Goal: Task Accomplishment & Management: Use online tool/utility

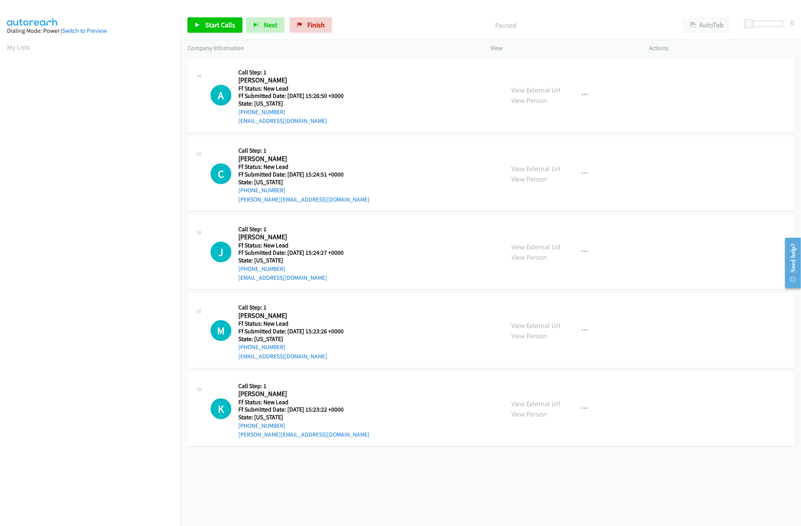
click at [359, 491] on div "+1 415-964-1034 Call failed - Please reload the list and try again The Callbar …" at bounding box center [490, 291] width 620 height 470
click at [540, 248] on link "View External Url" at bounding box center [536, 247] width 49 height 9
click at [544, 168] on link "View External Url" at bounding box center [536, 168] width 49 height 9
click at [513, 89] on link "View External Url" at bounding box center [536, 90] width 49 height 9
click at [216, 33] on link "Start Calls" at bounding box center [214, 24] width 55 height 15
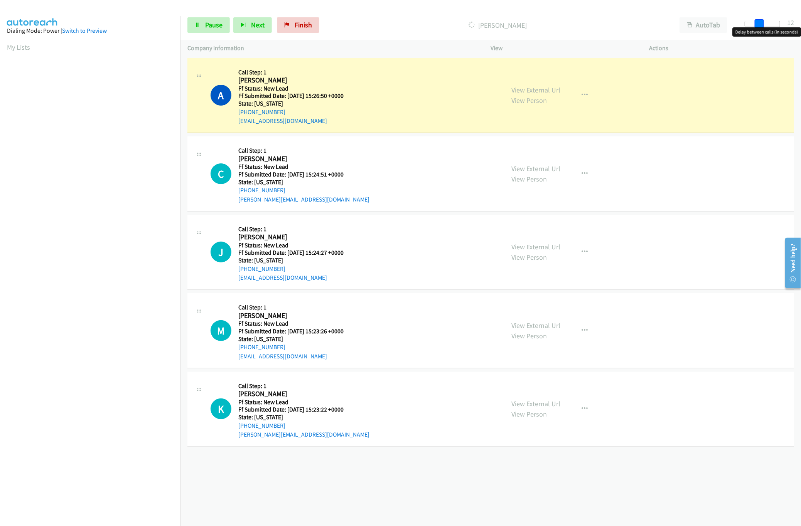
drag, startPoint x: 751, startPoint y: 22, endPoint x: 703, endPoint y: 10, distance: 49.4
click at [766, 22] on div at bounding box center [762, 24] width 35 height 6
click at [205, 17] on link "Pause" at bounding box center [208, 24] width 42 height 15
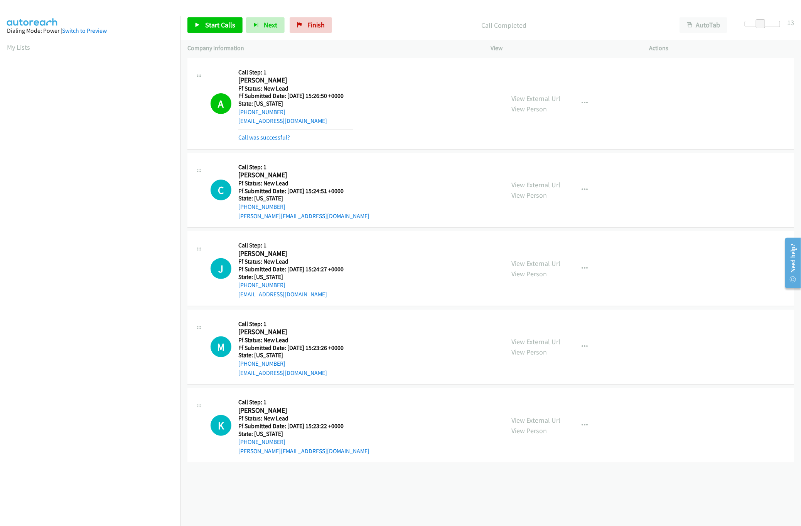
click at [250, 137] on link "Call was successful?" at bounding box center [264, 137] width 52 height 7
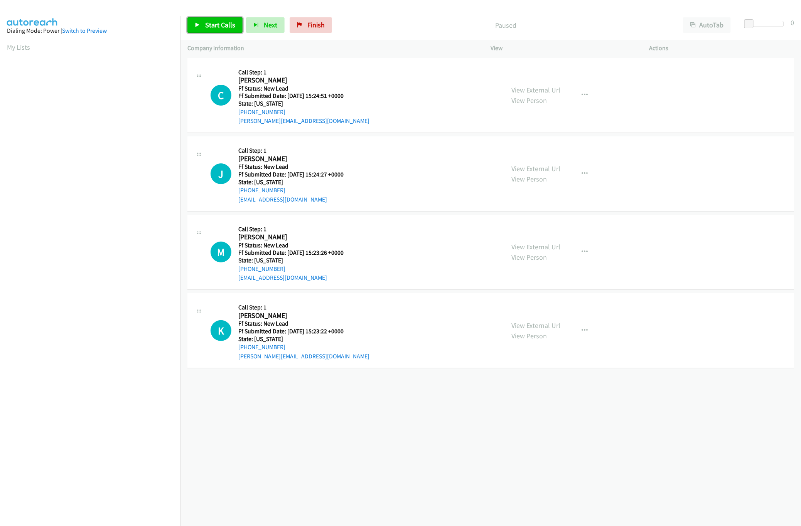
click at [215, 30] on link "Start Calls" at bounding box center [214, 24] width 55 height 15
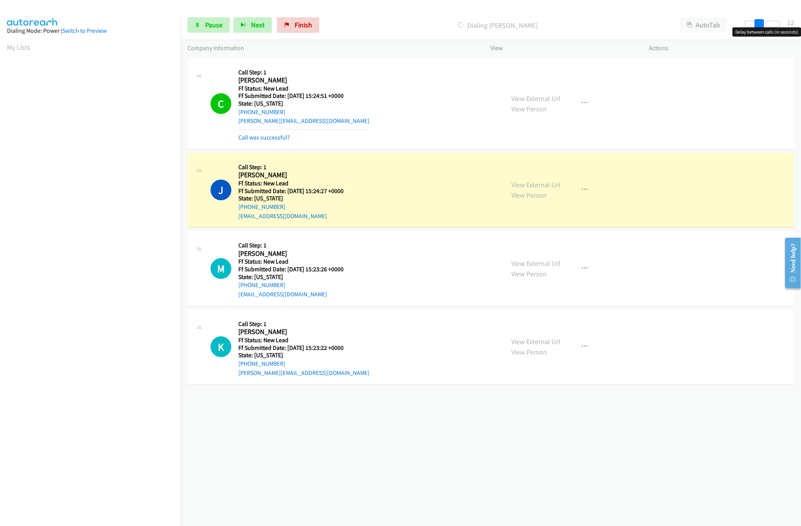
click at [763, 27] on div at bounding box center [762, 24] width 35 height 6
click at [530, 269] on div "View External Url View Person" at bounding box center [536, 268] width 49 height 21
click at [534, 258] on div "View External Url View Person" at bounding box center [536, 268] width 49 height 21
click at [534, 260] on link "View External Url" at bounding box center [536, 263] width 49 height 9
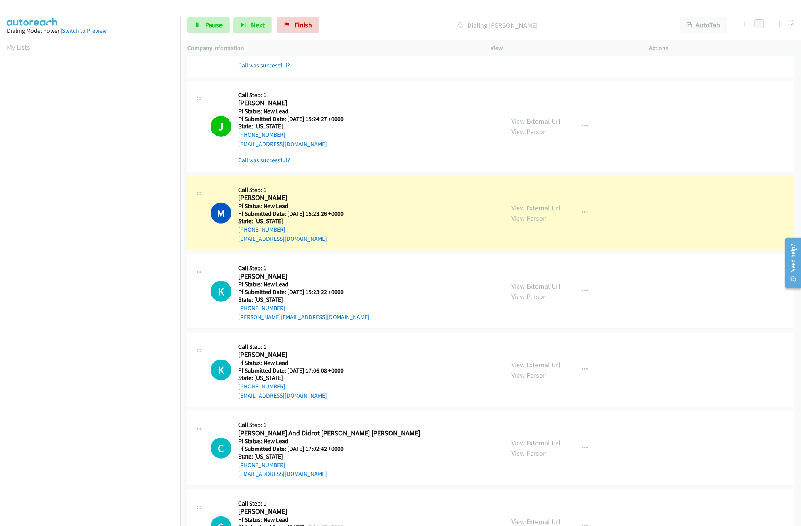
scroll to position [126, 0]
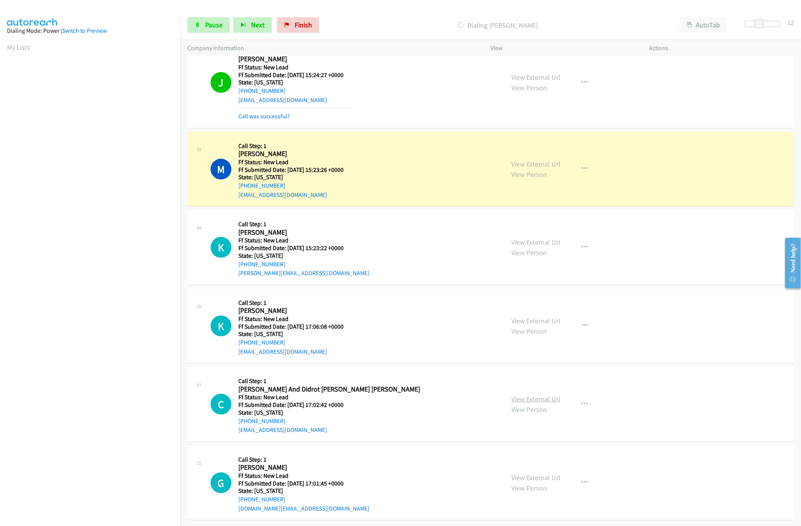
click at [531, 395] on link "View External Url" at bounding box center [536, 399] width 49 height 9
click at [546, 318] on div "View External Url View Person" at bounding box center [536, 326] width 49 height 21
click at [546, 317] on link "View External Url" at bounding box center [536, 321] width 49 height 9
click at [542, 238] on link "View External Url" at bounding box center [536, 242] width 49 height 9
click at [221, 34] on div "Start Calls Pause Next Finish Dialing Michelle Hedke AutoTab AutoTab 12" at bounding box center [490, 25] width 620 height 30
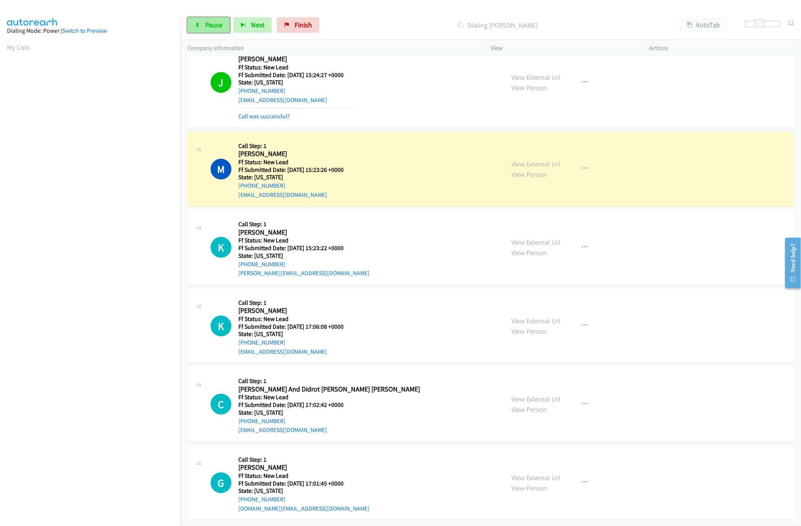
click at [214, 22] on span "Pause" at bounding box center [213, 24] width 17 height 9
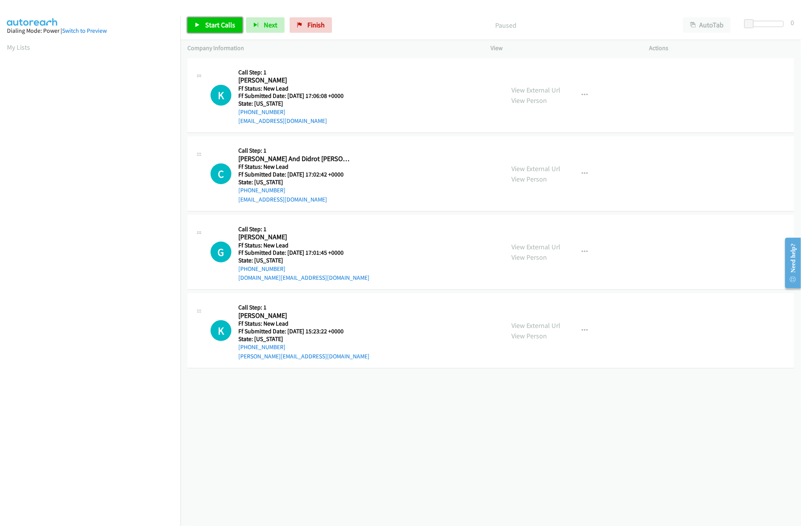
click at [201, 26] on link "Start Calls" at bounding box center [214, 24] width 55 height 15
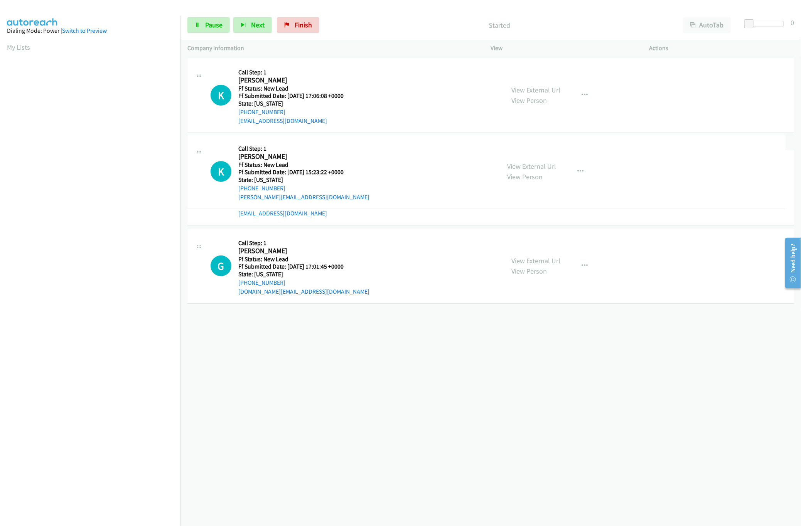
drag, startPoint x: 332, startPoint y: 328, endPoint x: 348, endPoint y: 168, distance: 160.4
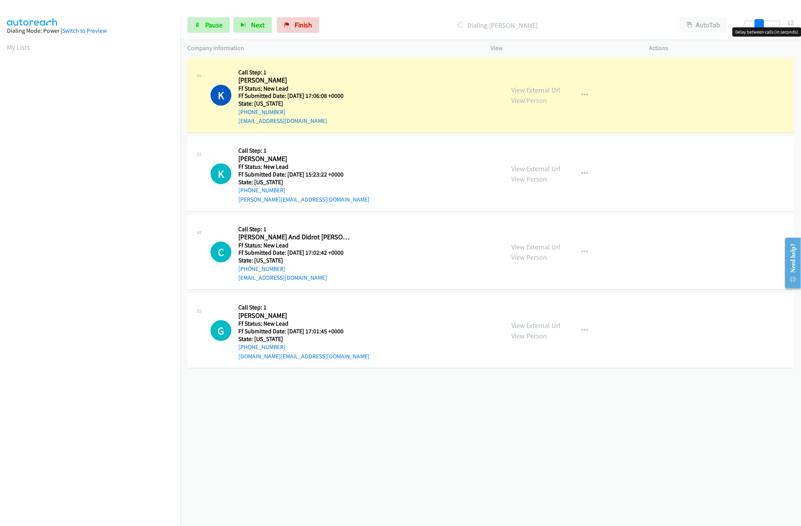
click at [763, 22] on div at bounding box center [762, 24] width 35 height 6
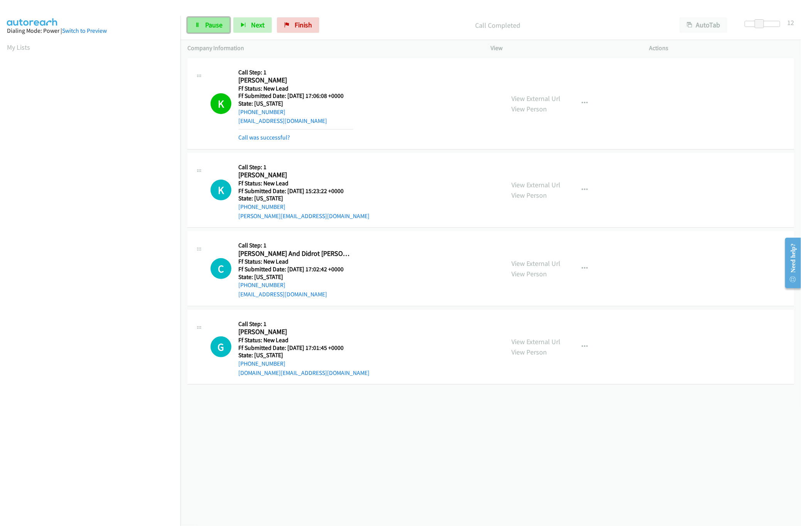
click at [204, 21] on link "Pause" at bounding box center [208, 24] width 42 height 15
click at [538, 101] on link "View External Url" at bounding box center [536, 98] width 49 height 9
click at [299, 439] on div "+1 415-964-1034 Call failed - Please reload the list and try again The Callbar …" at bounding box center [490, 291] width 620 height 470
click at [223, 29] on link "Start Calls" at bounding box center [214, 24] width 55 height 15
drag, startPoint x: 762, startPoint y: 23, endPoint x: 725, endPoint y: 18, distance: 37.4
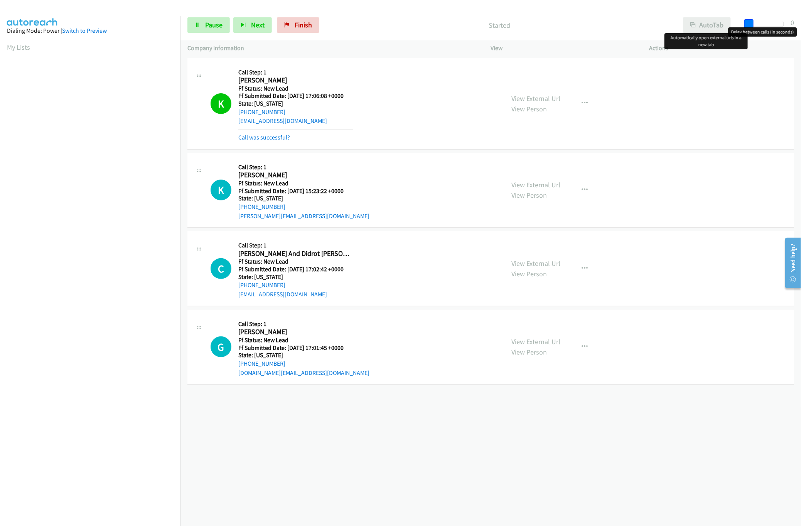
click at [725, 18] on div "Start Calls Pause Next Finish Started AutoTab AutoTab 0" at bounding box center [490, 25] width 620 height 30
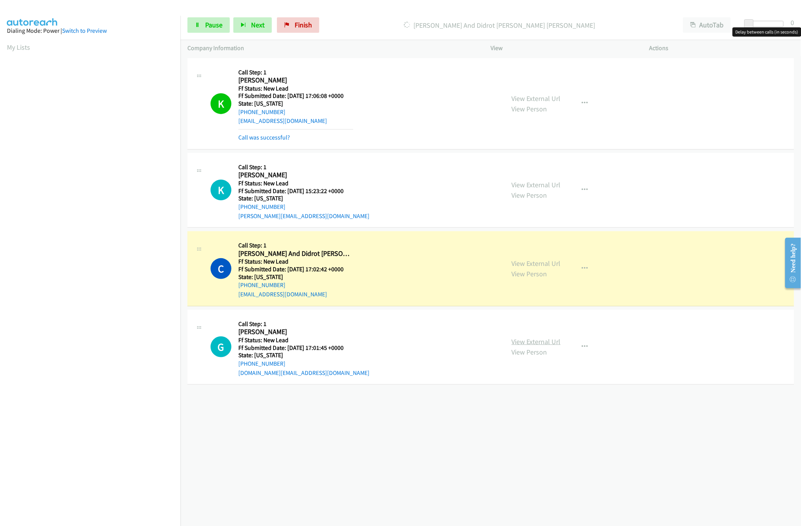
click at [538, 345] on link "View External Url" at bounding box center [536, 341] width 49 height 9
drag, startPoint x: 746, startPoint y: 24, endPoint x: 753, endPoint y: 24, distance: 7.3
click at [753, 24] on span at bounding box center [756, 23] width 9 height 9
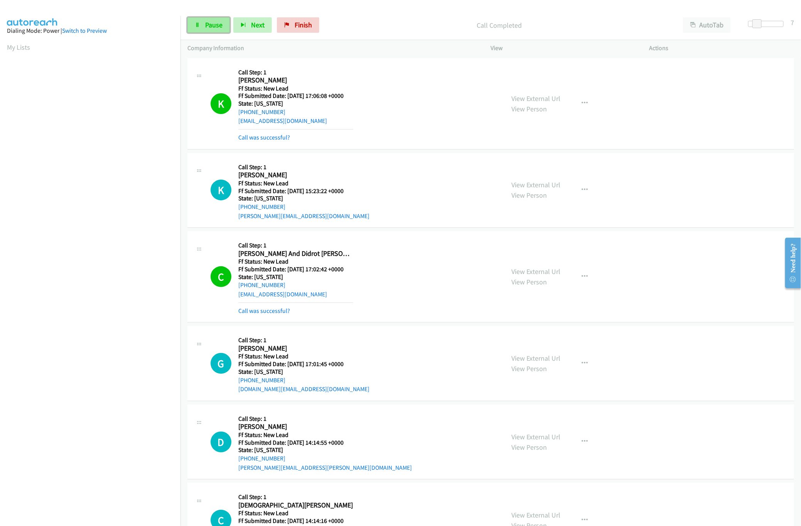
click at [215, 22] on span "Pause" at bounding box center [213, 24] width 17 height 9
click at [260, 313] on link "Call was successful?" at bounding box center [264, 310] width 52 height 7
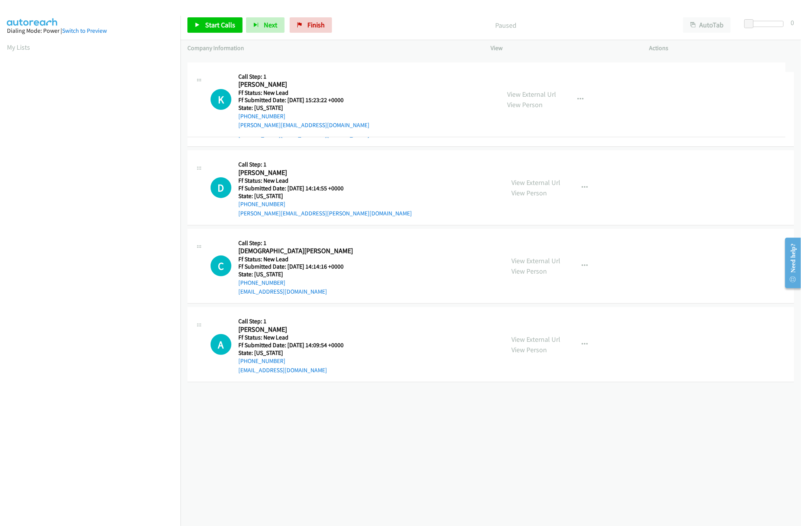
drag, startPoint x: 341, startPoint y: 168, endPoint x: 368, endPoint y: 94, distance: 79.0
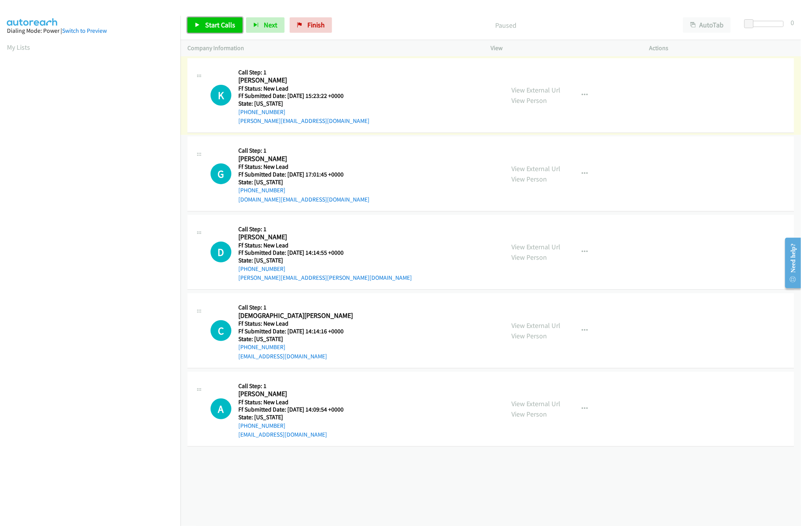
click at [226, 24] on span "Start Calls" at bounding box center [220, 24] width 30 height 9
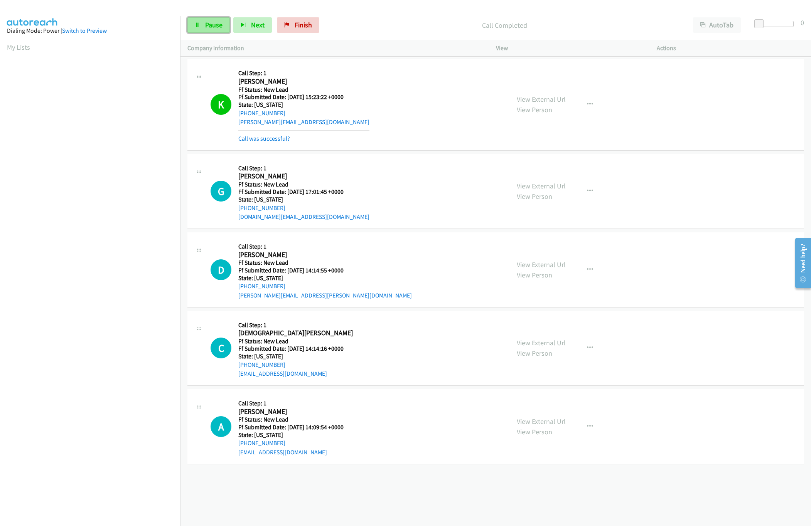
click at [201, 27] on link "Pause" at bounding box center [208, 24] width 42 height 15
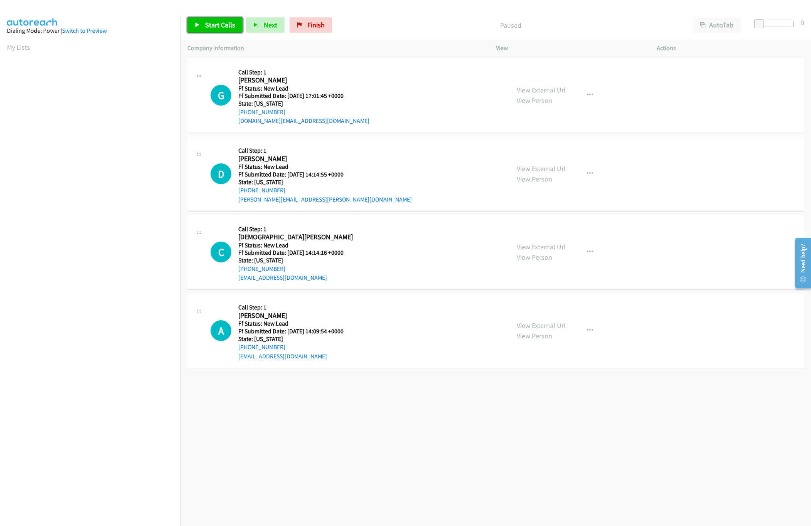
click at [219, 28] on span "Start Calls" at bounding box center [220, 24] width 30 height 9
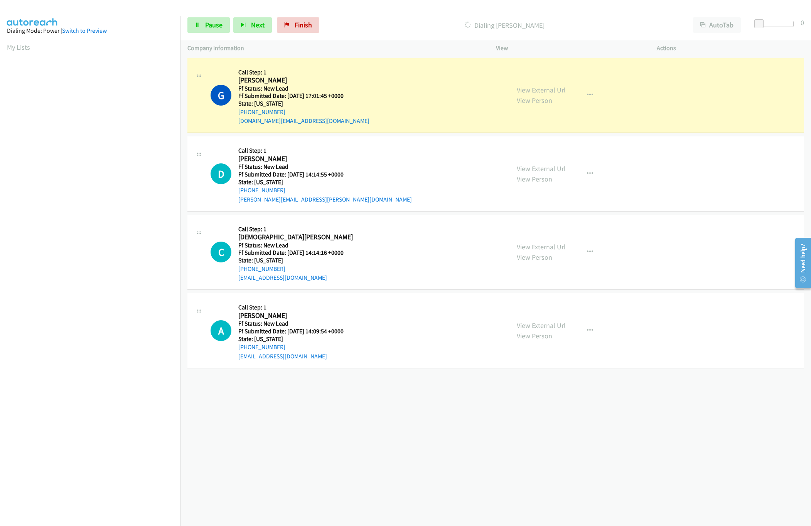
click at [360, 454] on div "[PHONE_NUMBER] Call failed - Please reload the list and try again The Callbar F…" at bounding box center [495, 291] width 630 height 470
click at [280, 437] on div "[PHONE_NUMBER] Call failed - Please reload the list and try again The Callbar F…" at bounding box center [495, 291] width 630 height 470
click at [217, 22] on span "Pause" at bounding box center [213, 24] width 17 height 9
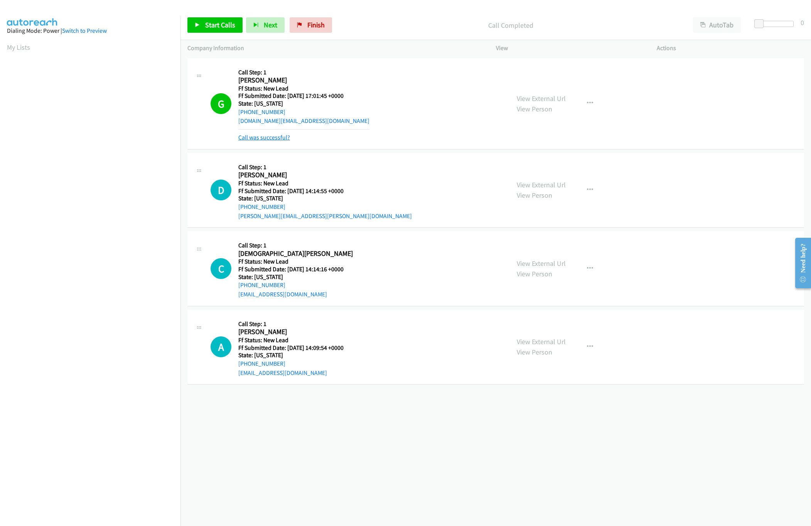
click at [271, 136] on link "Call was successful?" at bounding box center [264, 137] width 52 height 7
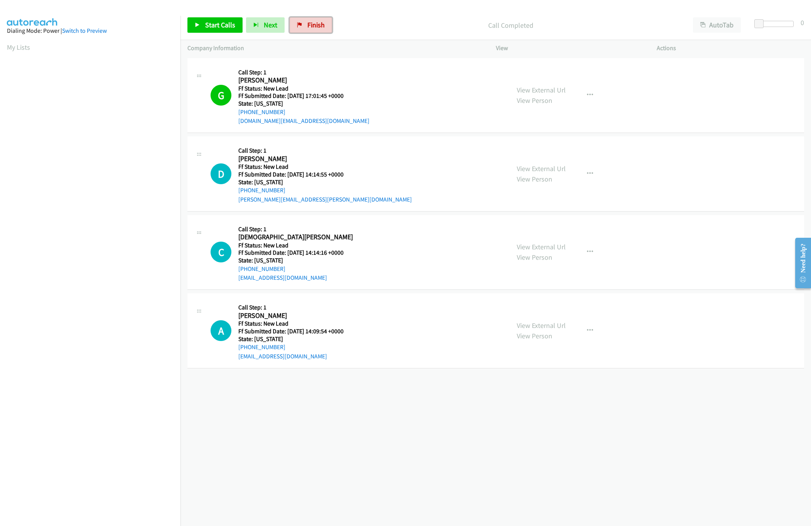
drag, startPoint x: 319, startPoint y: 21, endPoint x: 443, endPoint y: 36, distance: 125.5
click at [319, 21] on span "Finish" at bounding box center [315, 24] width 17 height 9
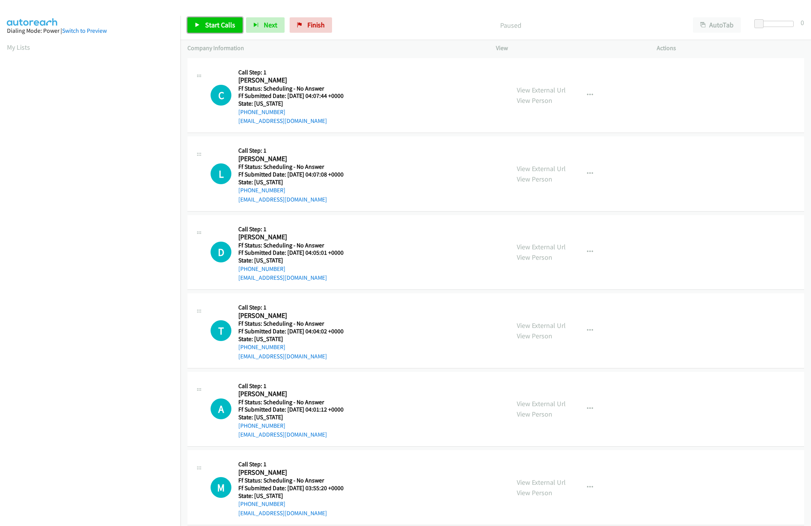
click at [224, 29] on link "Start Calls" at bounding box center [214, 24] width 55 height 15
click at [197, 22] on link "Pause" at bounding box center [208, 24] width 42 height 15
click at [221, 27] on span "Start Calls" at bounding box center [220, 24] width 30 height 9
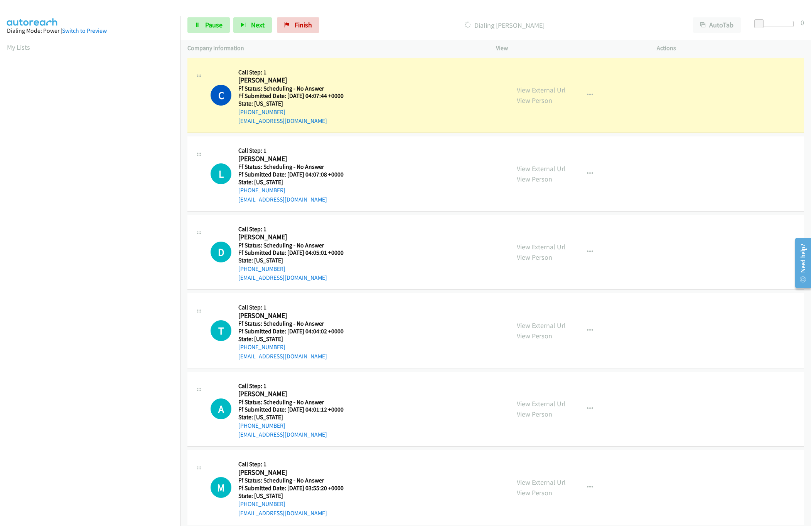
click at [534, 86] on link "View External Url" at bounding box center [541, 90] width 49 height 9
click at [523, 168] on link "View External Url" at bounding box center [541, 168] width 49 height 9
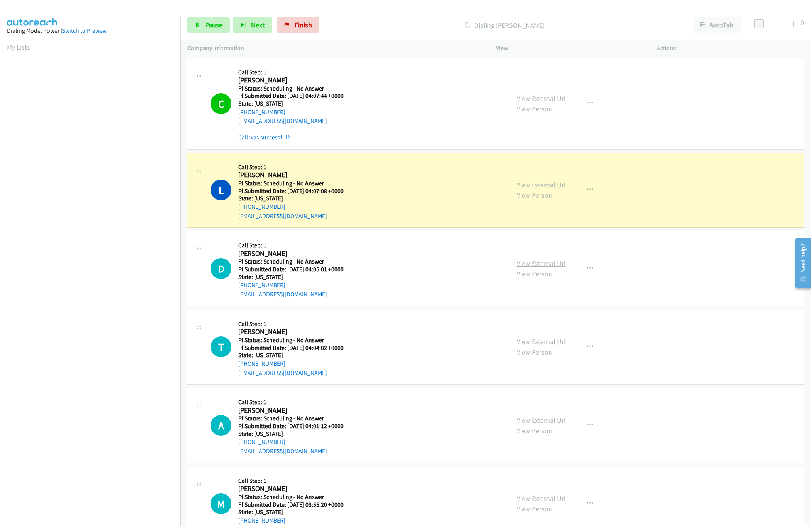
click at [537, 266] on link "View External Url" at bounding box center [541, 263] width 49 height 9
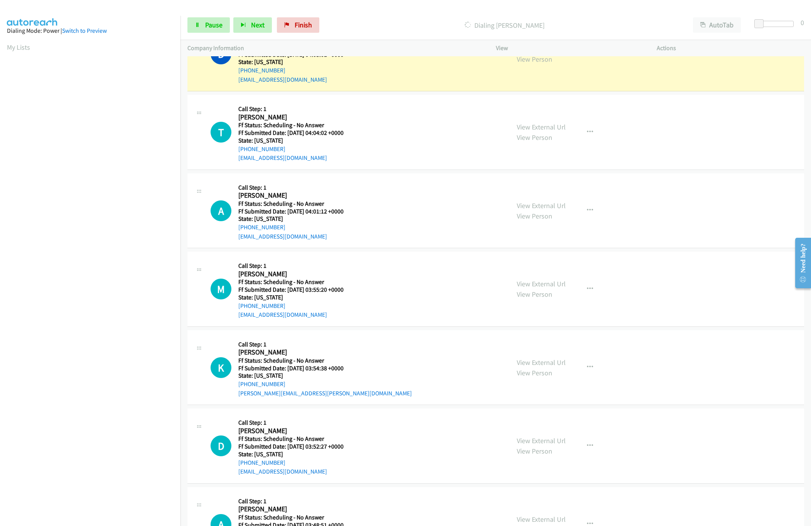
scroll to position [154, 0]
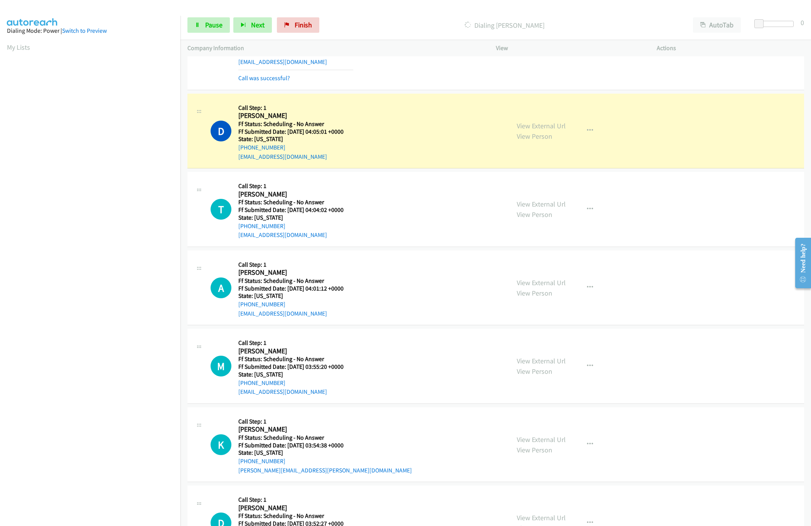
click at [378, 187] on div "T Callback Scheduled Call Step: 1 Toby Garza America/Los_Angeles Ff Status: Sch…" at bounding box center [357, 209] width 292 height 61
click at [510, 203] on div "View External Url View Person View External Url Email Schedule/Manage Callback …" at bounding box center [594, 209] width 168 height 61
click at [520, 205] on link "View External Url" at bounding box center [541, 204] width 49 height 9
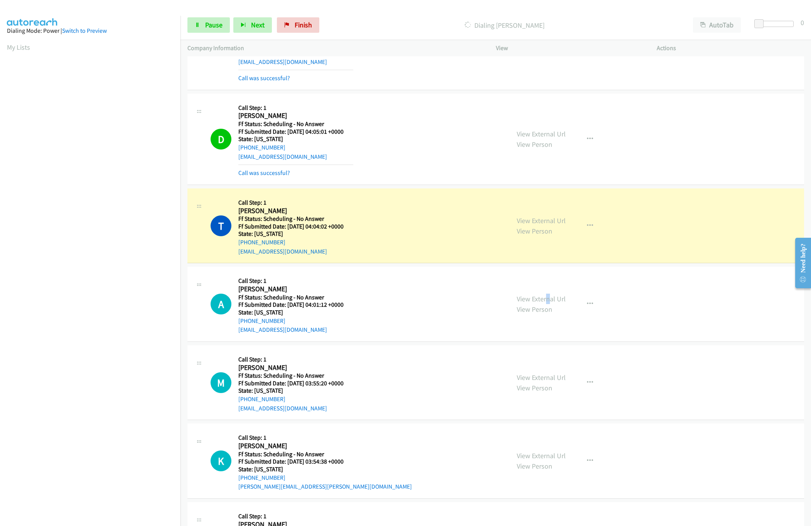
click at [544, 294] on div "View External Url View Person View External Url Email Schedule/Manage Callback …" at bounding box center [594, 304] width 168 height 61
click at [546, 301] on link "View External Url" at bounding box center [541, 299] width 49 height 9
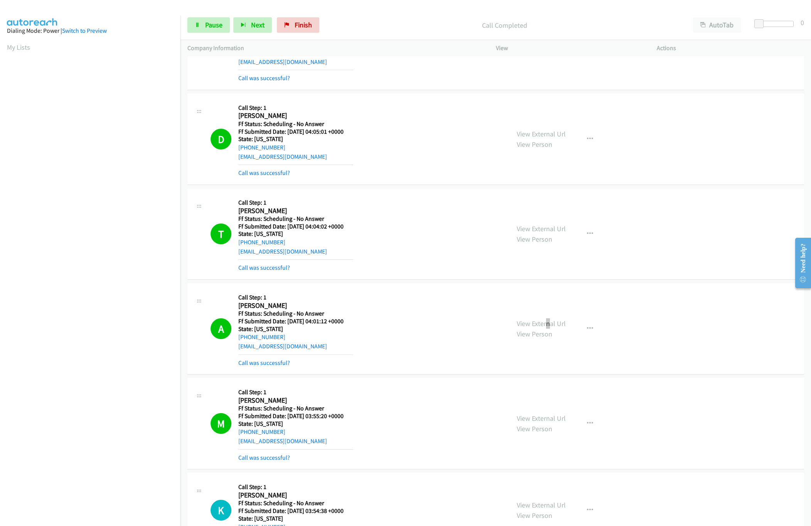
scroll to position [308, 0]
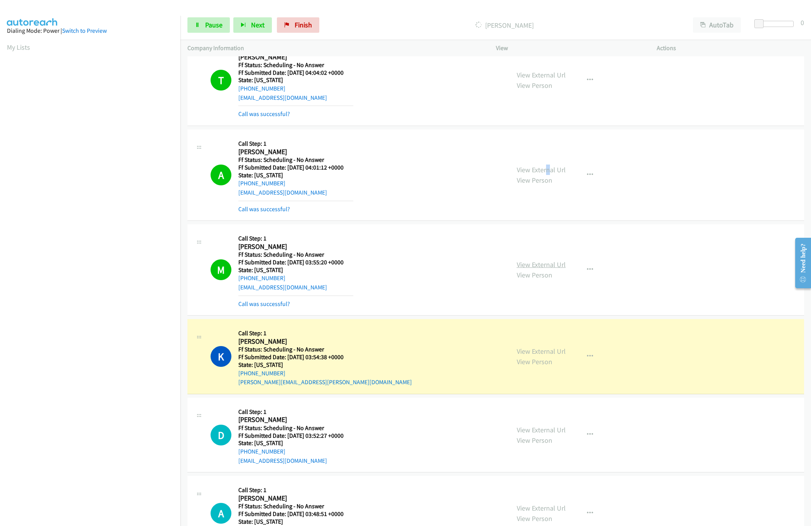
click at [517, 266] on link "View External Url" at bounding box center [541, 264] width 49 height 9
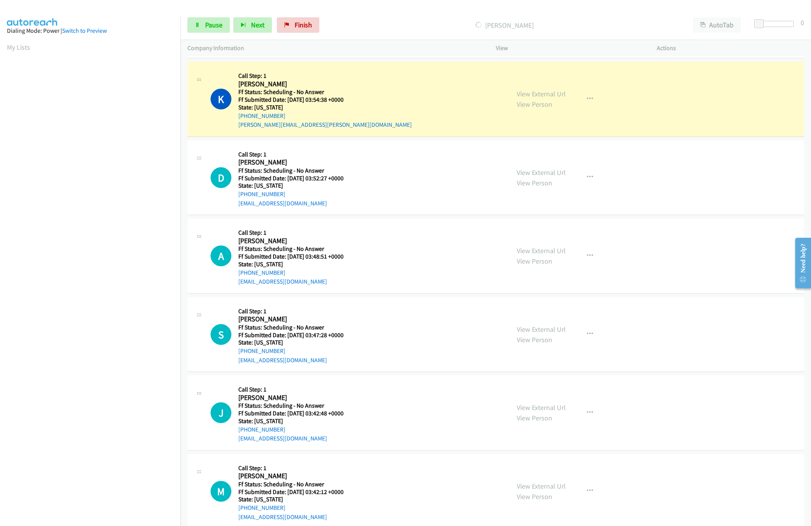
scroll to position [539, 0]
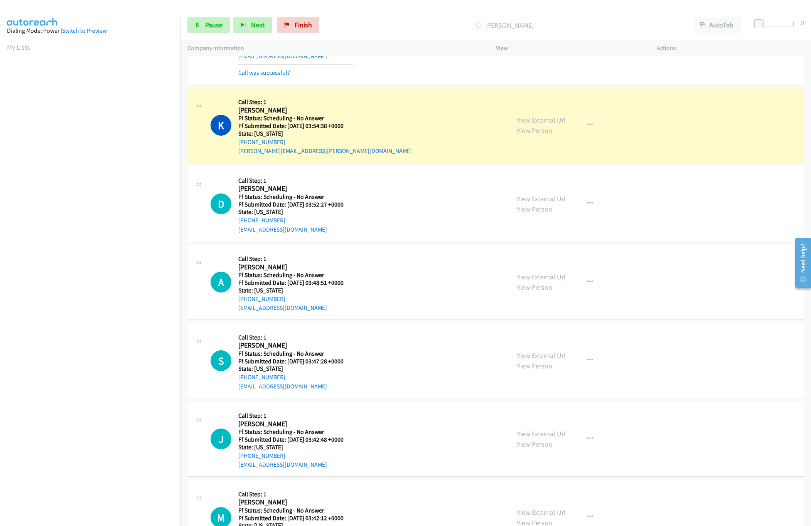
click at [523, 120] on link "View External Url" at bounding box center [541, 120] width 49 height 9
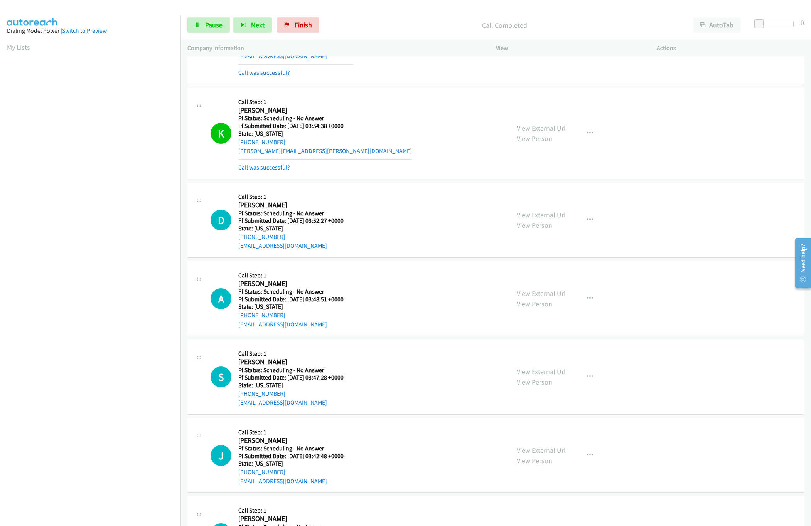
scroll to position [617, 0]
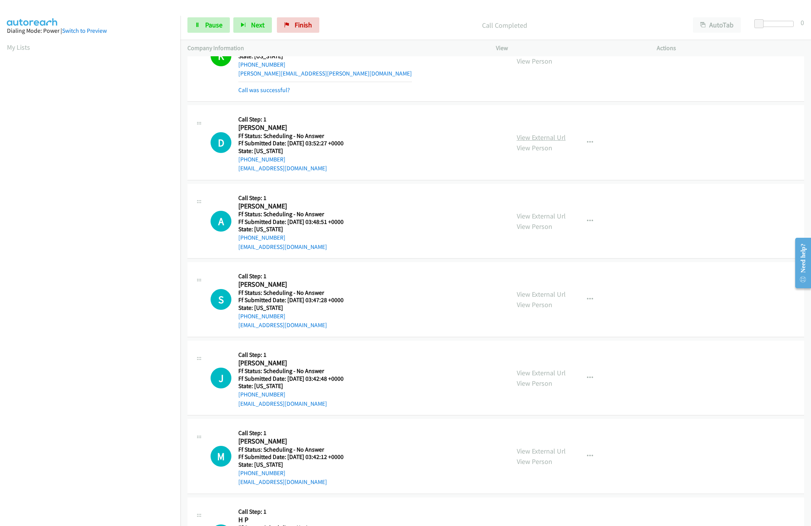
click at [548, 139] on link "View External Url" at bounding box center [541, 137] width 49 height 9
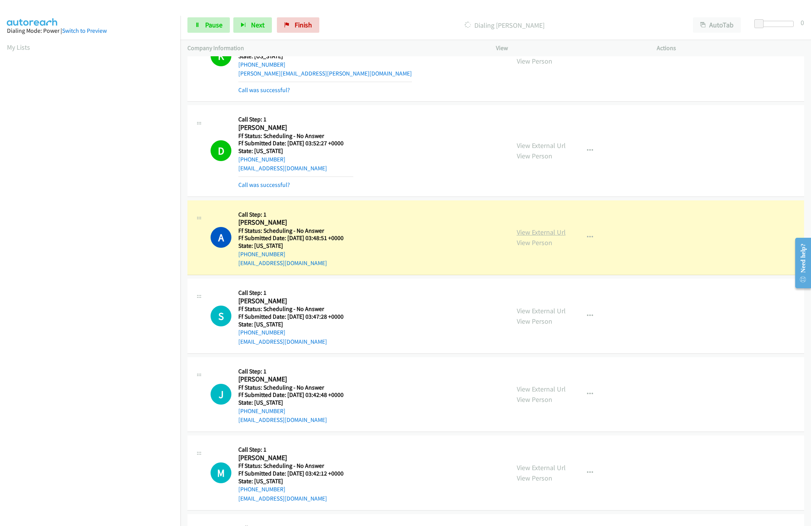
click at [517, 236] on link "View External Url" at bounding box center [541, 232] width 49 height 9
click at [131, 455] on nav "Dialing Mode: Power | Switch to Preview My Lists" at bounding box center [90, 279] width 181 height 526
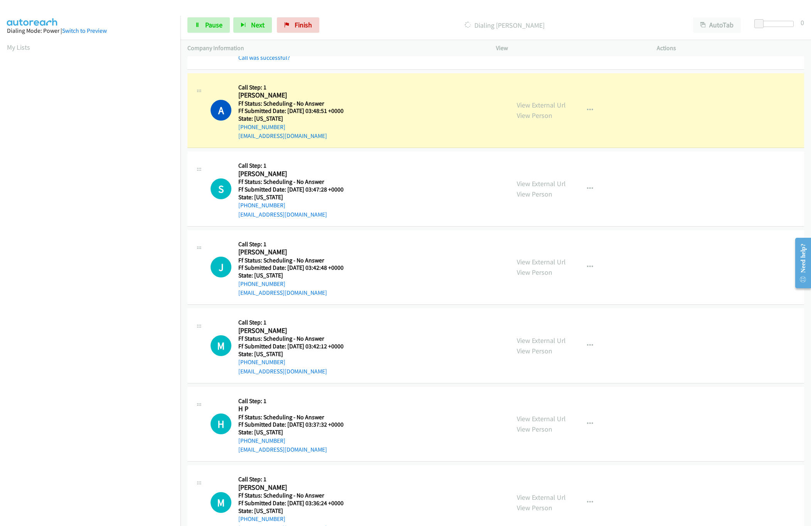
scroll to position [771, 0]
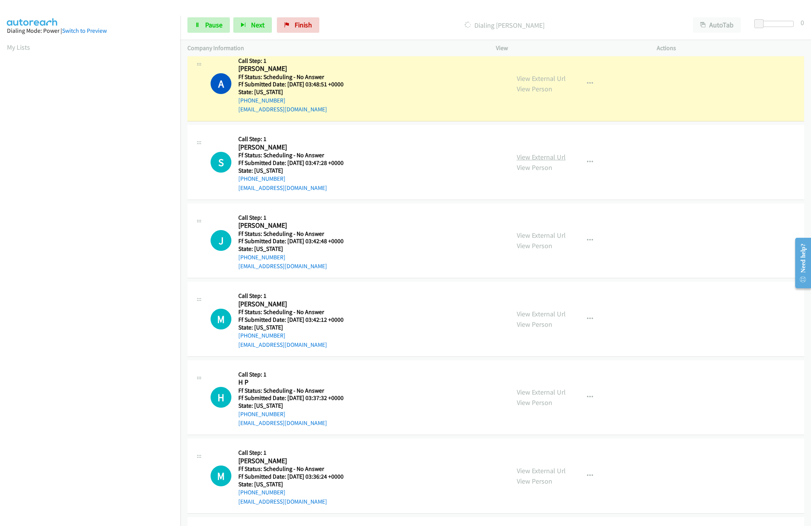
click at [528, 155] on link "View External Url" at bounding box center [541, 157] width 49 height 9
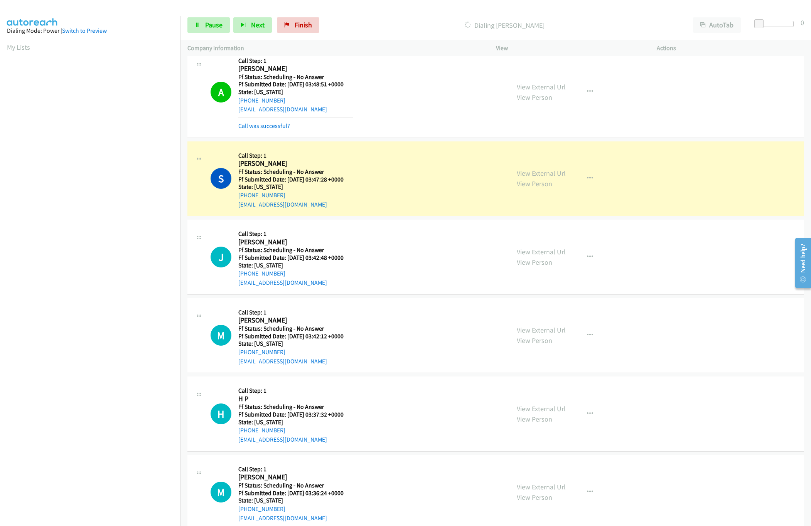
drag, startPoint x: 538, startPoint y: 247, endPoint x: 538, endPoint y: 251, distance: 4.6
click at [538, 247] on div "View External Url View Person View External Url Email Schedule/Manage Callback …" at bounding box center [594, 257] width 168 height 61
click at [539, 253] on link "View External Url" at bounding box center [541, 252] width 49 height 9
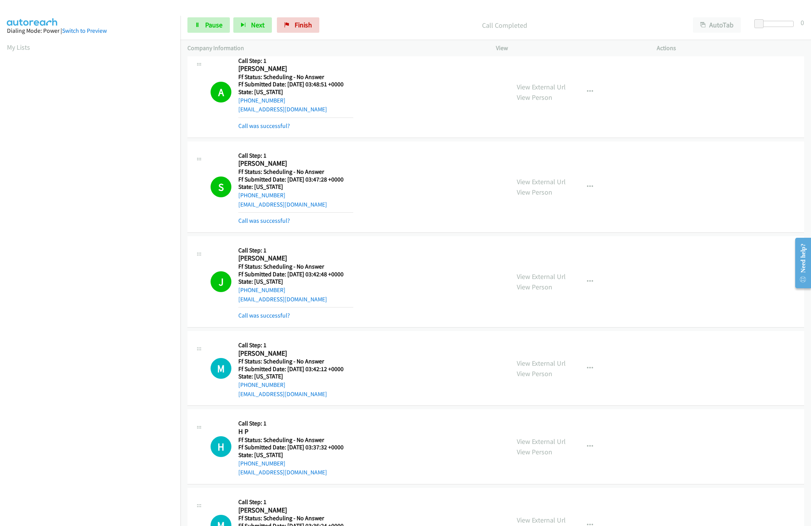
scroll to position [925, 0]
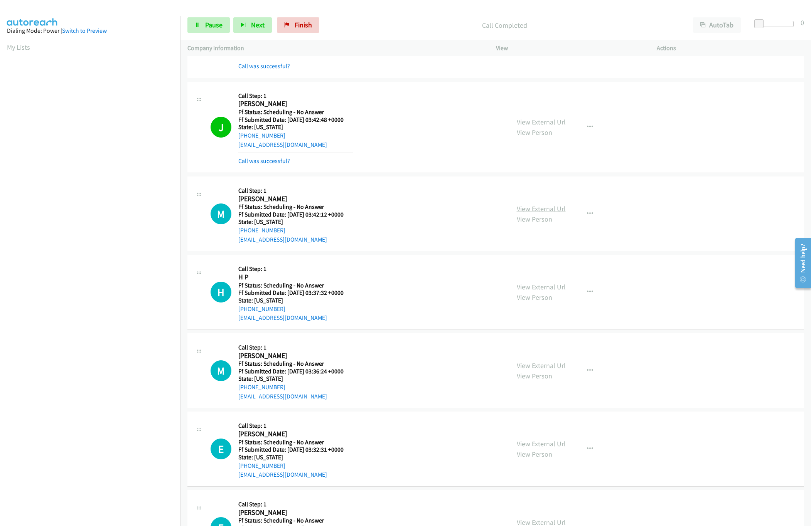
click at [547, 210] on link "View External Url" at bounding box center [541, 208] width 49 height 9
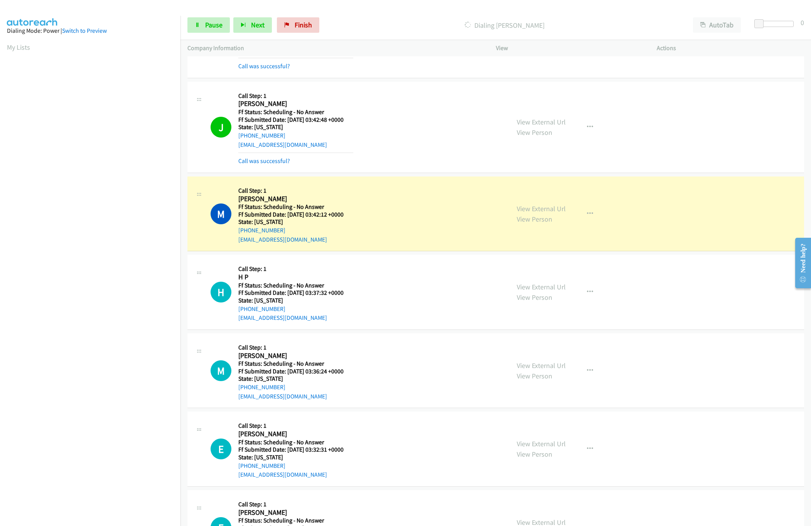
scroll to position [1080, 0]
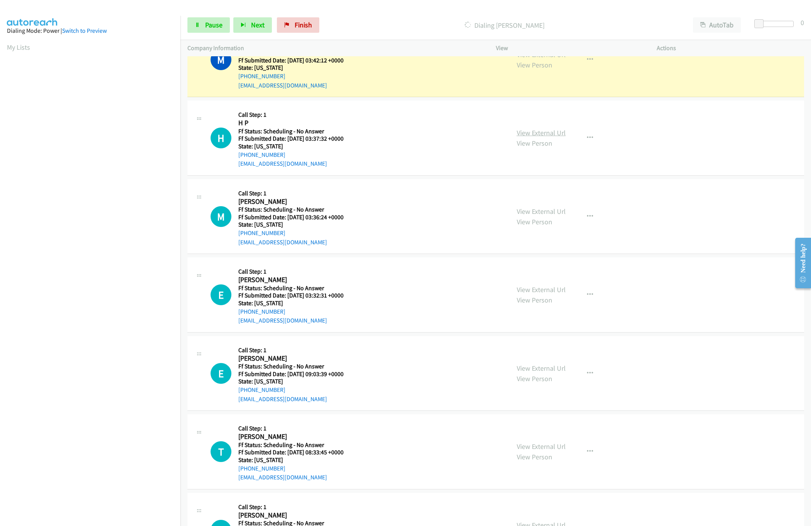
click at [529, 137] on link "View External Url" at bounding box center [541, 132] width 49 height 9
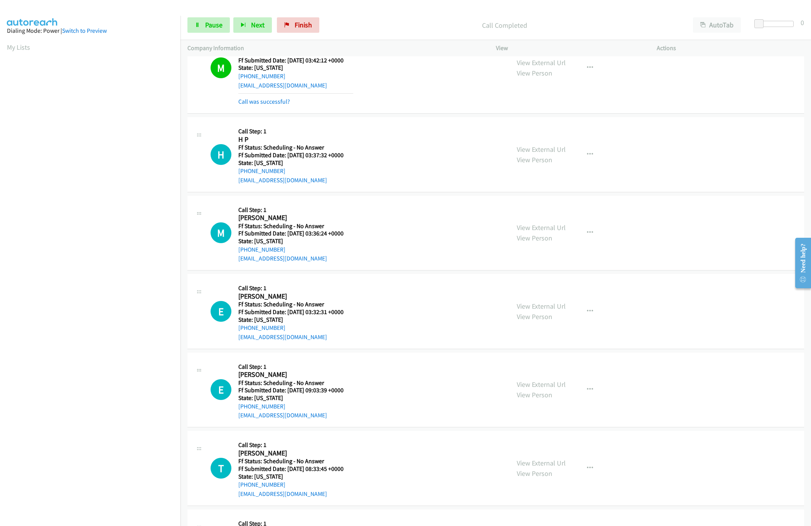
scroll to position [1088, 0]
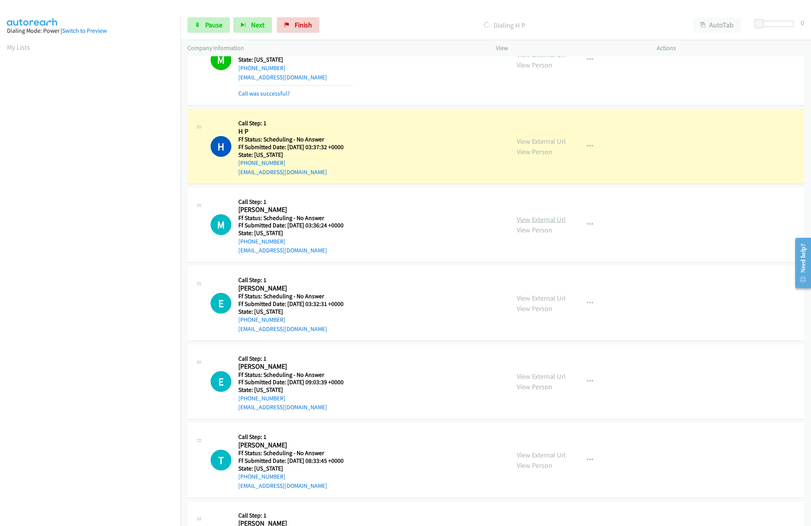
click at [551, 224] on link "View External Url" at bounding box center [541, 219] width 49 height 9
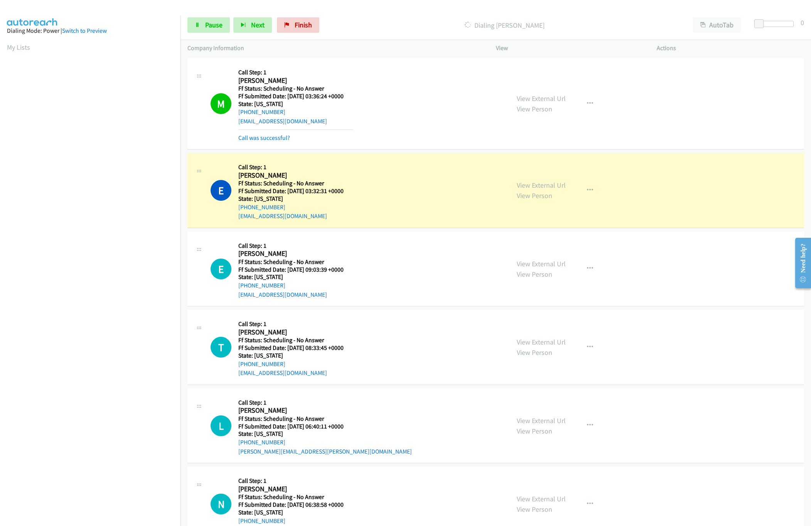
scroll to position [1242, 0]
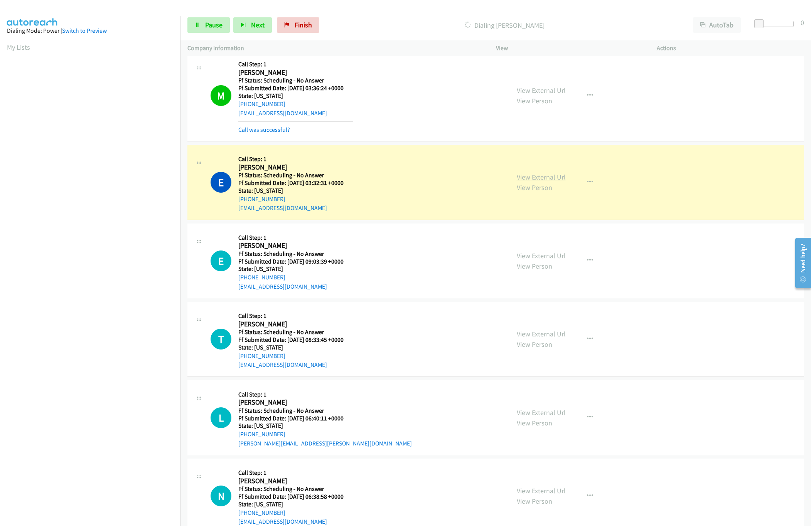
click at [539, 182] on link "View External Url" at bounding box center [541, 177] width 49 height 9
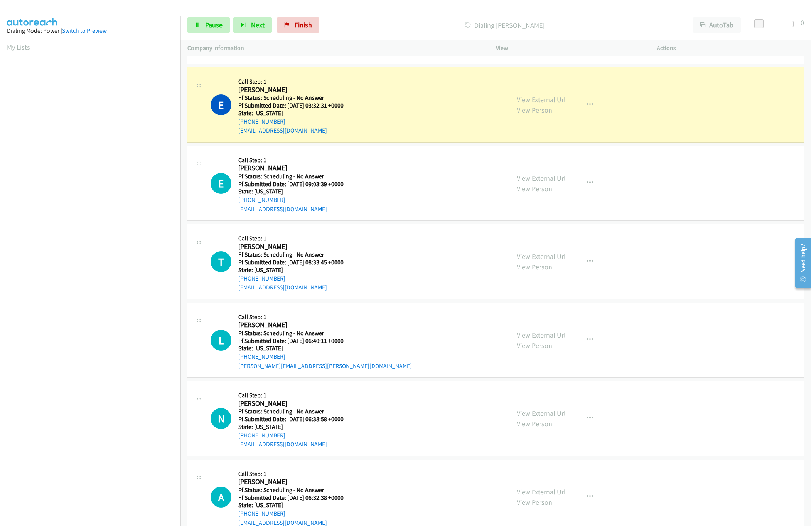
click at [557, 183] on link "View External Url" at bounding box center [541, 178] width 49 height 9
click at [206, 26] on span "Pause" at bounding box center [213, 24] width 17 height 9
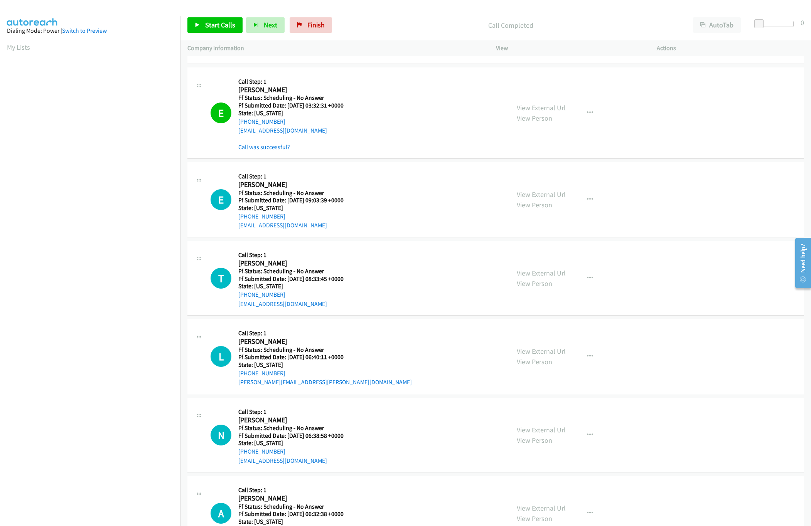
click at [266, 158] on div "E Callback Scheduled Call Step: 1 Esther Kim America/Los_Angeles Ff Status: Sch…" at bounding box center [495, 112] width 617 height 91
click at [266, 151] on link "Call was successful?" at bounding box center [264, 146] width 52 height 7
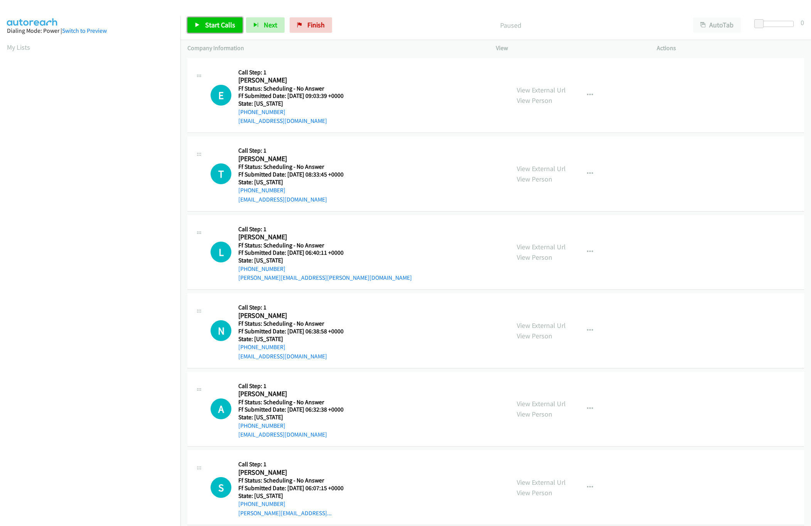
click at [228, 27] on span "Start Calls" at bounding box center [220, 24] width 30 height 9
click at [227, 30] on link "Start Calls" at bounding box center [214, 24] width 55 height 15
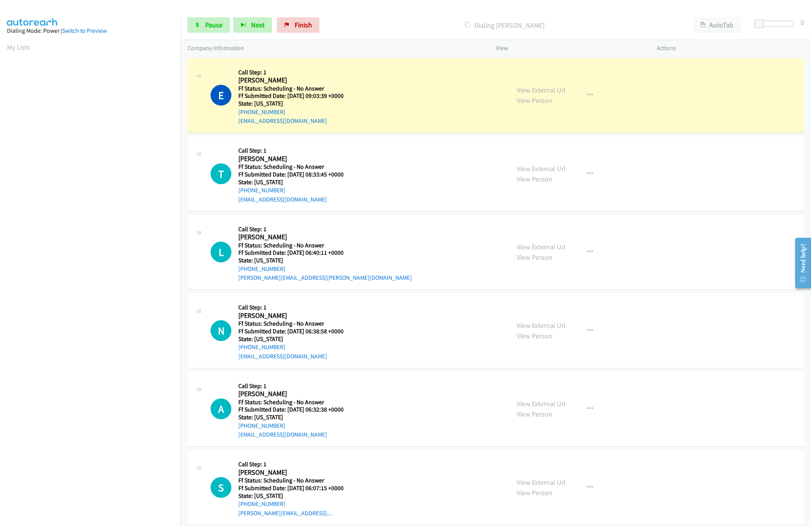
click at [51, 460] on nav "Dialing Mode: Power | Switch to Preview My Lists" at bounding box center [90, 279] width 181 height 526
click at [536, 164] on link "View External Url" at bounding box center [541, 168] width 49 height 9
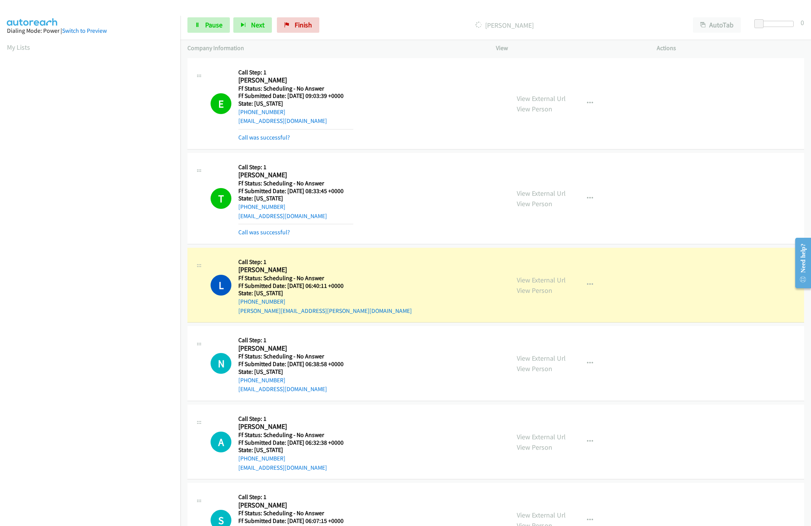
click at [434, 267] on div "L Callback Scheduled Call Step: 1 Lavonda Miller America/New_York Ff Status: Sc…" at bounding box center [357, 285] width 292 height 61
click at [533, 281] on link "View External Url" at bounding box center [541, 280] width 49 height 9
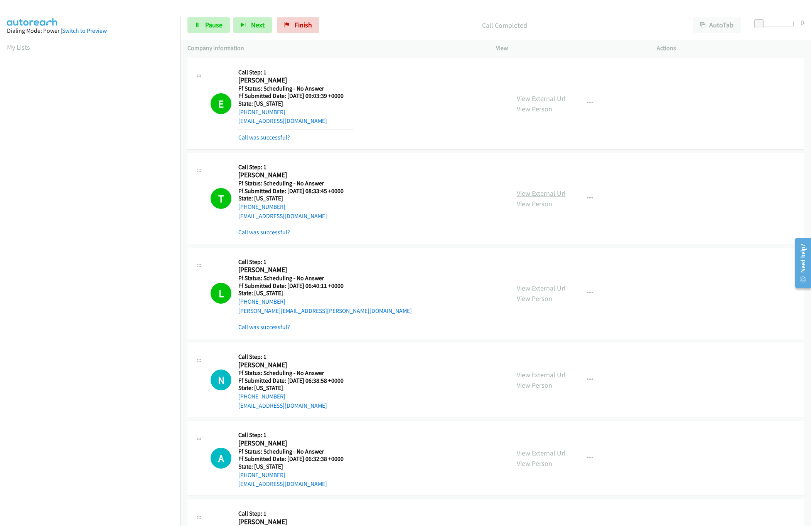
click at [532, 192] on link "View External Url" at bounding box center [541, 193] width 49 height 9
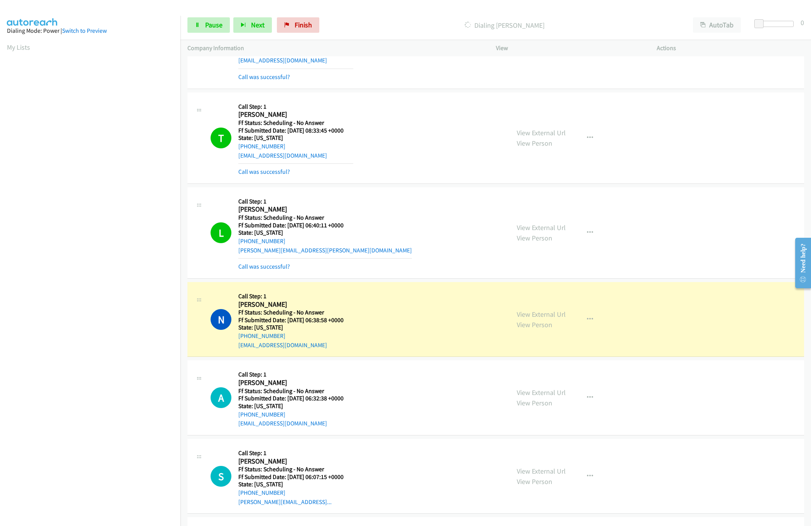
scroll to position [77, 0]
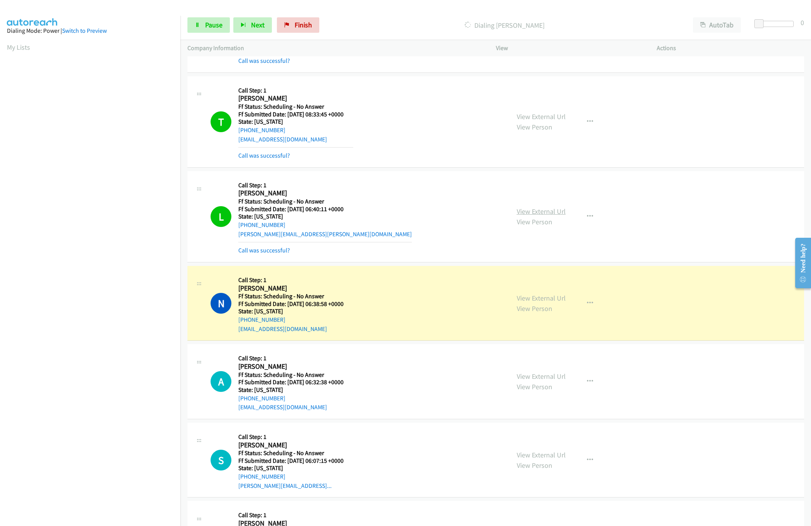
click at [543, 209] on link "View External Url" at bounding box center [541, 211] width 49 height 9
click at [540, 300] on link "View External Url" at bounding box center [541, 298] width 49 height 9
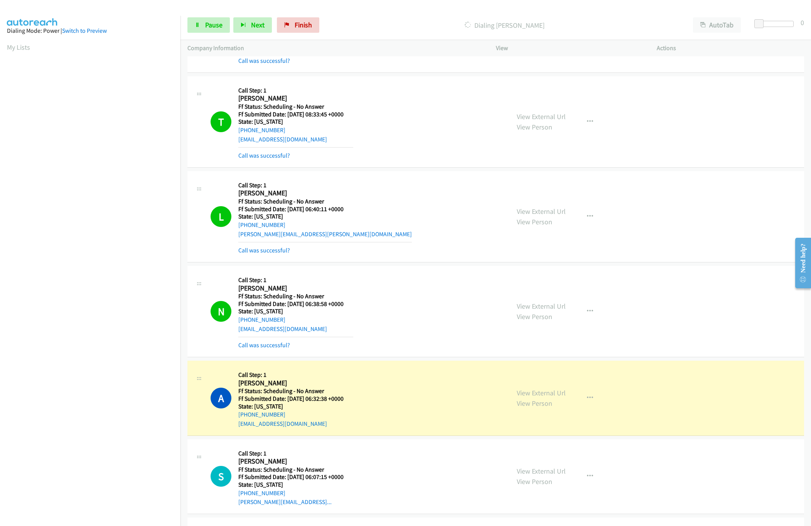
scroll to position [308, 0]
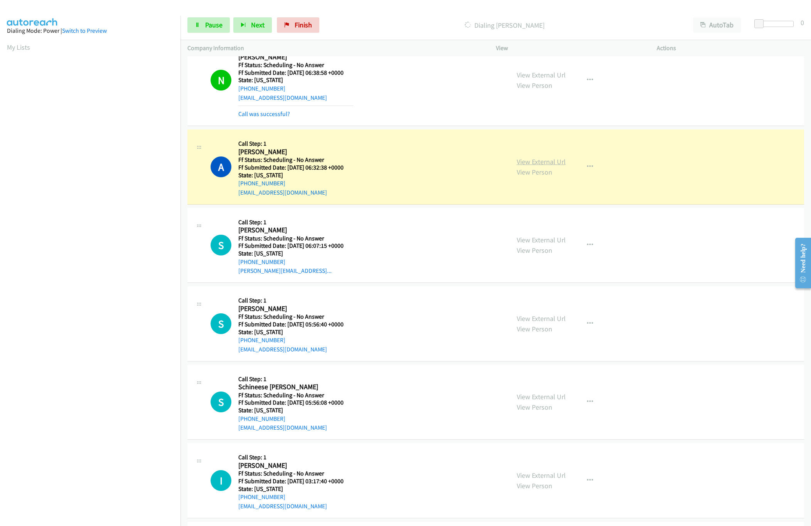
click at [543, 161] on link "View External Url" at bounding box center [541, 161] width 49 height 9
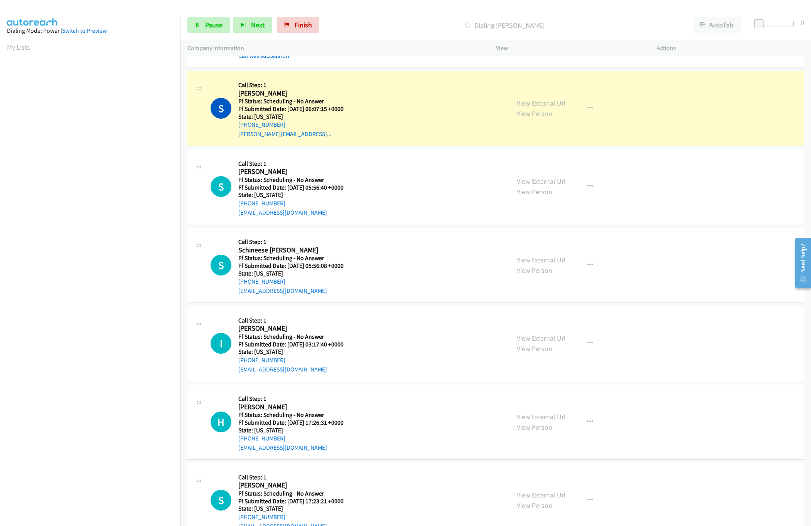
scroll to position [463, 0]
click at [542, 102] on link "View External Url" at bounding box center [541, 102] width 49 height 9
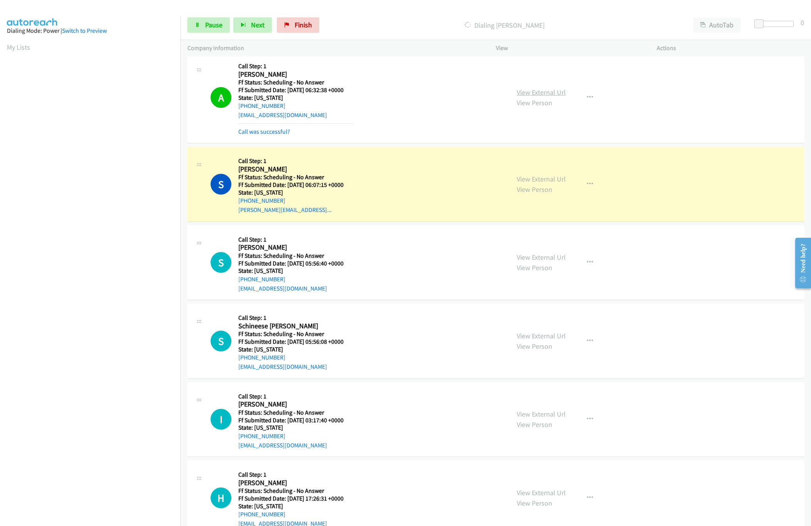
click at [529, 91] on link "View External Url" at bounding box center [541, 92] width 49 height 9
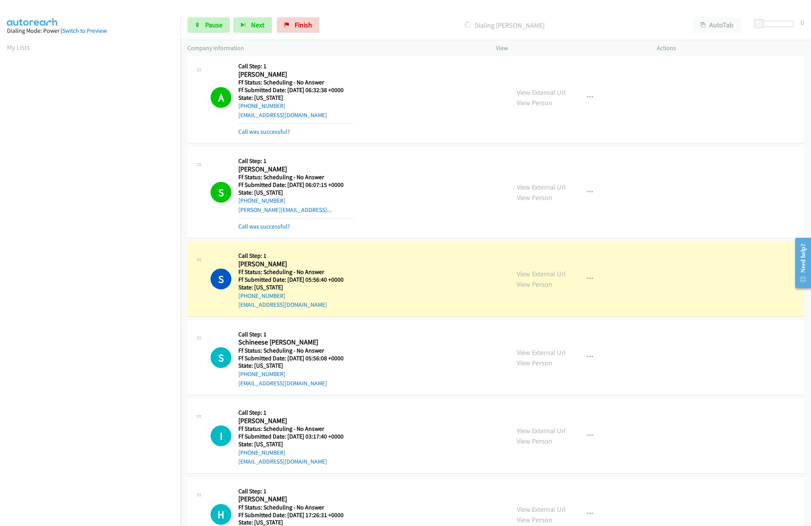
scroll to position [463, 0]
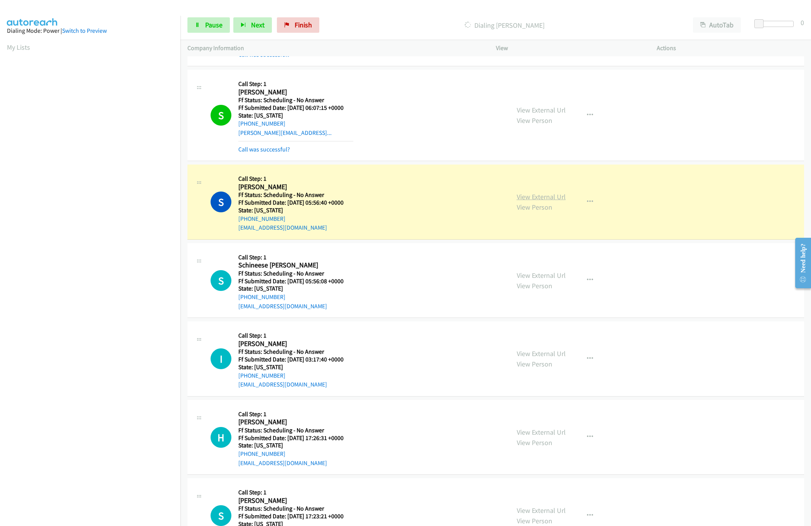
click at [549, 199] on link "View External Url" at bounding box center [541, 196] width 49 height 9
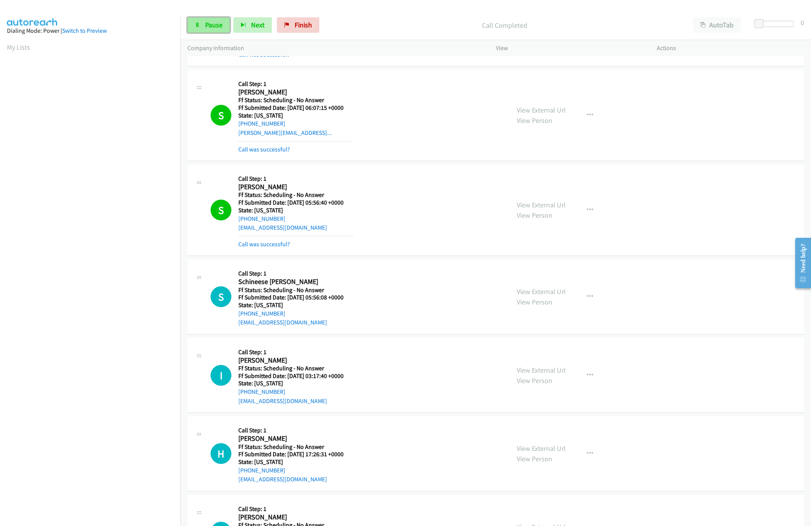
click at [205, 25] on link "Pause" at bounding box center [208, 24] width 42 height 15
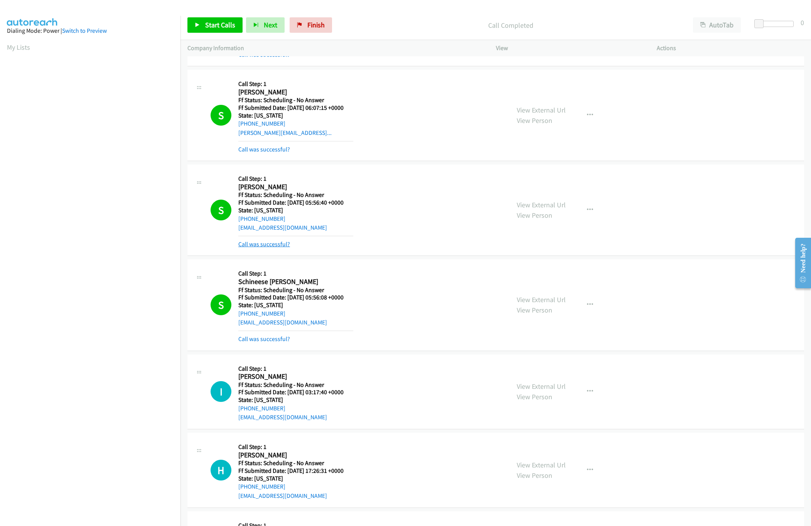
click at [281, 244] on link "Call was successful?" at bounding box center [264, 244] width 52 height 7
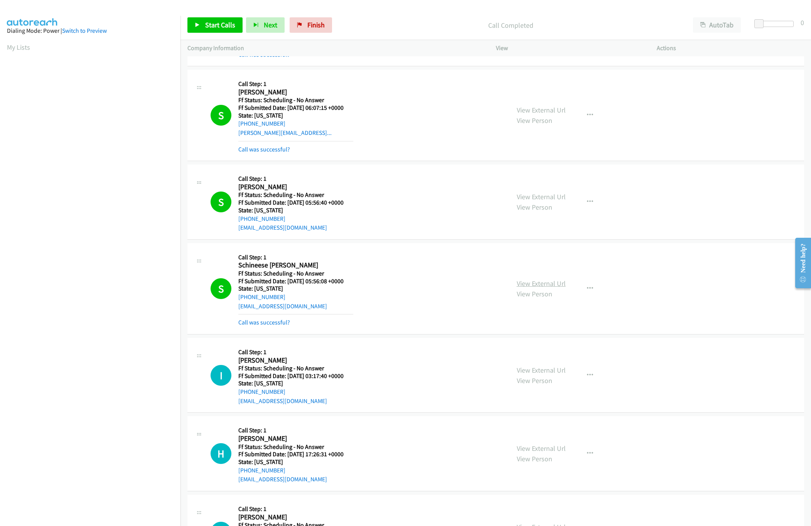
click at [556, 281] on link "View External Url" at bounding box center [541, 283] width 49 height 9
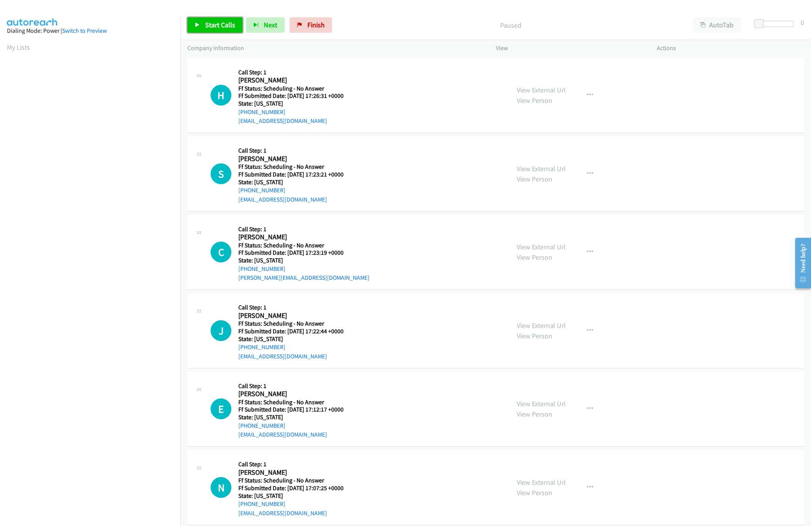
click at [212, 17] on link "Start Calls" at bounding box center [214, 24] width 55 height 15
click at [536, 86] on link "View External Url" at bounding box center [541, 90] width 49 height 9
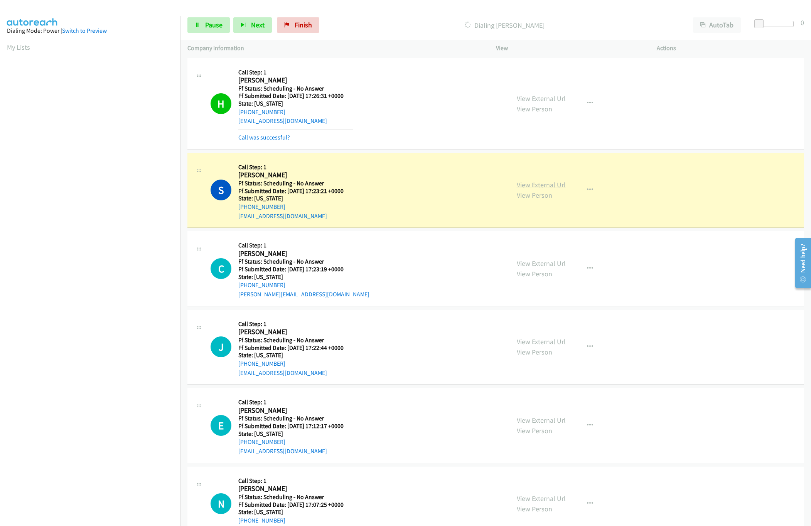
click at [517, 180] on link "View External Url" at bounding box center [541, 184] width 49 height 9
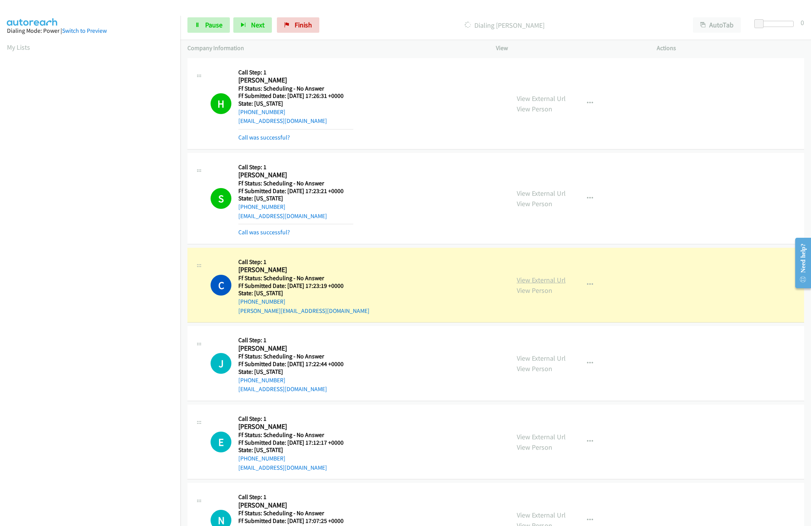
click at [520, 282] on link "View External Url" at bounding box center [541, 280] width 49 height 9
click at [204, 25] on link "Pause" at bounding box center [208, 24] width 42 height 15
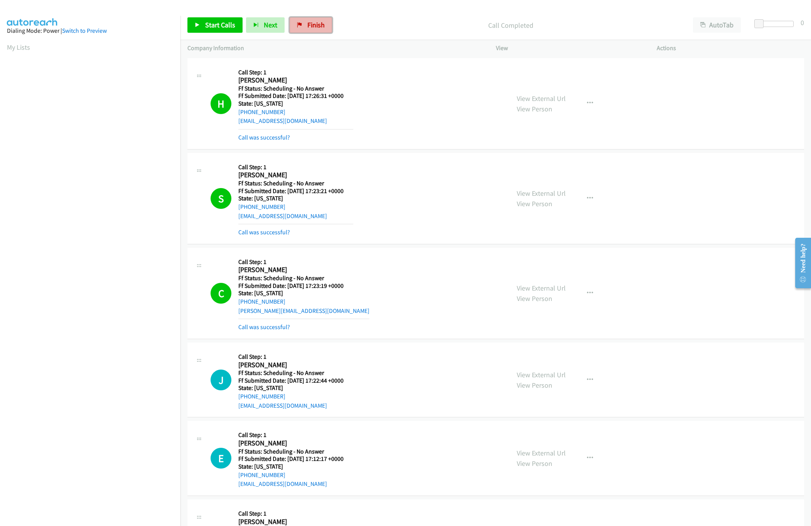
click at [330, 25] on link "Finish" at bounding box center [311, 24] width 42 height 15
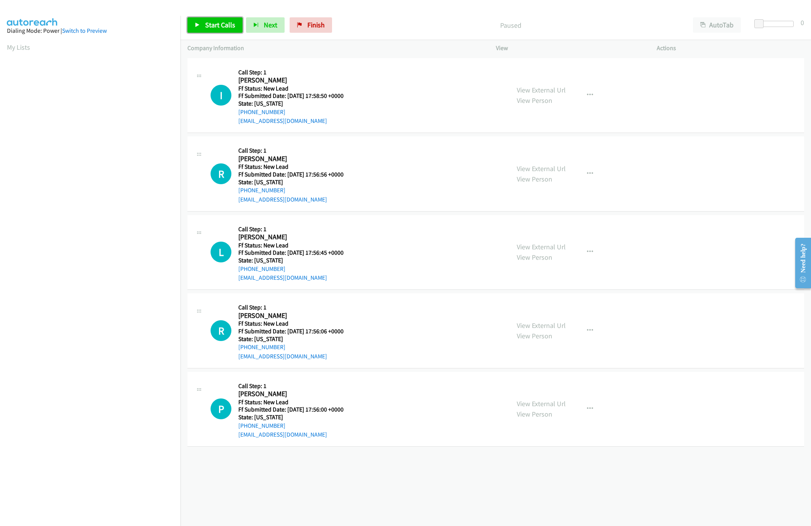
click at [221, 21] on span "Start Calls" at bounding box center [220, 24] width 30 height 9
click at [533, 91] on link "View External Url" at bounding box center [541, 90] width 49 height 9
drag, startPoint x: 759, startPoint y: 22, endPoint x: 827, endPoint y: 24, distance: 67.9
click at [811, 24] on html "Start Calls Pause Next Finish Started AutoTab AutoTab 30 Company Information In…" at bounding box center [405, 18] width 811 height 37
click at [529, 470] on div "+1 415-964-1034 Call failed - Please reload the list and try again The Callbar …" at bounding box center [495, 291] width 630 height 470
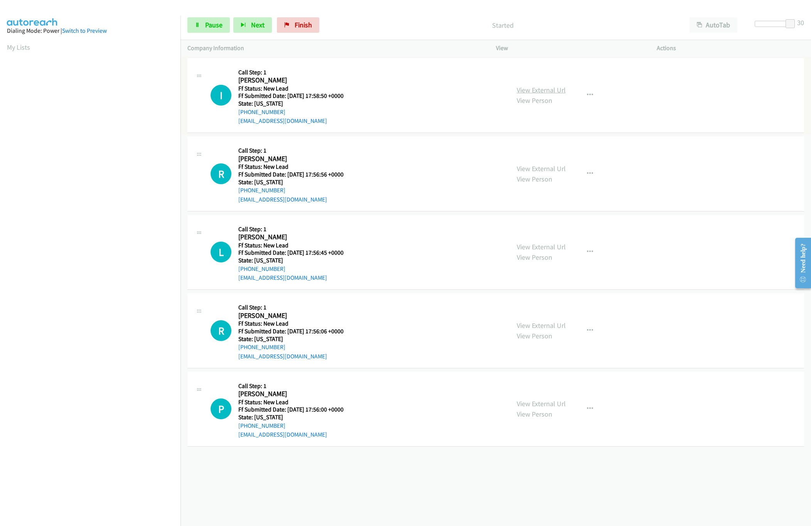
click at [553, 86] on link "View External Url" at bounding box center [541, 90] width 49 height 9
click at [543, 164] on link "View External Url" at bounding box center [541, 168] width 49 height 9
click at [221, 27] on span "Pause" at bounding box center [213, 24] width 17 height 9
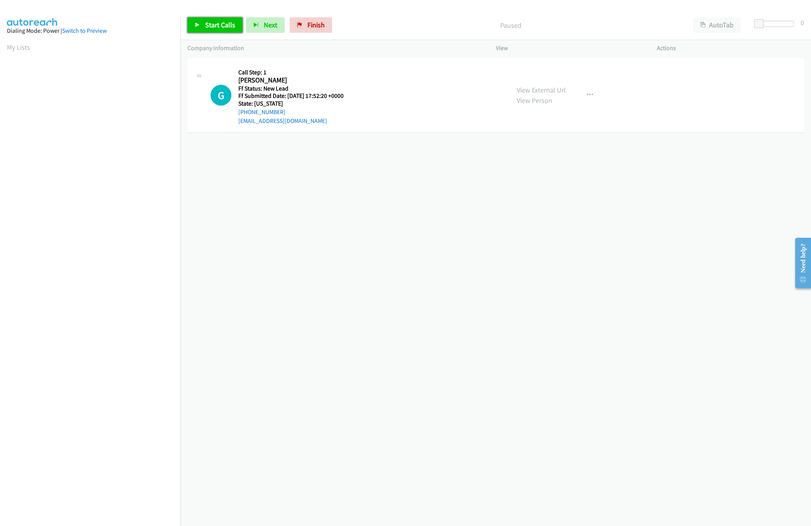
click at [218, 25] on span "Start Calls" at bounding box center [220, 24] width 30 height 9
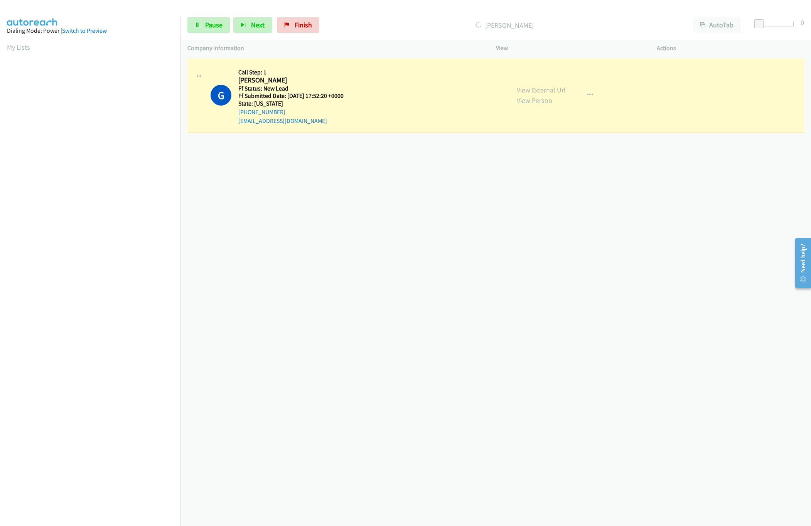
click at [533, 88] on link "View External Url" at bounding box center [541, 90] width 49 height 9
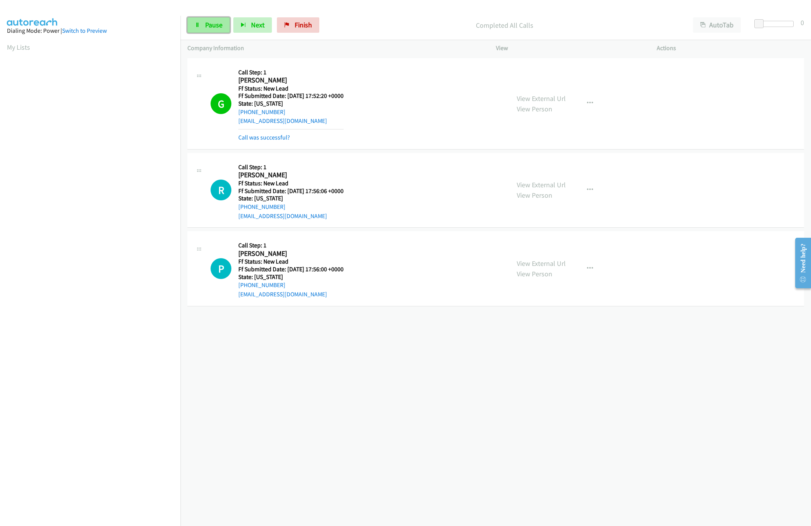
click at [212, 22] on span "Pause" at bounding box center [213, 24] width 17 height 9
click at [212, 22] on span "Start Calls" at bounding box center [220, 24] width 30 height 9
click at [549, 181] on link "View External Url" at bounding box center [541, 184] width 49 height 9
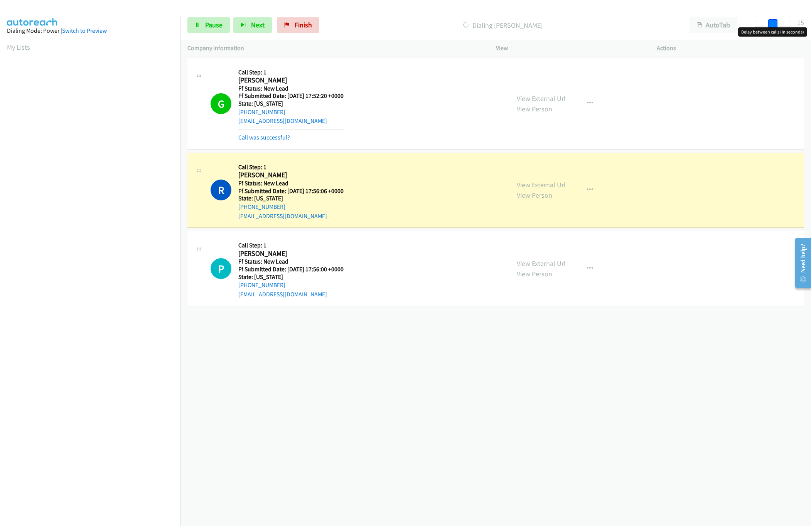
drag, startPoint x: 756, startPoint y: 25, endPoint x: 819, endPoint y: 14, distance: 64.5
click at [811, 14] on html "Start Calls Pause Next Finish Dialing Rose Mc Creary AutoTab AutoTab 15 Company…" at bounding box center [405, 18] width 811 height 37
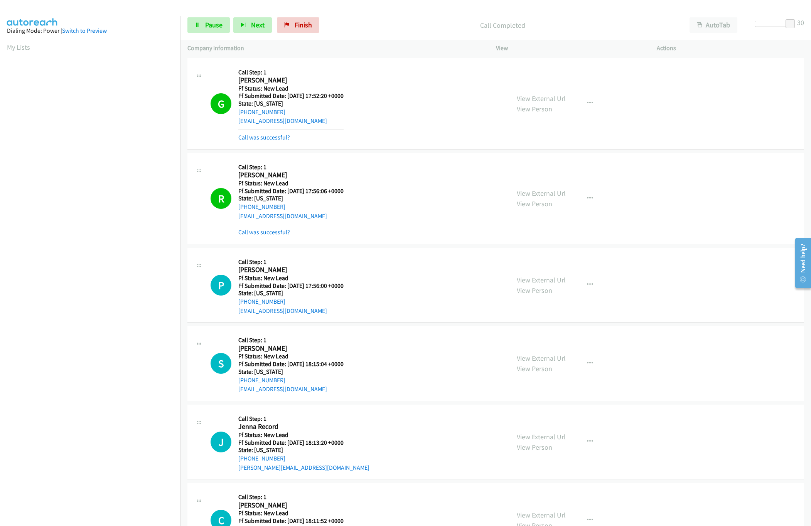
click at [531, 285] on link "View External Url" at bounding box center [541, 280] width 49 height 9
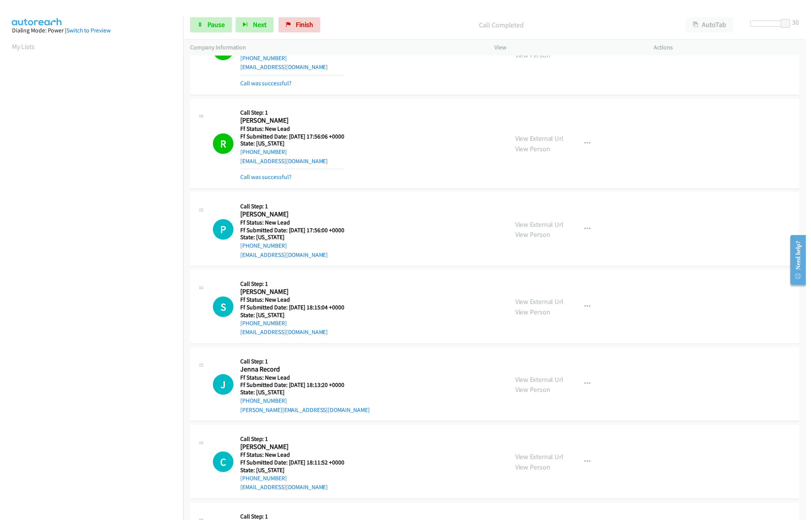
scroll to position [77, 0]
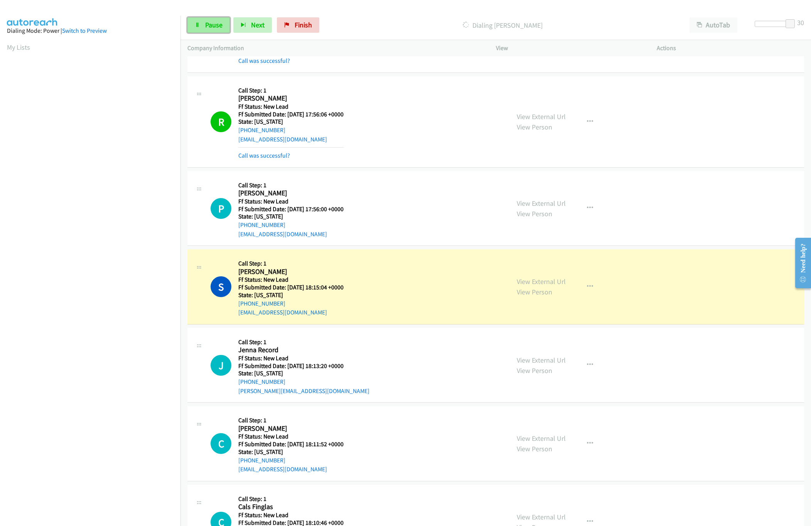
click at [199, 23] on icon at bounding box center [197, 25] width 5 height 5
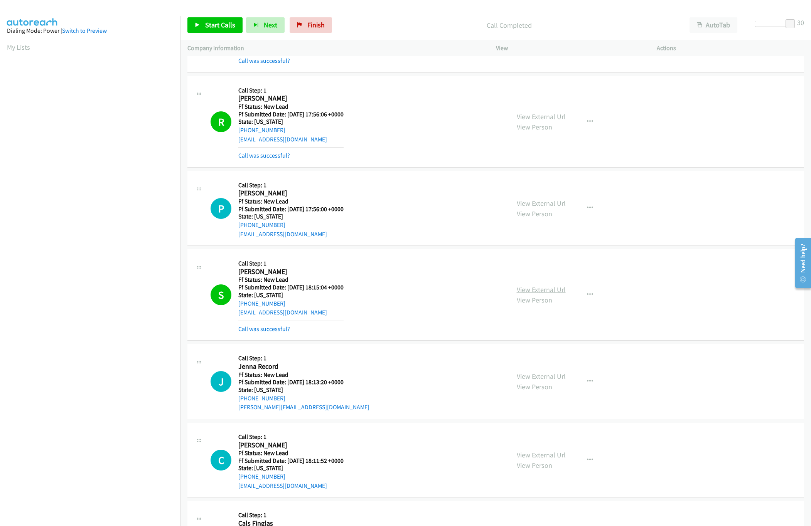
click at [531, 294] on link "View External Url" at bounding box center [541, 289] width 49 height 9
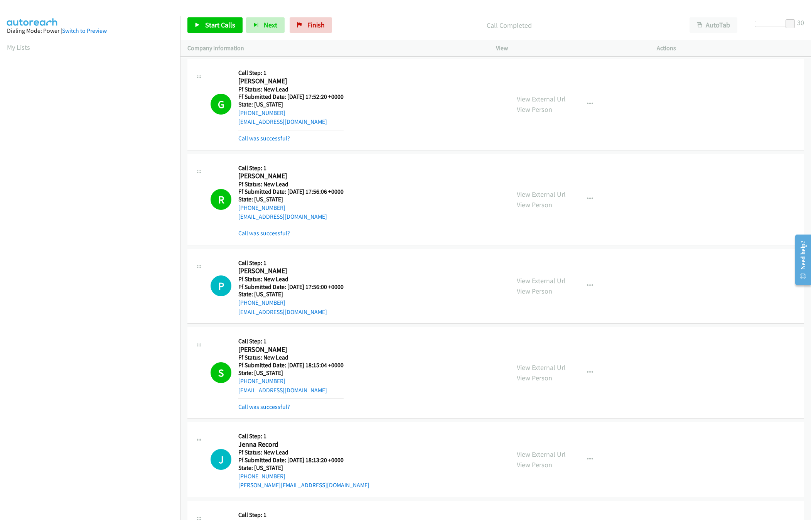
scroll to position [0, 0]
click at [544, 193] on link "View External Url" at bounding box center [541, 194] width 49 height 9
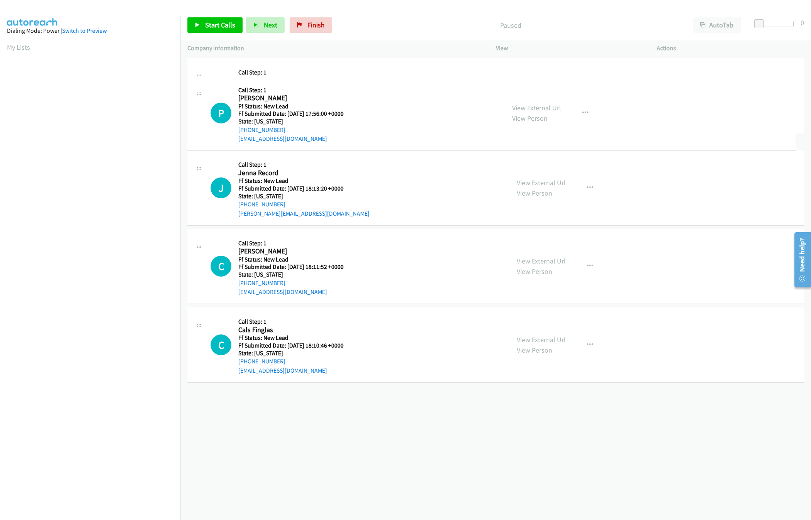
drag, startPoint x: 379, startPoint y: 413, endPoint x: 381, endPoint y: 80, distance: 333.2
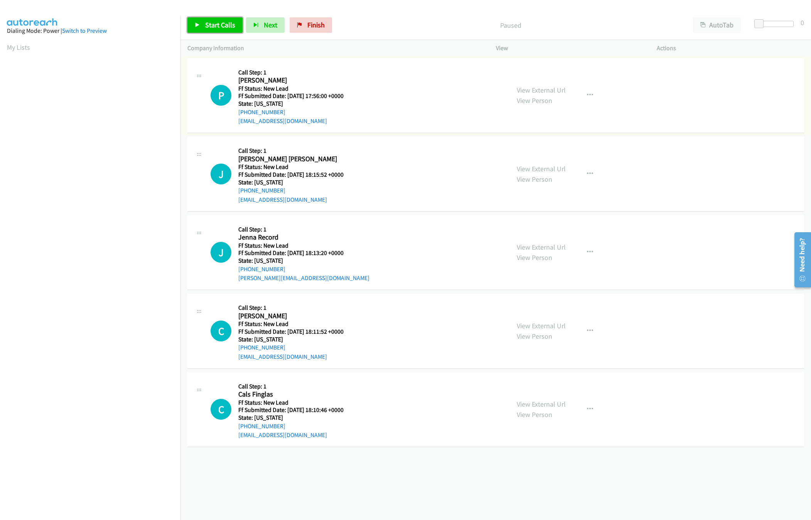
click at [209, 20] on link "Start Calls" at bounding box center [214, 24] width 55 height 15
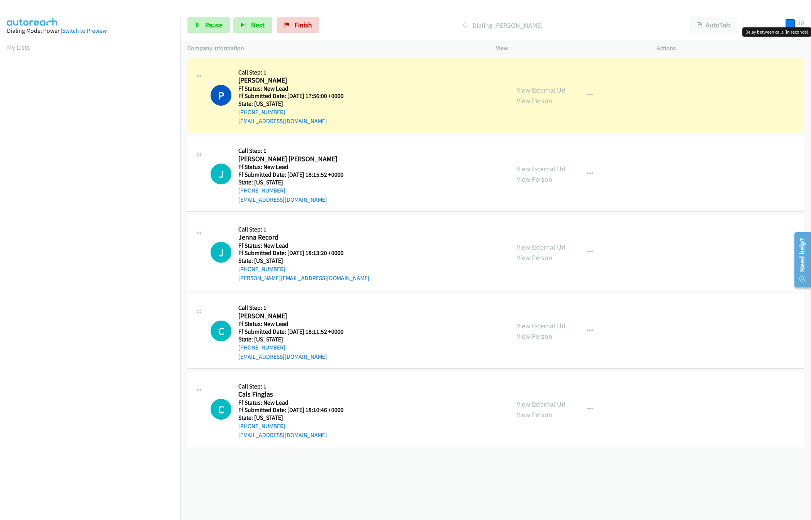
drag, startPoint x: 759, startPoint y: 20, endPoint x: 818, endPoint y: 22, distance: 59.0
click at [811, 22] on html "Start Calls Pause Next Finish Dialing [PERSON_NAME] AutoTab AutoTab 30 Company …" at bounding box center [405, 18] width 811 height 37
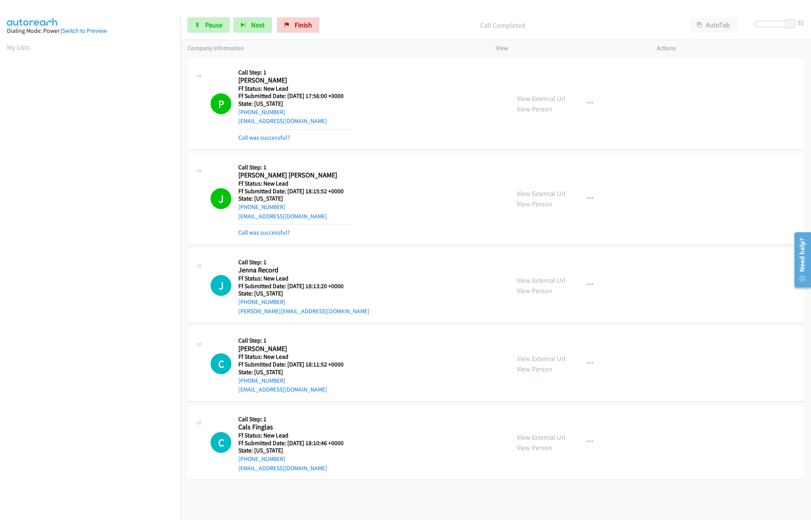
click at [388, 169] on div "J Callback Scheduled Call Step: 1 [PERSON_NAME][GEOGRAPHIC_DATA][PERSON_NAME] A…" at bounding box center [357, 198] width 292 height 77
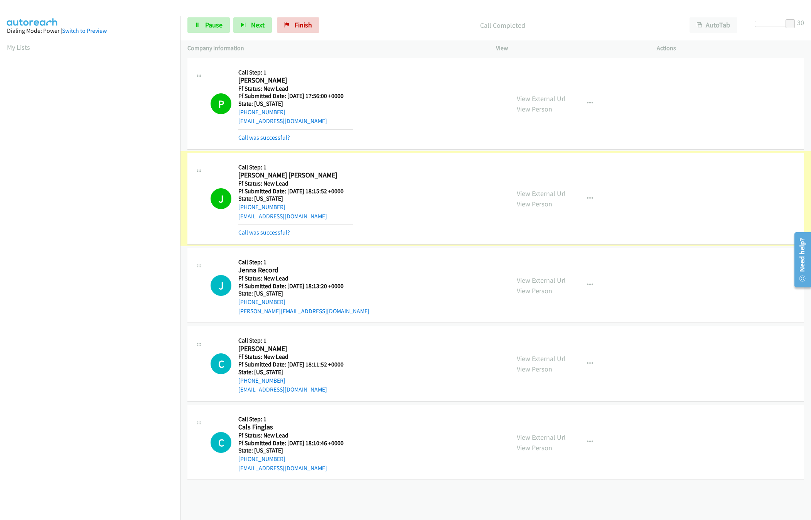
click at [529, 193] on link "View External Url" at bounding box center [541, 193] width 49 height 9
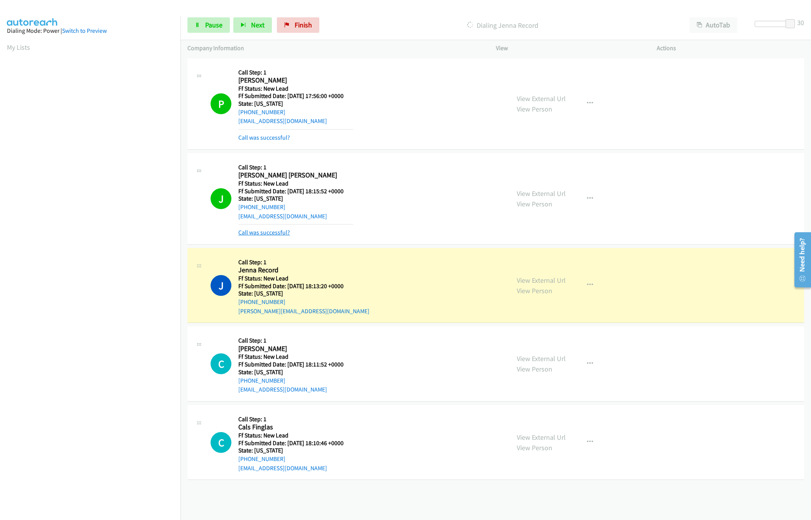
click at [272, 231] on link "Call was successful?" at bounding box center [264, 232] width 52 height 7
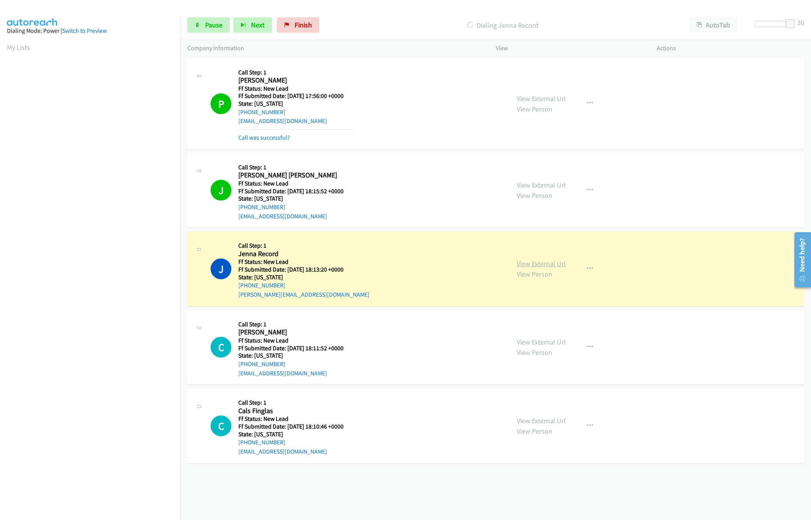
click at [544, 262] on link "View External Url" at bounding box center [541, 263] width 49 height 9
click at [202, 22] on link "Pause" at bounding box center [208, 24] width 42 height 15
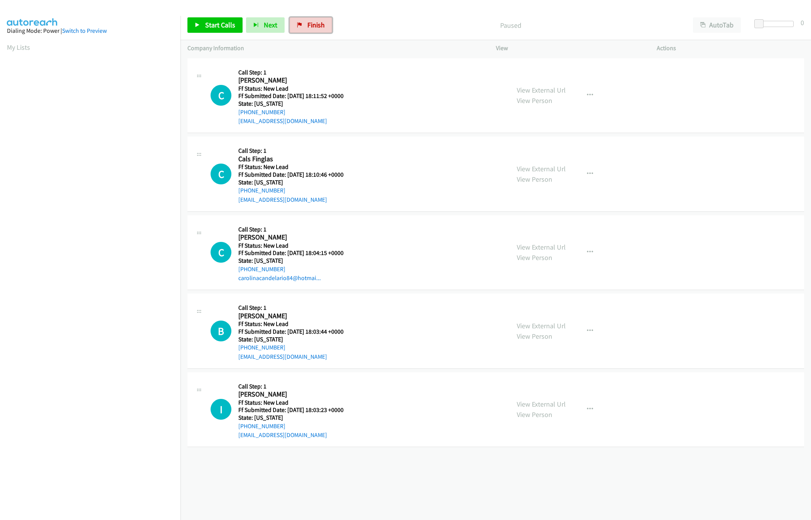
drag, startPoint x: 300, startPoint y: 21, endPoint x: 441, endPoint y: 39, distance: 142.6
click at [300, 21] on link "Finish" at bounding box center [311, 24] width 42 height 15
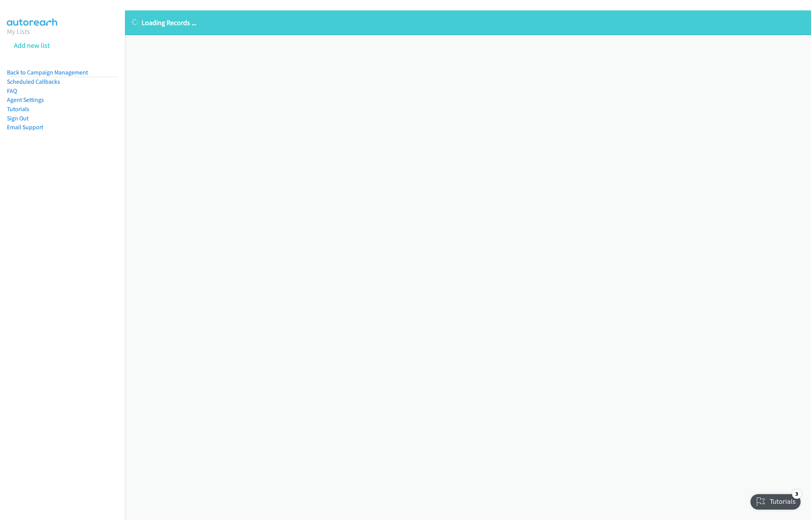
click at [299, 272] on div "Loading Records ... Sorry, something went wrong please try again." at bounding box center [468, 264] width 686 height 509
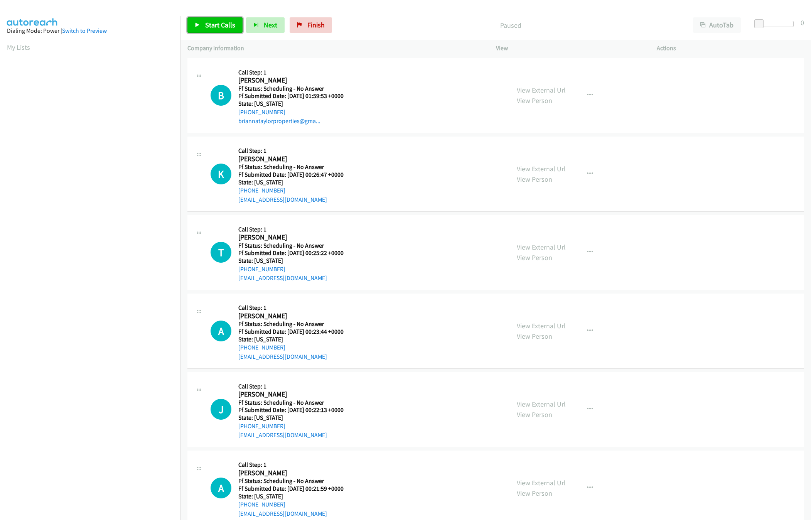
click at [220, 29] on span "Start Calls" at bounding box center [220, 24] width 30 height 9
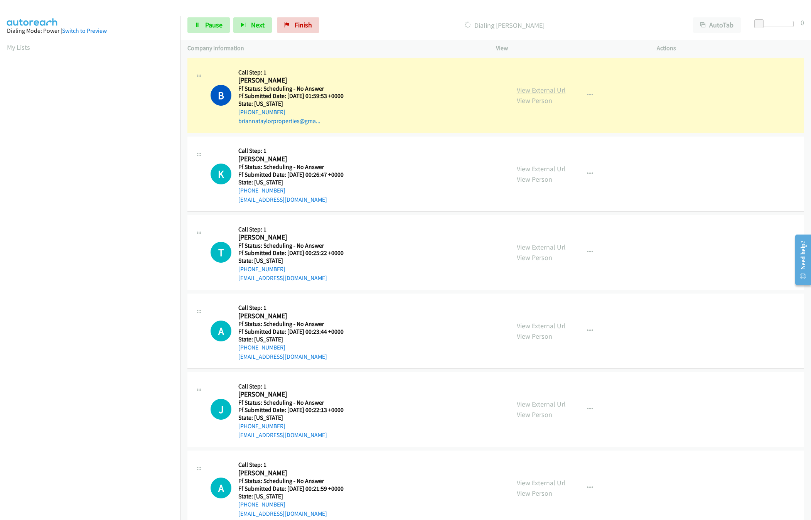
click at [556, 93] on link "View External Url" at bounding box center [541, 90] width 49 height 9
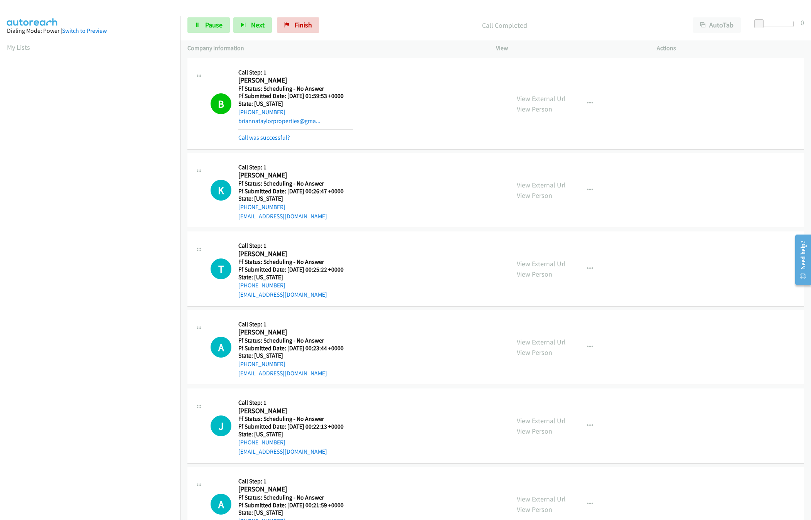
click at [534, 184] on link "View External Url" at bounding box center [541, 184] width 49 height 9
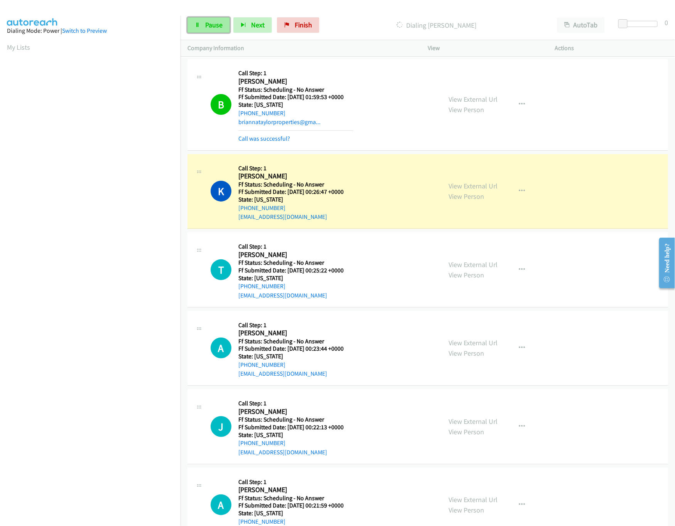
click at [222, 26] on link "Pause" at bounding box center [208, 24] width 42 height 15
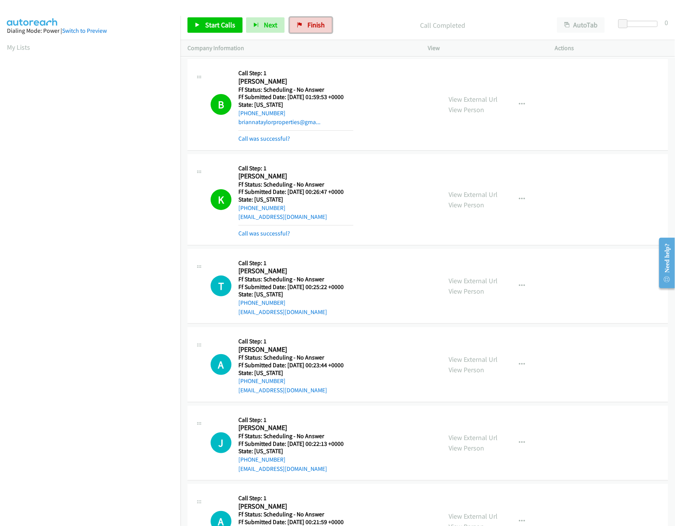
click at [310, 22] on span "Finish" at bounding box center [315, 24] width 17 height 9
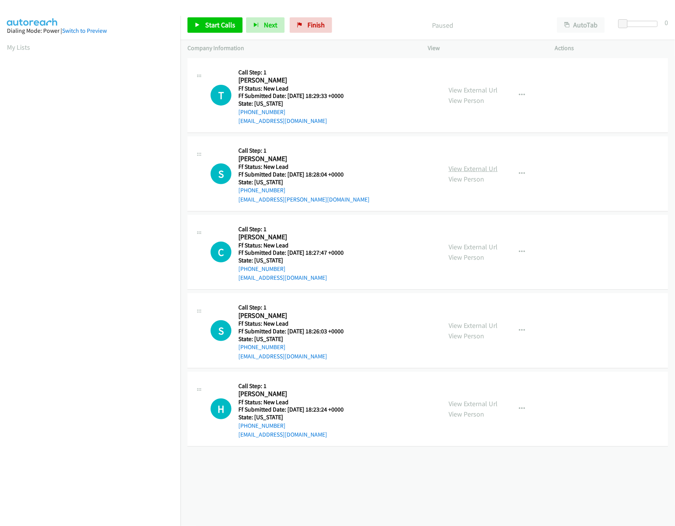
click at [487, 165] on link "View External Url" at bounding box center [472, 168] width 49 height 9
click at [489, 84] on div "View External Url View Person View External Url Email Schedule/Manage Callback …" at bounding box center [509, 95] width 134 height 61
click at [488, 91] on link "View External Url" at bounding box center [472, 90] width 49 height 9
click at [221, 30] on link "Start Calls" at bounding box center [214, 24] width 55 height 15
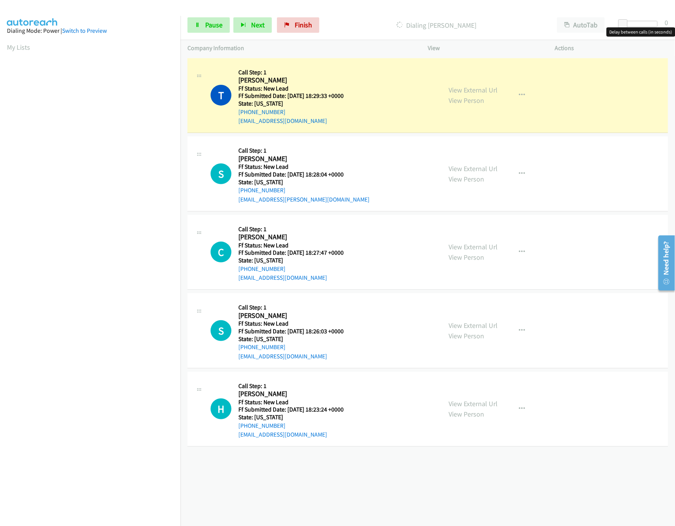
click at [642, 26] on div at bounding box center [639, 24] width 35 height 6
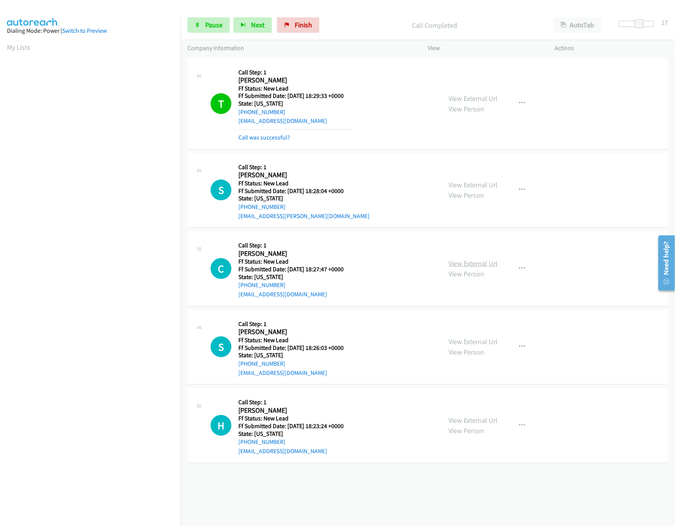
click at [453, 263] on link "View External Url" at bounding box center [472, 263] width 49 height 9
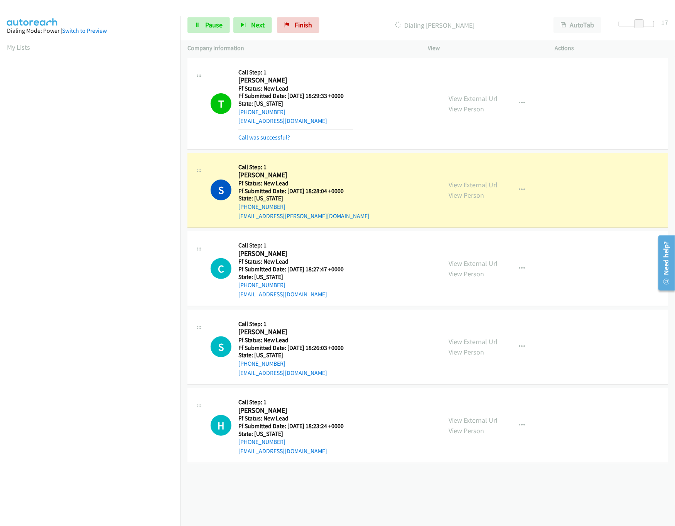
click at [470, 347] on div "View External Url View Person" at bounding box center [472, 347] width 49 height 21
click at [470, 345] on link "View External Url" at bounding box center [472, 341] width 49 height 9
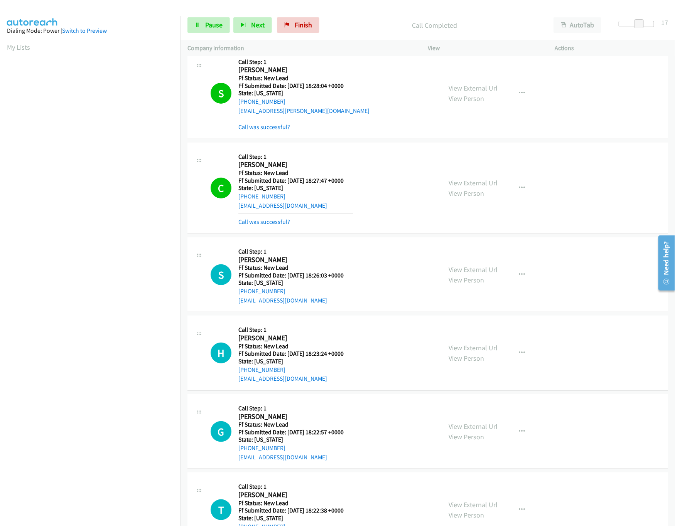
scroll to position [154, 0]
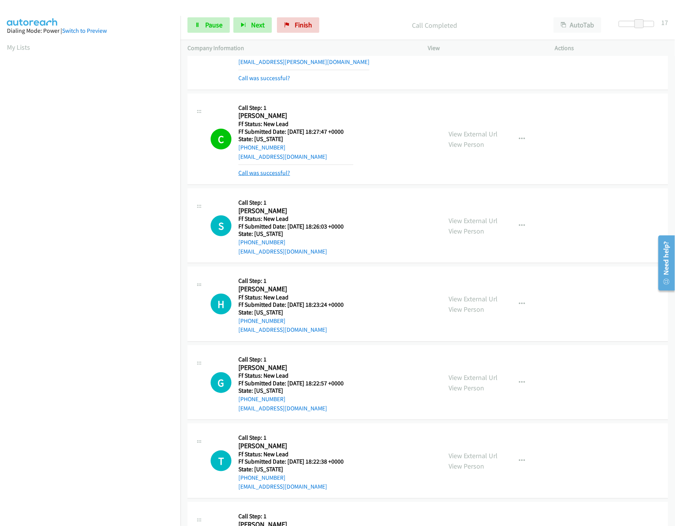
click at [279, 176] on link "Call was successful?" at bounding box center [264, 172] width 52 height 7
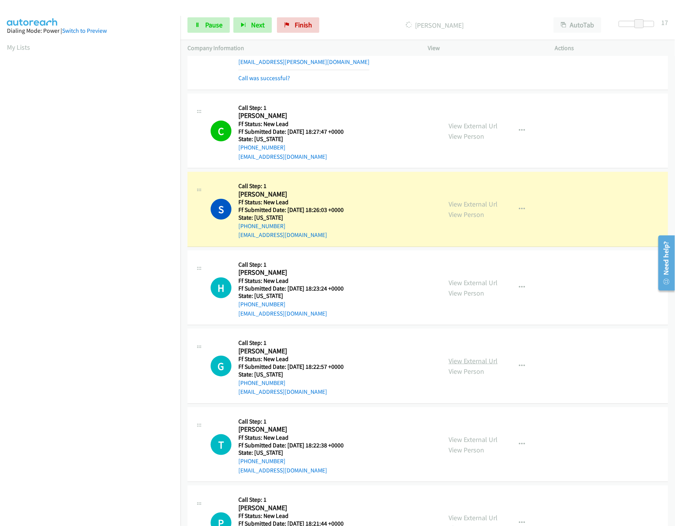
click at [461, 362] on link "View External Url" at bounding box center [472, 361] width 49 height 9
drag, startPoint x: 462, startPoint y: 278, endPoint x: 461, endPoint y: 283, distance: 5.1
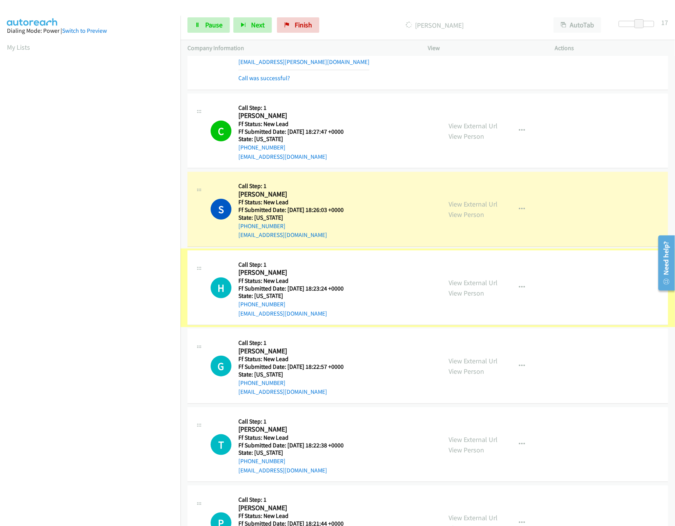
click at [461, 283] on link "View External Url" at bounding box center [472, 282] width 49 height 9
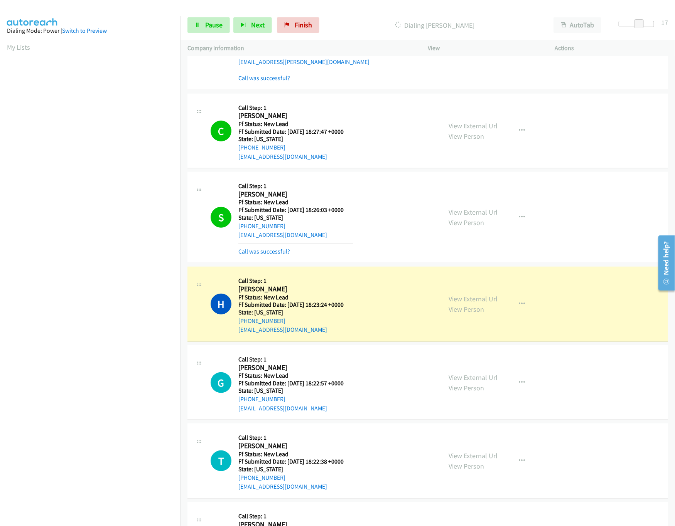
click at [110, 468] on nav "Dialing Mode: Power | Switch to Preview My Lists" at bounding box center [90, 279] width 181 height 526
click at [124, 471] on nav "Dialing Mode: Power | Switch to Preview My Lists" at bounding box center [90, 279] width 181 height 526
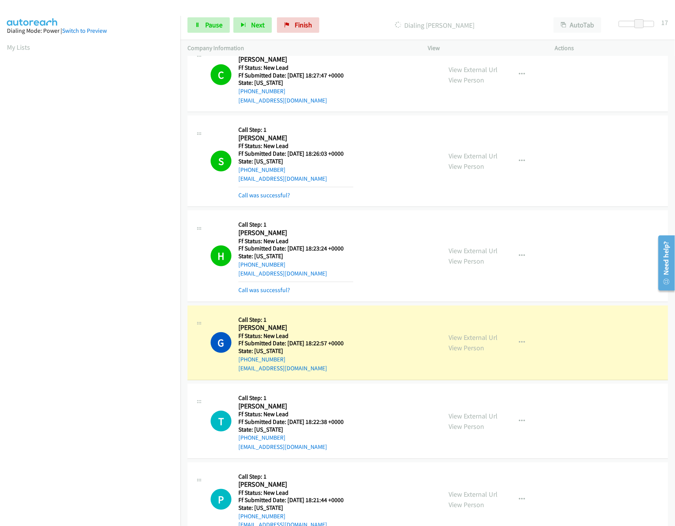
scroll to position [238, 0]
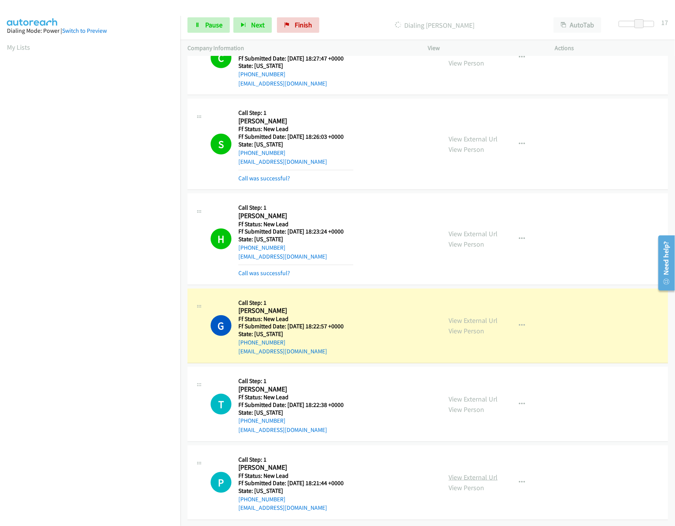
click at [462, 473] on link "View External Url" at bounding box center [472, 477] width 49 height 9
click at [480, 395] on link "View External Url" at bounding box center [472, 399] width 49 height 9
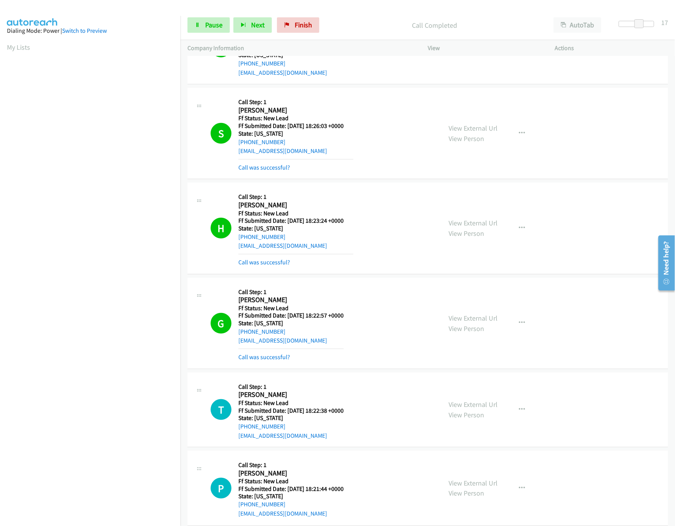
scroll to position [490, 0]
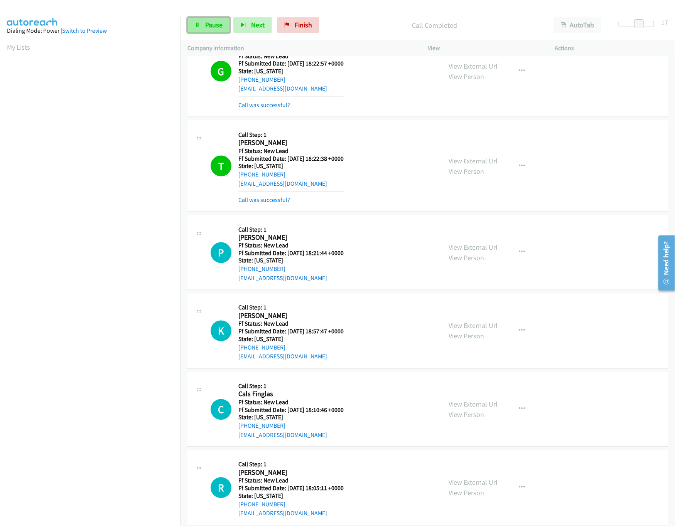
click at [200, 22] on link "Pause" at bounding box center [208, 24] width 42 height 15
click at [317, 17] on div "Start Calls Pause Next Finish Call Completed AutoTab AutoTab 17" at bounding box center [427, 25] width 494 height 30
click at [318, 29] on span "Finish" at bounding box center [315, 24] width 17 height 9
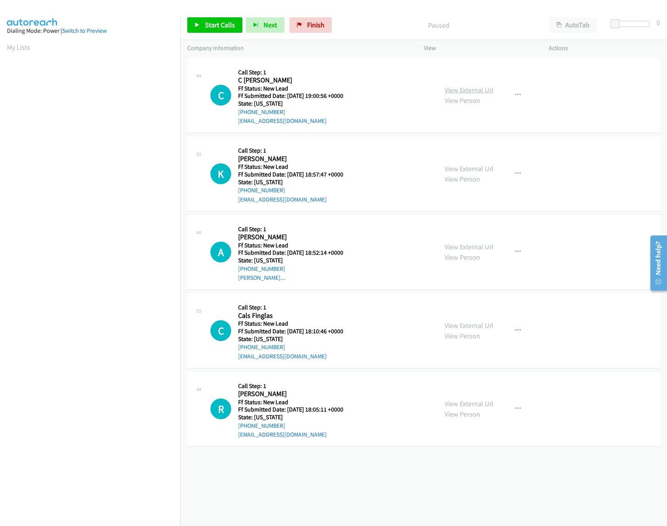
click at [479, 88] on link "View External Url" at bounding box center [469, 90] width 49 height 9
click at [213, 21] on span "Start Calls" at bounding box center [220, 24] width 30 height 9
click at [470, 168] on link "View External Url" at bounding box center [469, 168] width 49 height 9
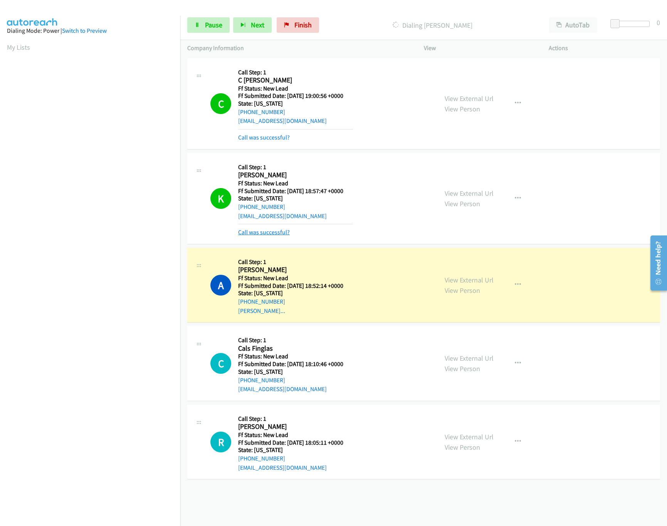
click at [275, 231] on link "Call was successful?" at bounding box center [264, 232] width 52 height 7
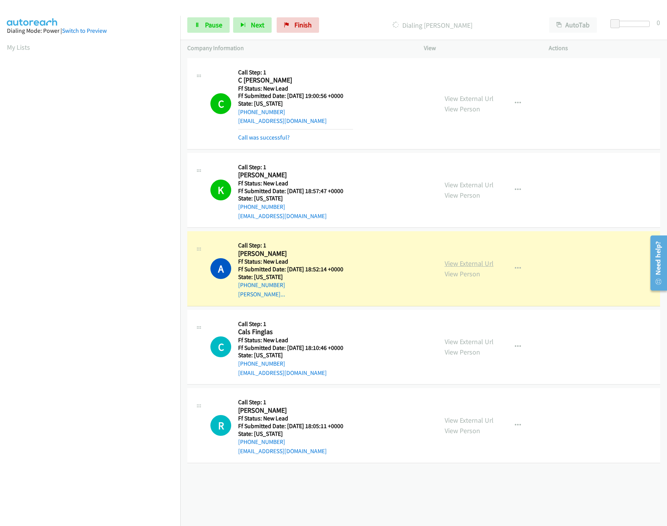
click at [449, 261] on link "View External Url" at bounding box center [469, 263] width 49 height 9
click at [466, 344] on link "View External Url" at bounding box center [469, 341] width 49 height 9
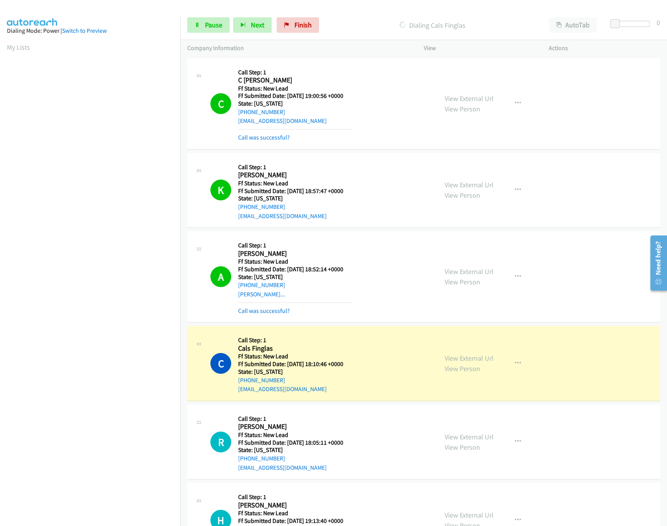
scroll to position [205, 0]
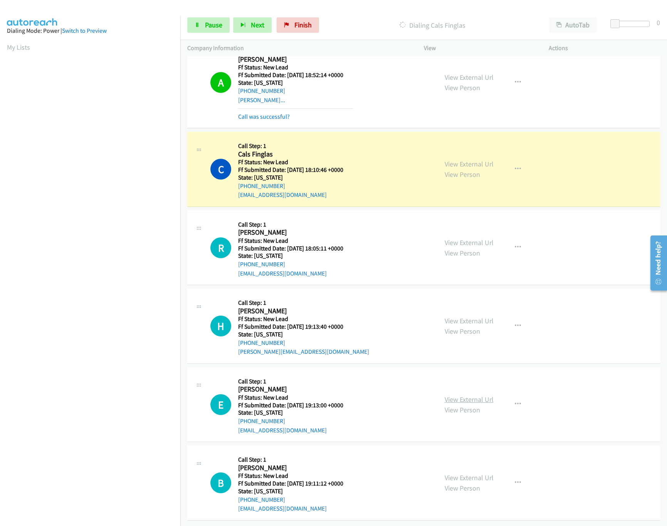
click at [474, 395] on link "View External Url" at bounding box center [469, 399] width 49 height 9
click at [487, 317] on link "View External Url" at bounding box center [469, 321] width 49 height 9
click at [470, 238] on link "View External Url" at bounding box center [469, 242] width 49 height 9
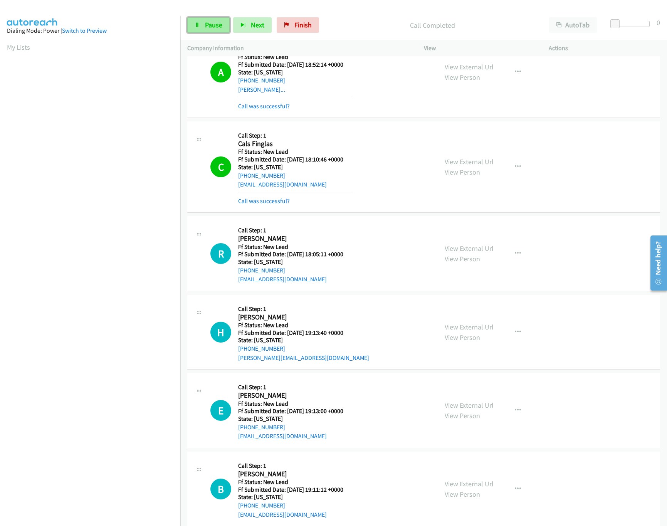
click at [212, 22] on span "Pause" at bounding box center [213, 24] width 17 height 9
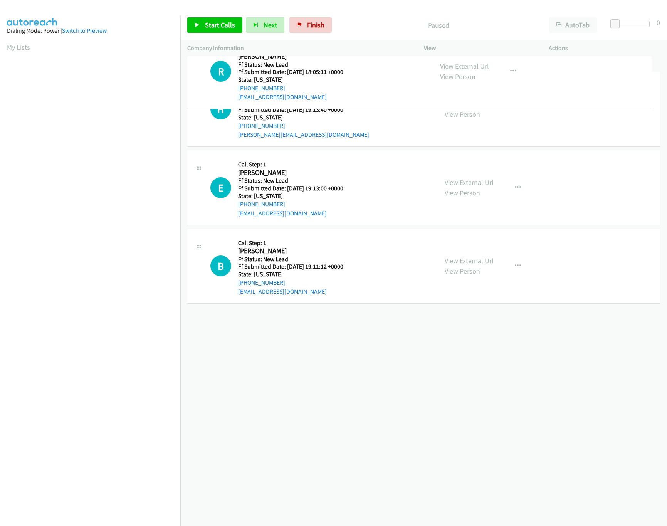
drag, startPoint x: 345, startPoint y: 318, endPoint x: 346, endPoint y: 57, distance: 261.1
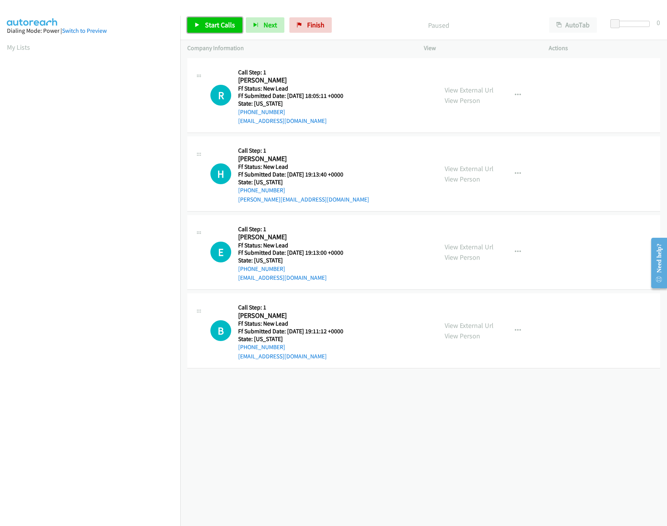
click at [213, 23] on span "Start Calls" at bounding box center [220, 24] width 30 height 9
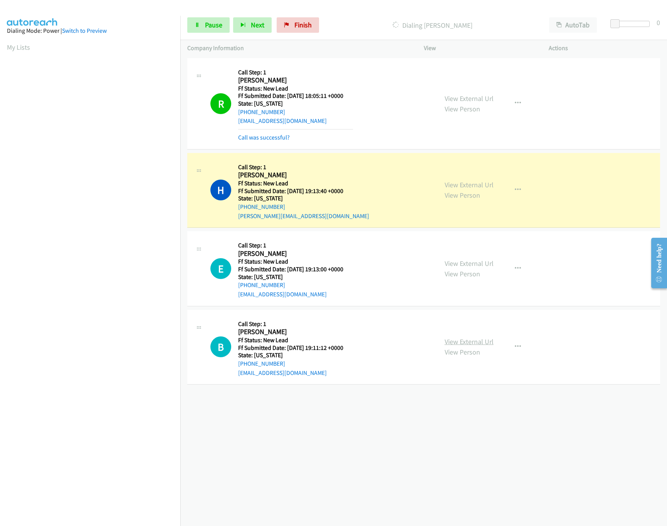
click at [450, 344] on link "View External Url" at bounding box center [469, 341] width 49 height 9
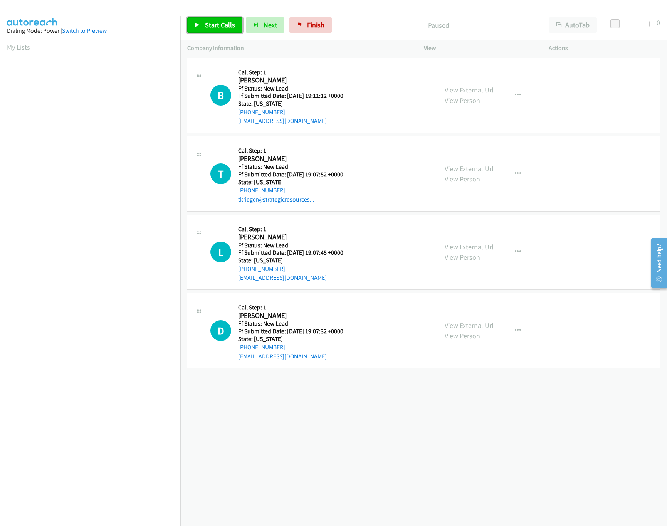
click at [194, 25] on link "Start Calls" at bounding box center [214, 24] width 55 height 15
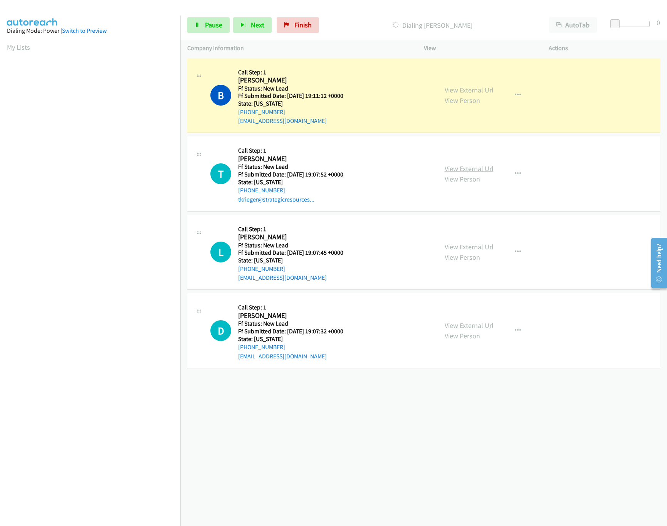
click at [461, 169] on link "View External Url" at bounding box center [469, 168] width 49 height 9
click at [470, 245] on link "View External Url" at bounding box center [469, 247] width 49 height 9
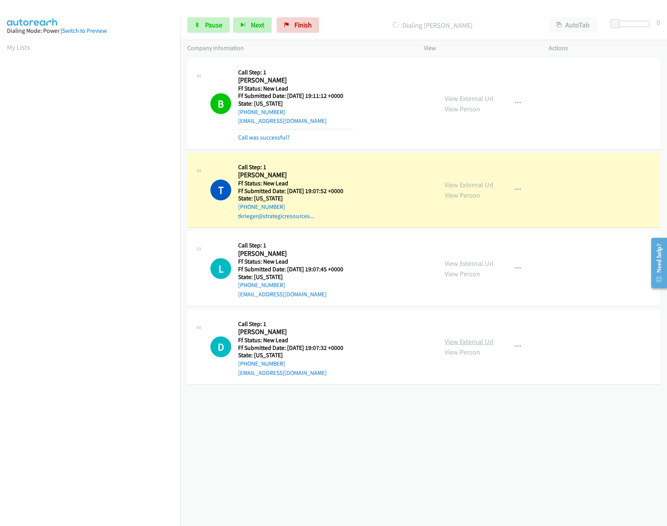
click at [469, 345] on link "View External Url" at bounding box center [469, 341] width 49 height 9
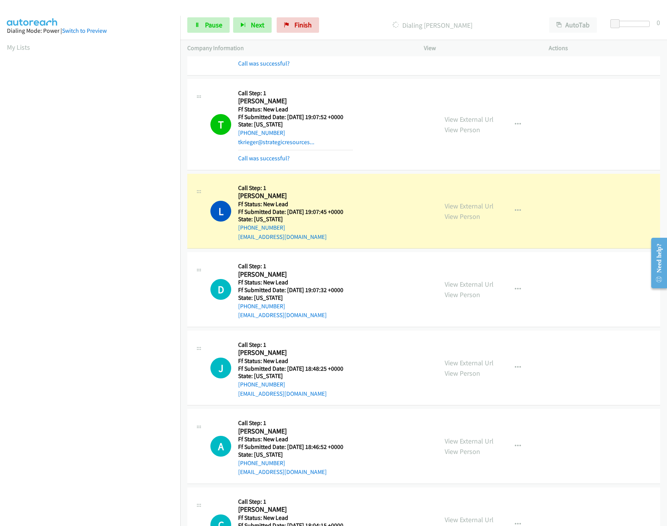
scroll to position [126, 0]
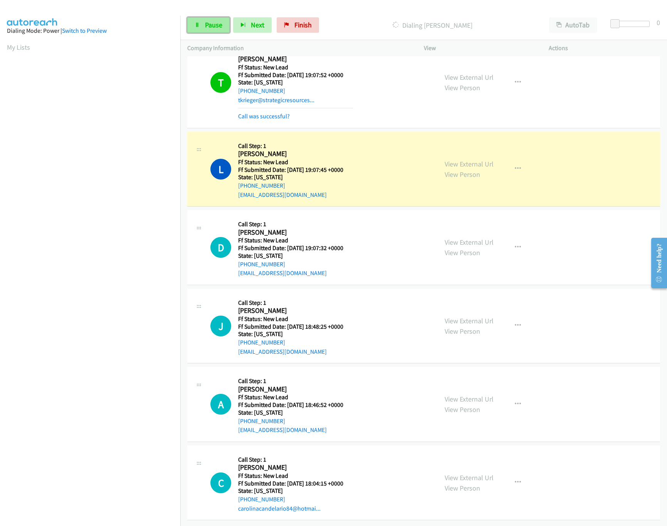
click at [195, 25] on icon at bounding box center [197, 25] width 5 height 5
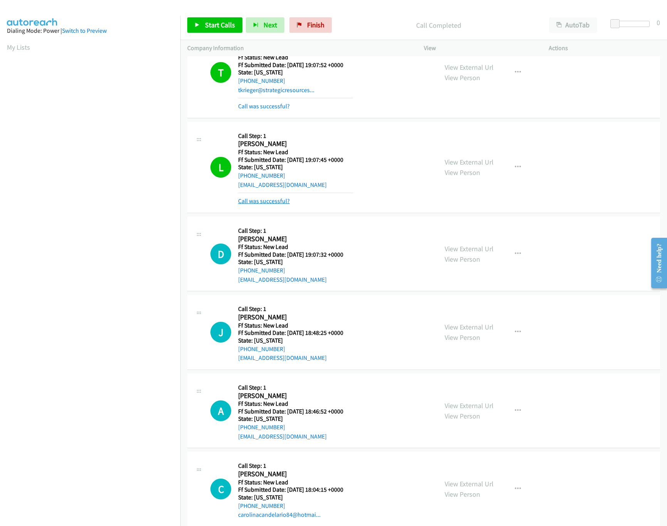
click at [273, 202] on link "Call was successful?" at bounding box center [264, 200] width 52 height 7
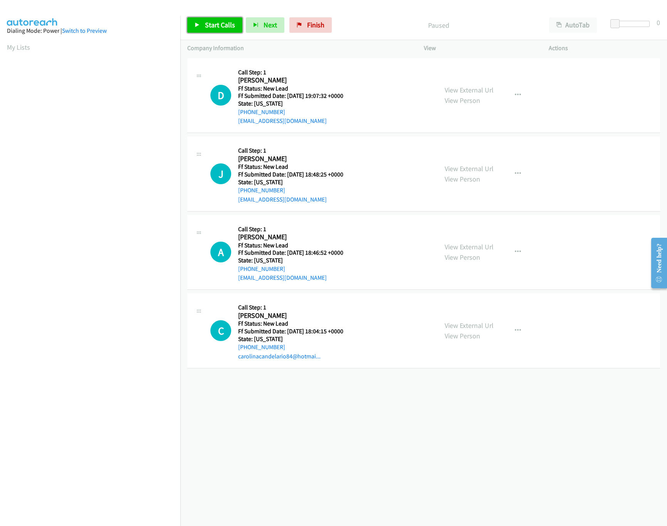
click at [227, 17] on link "Start Calls" at bounding box center [214, 24] width 55 height 15
click at [460, 247] on link "View External Url" at bounding box center [469, 247] width 49 height 9
click at [472, 172] on link "View External Url" at bounding box center [469, 168] width 49 height 9
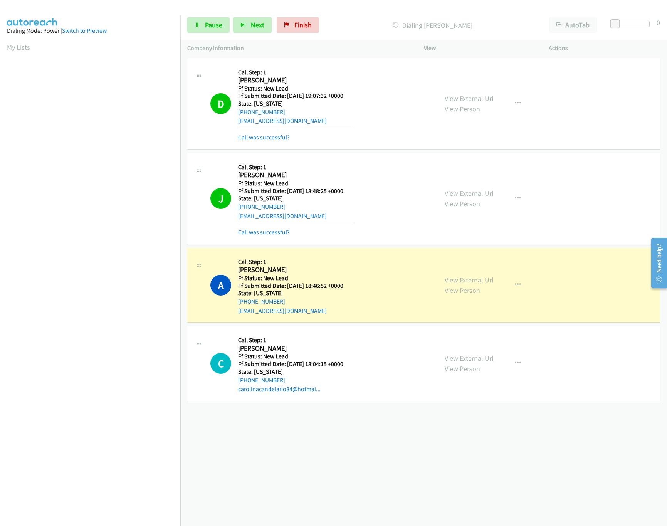
click at [455, 356] on link "View External Url" at bounding box center [469, 358] width 49 height 9
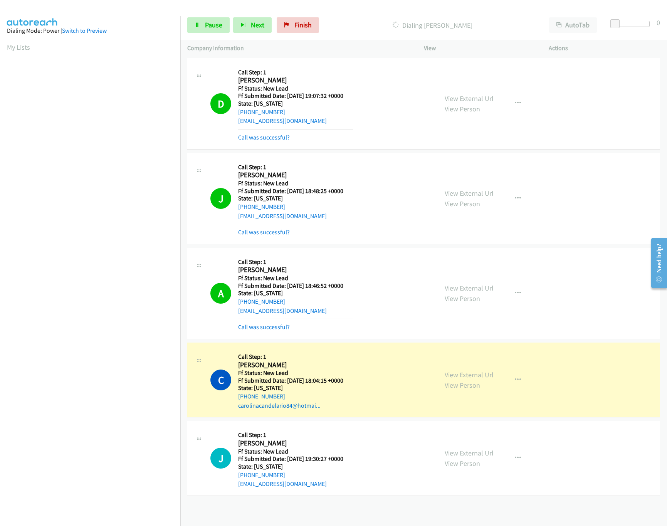
click at [461, 454] on link "View External Url" at bounding box center [469, 453] width 49 height 9
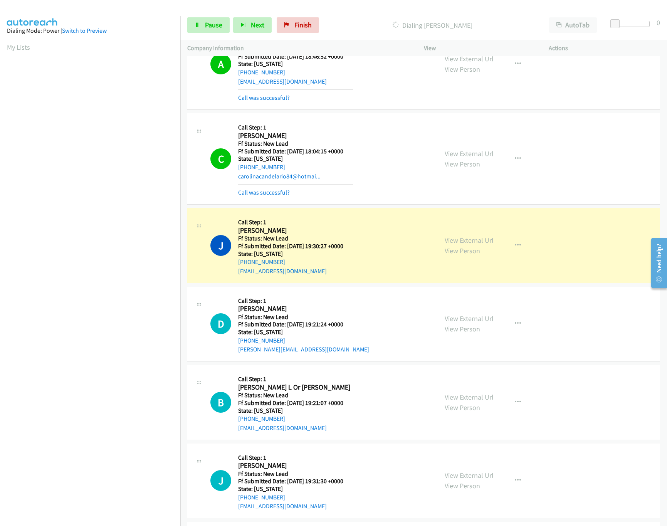
scroll to position [317, 0]
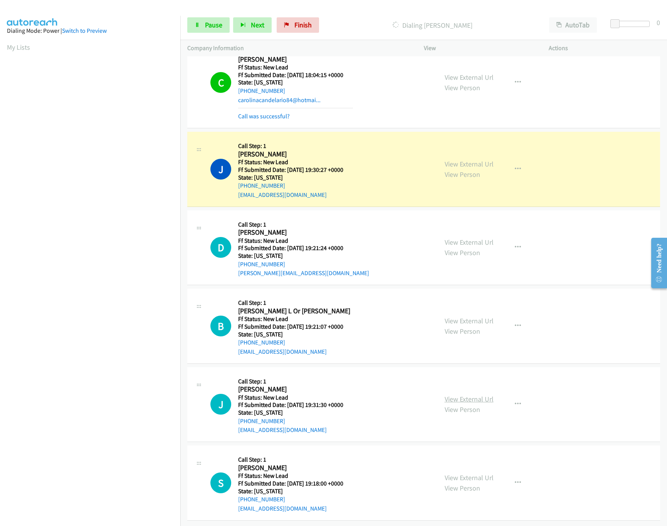
click at [473, 395] on link "View External Url" at bounding box center [469, 399] width 49 height 9
click at [469, 317] on link "View External Url" at bounding box center [469, 321] width 49 height 9
click at [465, 238] on link "View External Url" at bounding box center [469, 242] width 49 height 9
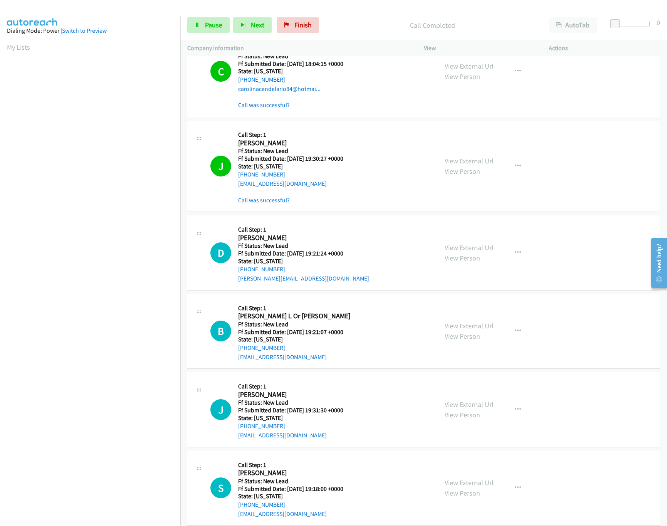
click at [185, 17] on div "Start Calls Pause Next Finish Call Completed AutoTab AutoTab 0" at bounding box center [423, 25] width 487 height 30
drag, startPoint x: 195, startPoint y: 24, endPoint x: 164, endPoint y: 29, distance: 31.6
click at [195, 24] on icon at bounding box center [197, 25] width 5 height 5
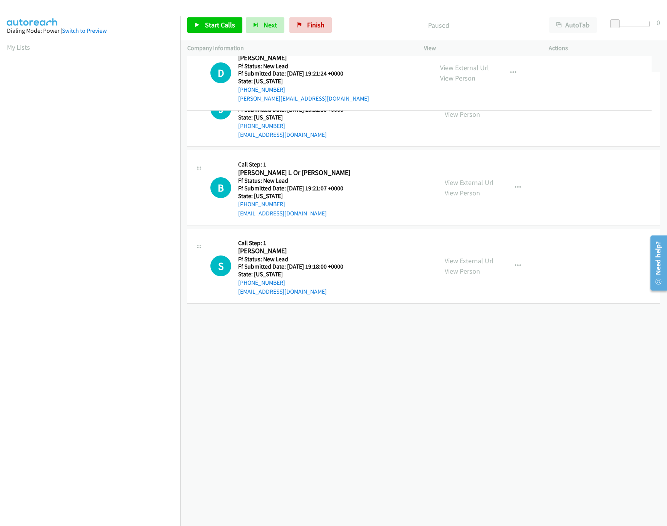
drag, startPoint x: 346, startPoint y: 181, endPoint x: 344, endPoint y: 73, distance: 107.6
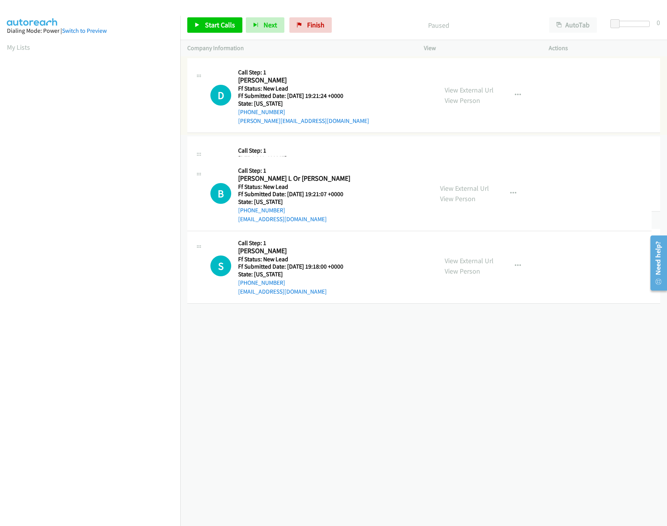
drag, startPoint x: 331, startPoint y: 256, endPoint x: 342, endPoint y: 113, distance: 143.8
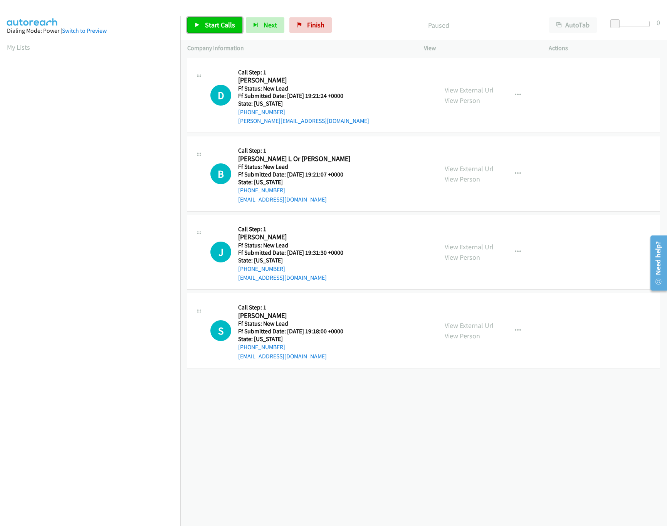
click at [217, 20] on link "Start Calls" at bounding box center [214, 24] width 55 height 15
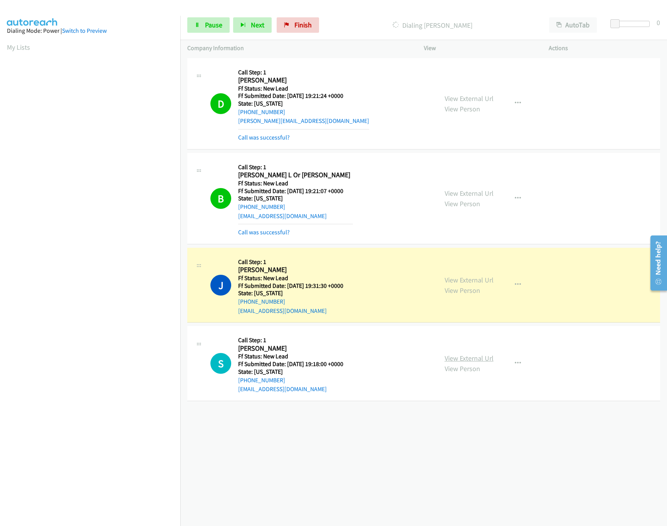
click at [455, 355] on link "View External Url" at bounding box center [469, 358] width 49 height 9
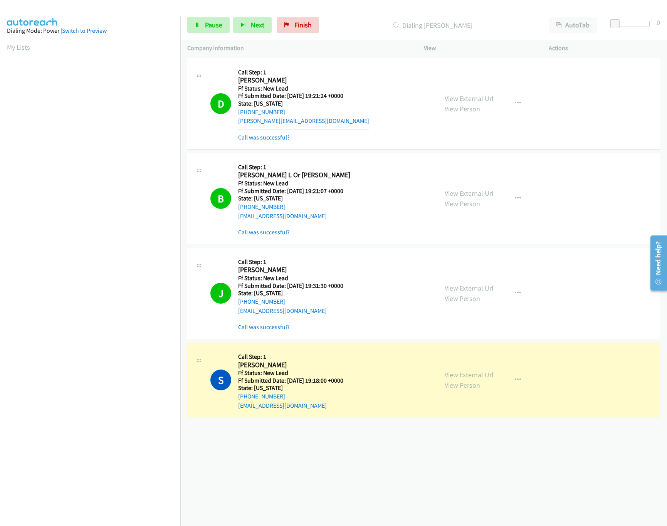
click at [364, 480] on div "+1 415-964-1034 Call failed - Please reload the list and try again The Callbar …" at bounding box center [423, 291] width 487 height 470
click at [204, 16] on div "Start Calls Pause Next Finish Dialing Sean Mesubed AutoTab AutoTab 0" at bounding box center [423, 25] width 487 height 30
click at [209, 28] on span "Pause" at bounding box center [213, 24] width 17 height 9
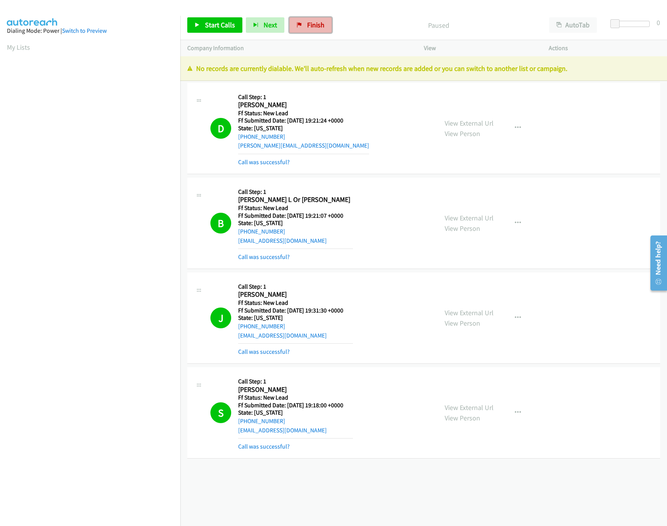
click at [317, 28] on span "Finish" at bounding box center [315, 24] width 17 height 9
click at [385, 36] on div "Start Calls Pause Next Finish Paused AutoTab AutoTab 0" at bounding box center [423, 25] width 487 height 30
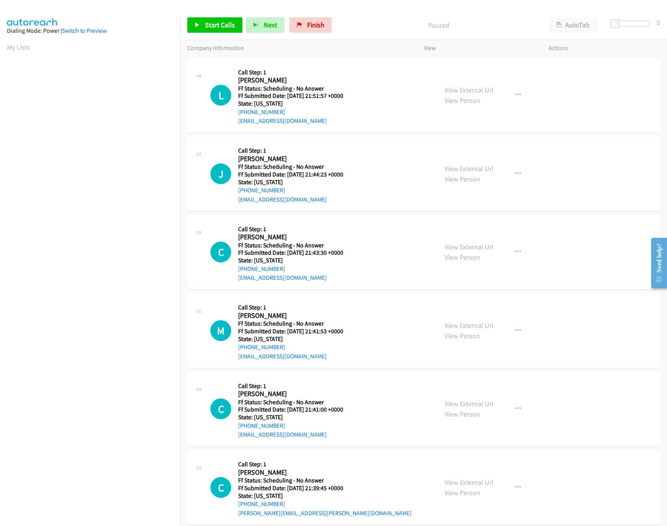
click at [87, 460] on nav "Dialing Mode: Power | Switch to Preview My Lists" at bounding box center [90, 279] width 181 height 526
click at [333, 57] on td "L Callback Scheduled Call Step: 1 [PERSON_NAME] America/Los_Angeles Ff Status: …" at bounding box center [423, 95] width 487 height 79
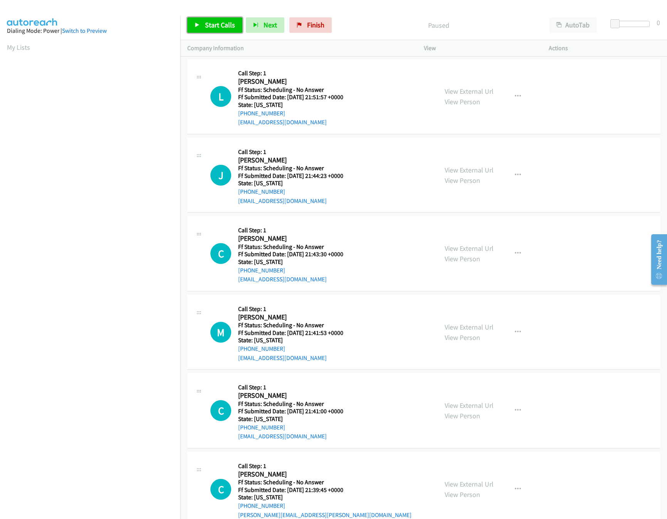
click at [206, 30] on link "Start Calls" at bounding box center [214, 24] width 55 height 15
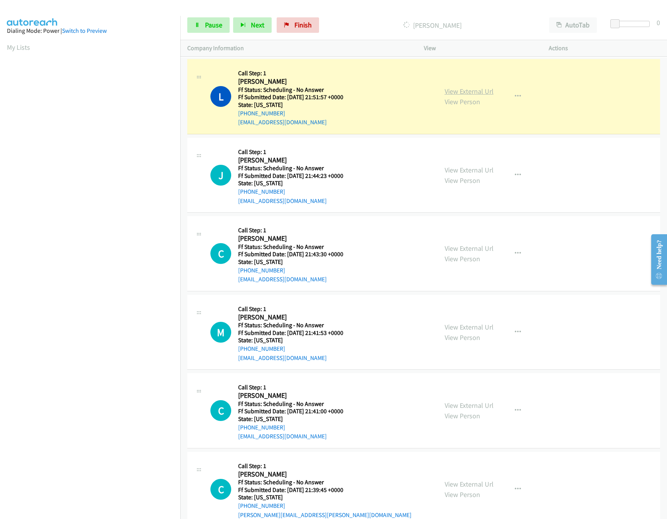
click at [470, 90] on link "View External Url" at bounding box center [469, 91] width 49 height 9
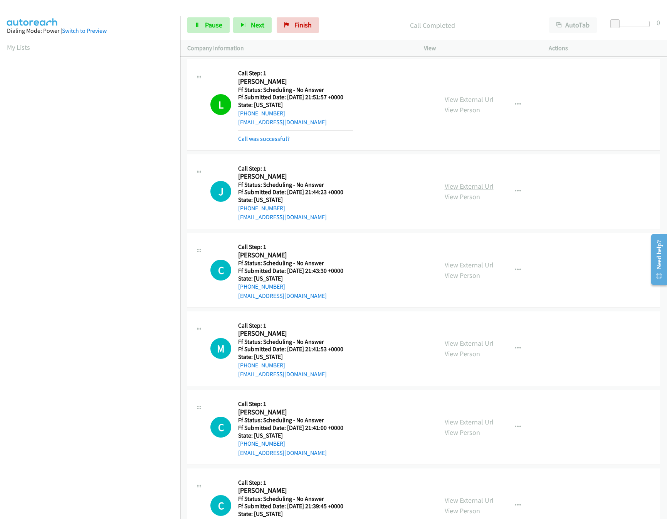
click at [462, 189] on link "View External Url" at bounding box center [469, 186] width 49 height 9
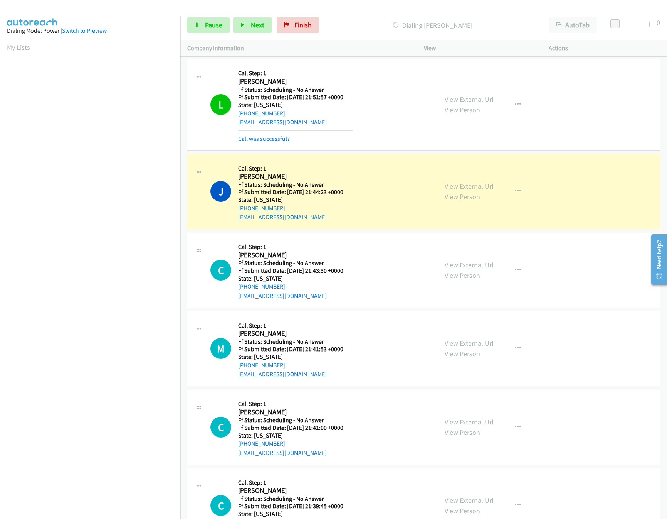
click at [458, 263] on link "View External Url" at bounding box center [469, 264] width 49 height 9
drag, startPoint x: 617, startPoint y: 21, endPoint x: 607, endPoint y: 22, distance: 10.1
click at [607, 22] on div "Start Calls Pause Next Finish Dialing John Bates AutoTab AutoTab 0" at bounding box center [423, 25] width 487 height 30
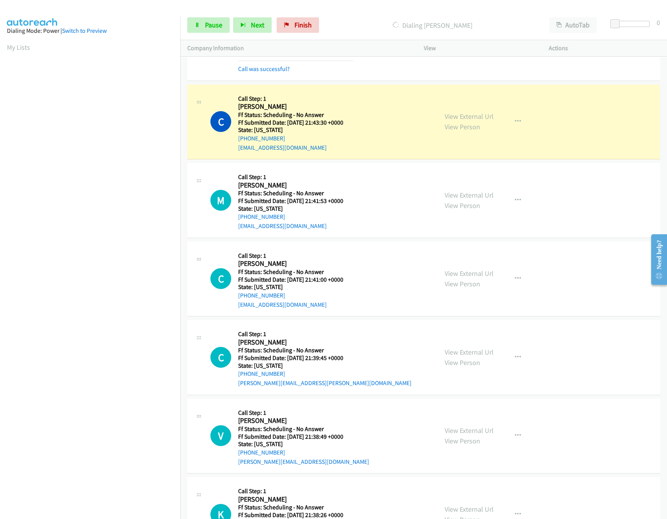
scroll to position [231, 0]
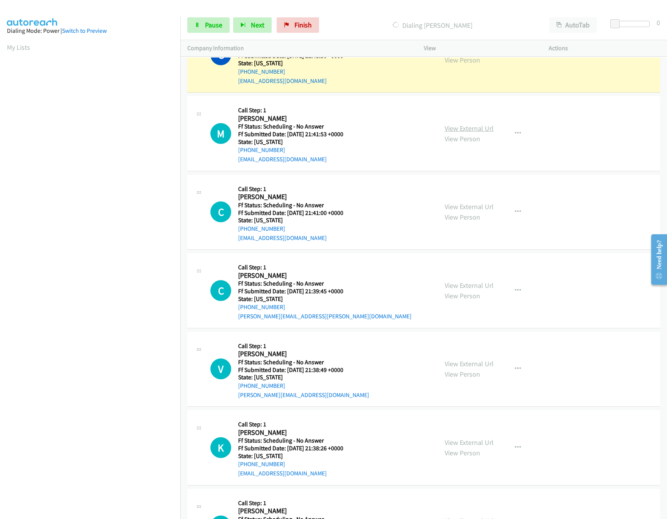
click at [478, 126] on link "View External Url" at bounding box center [469, 128] width 49 height 9
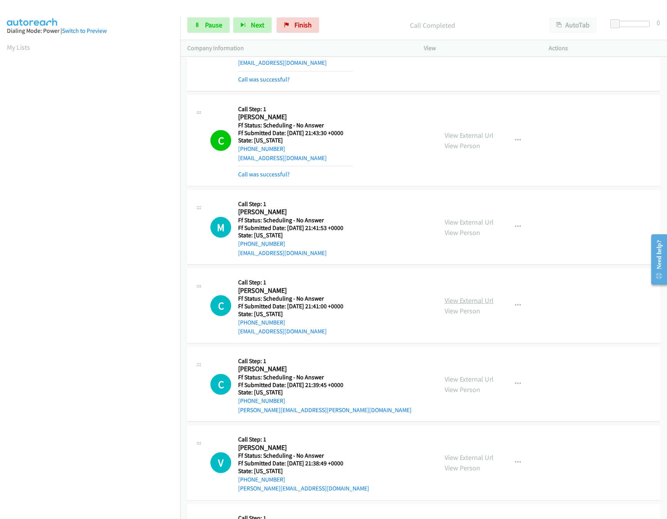
click at [457, 299] on link "View External Url" at bounding box center [469, 300] width 49 height 9
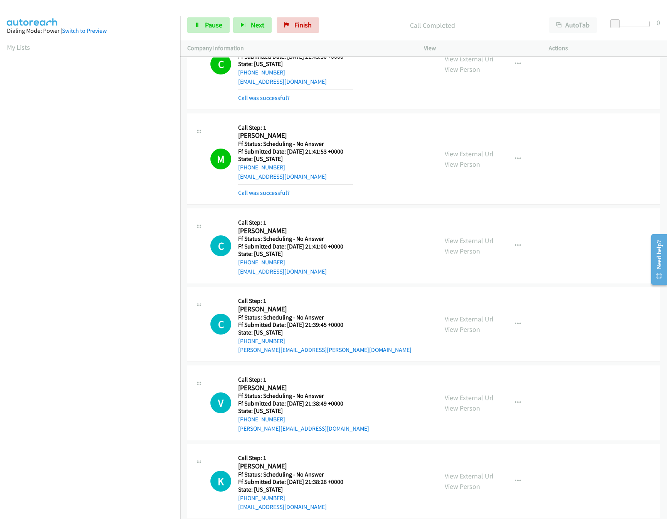
scroll to position [231, 0]
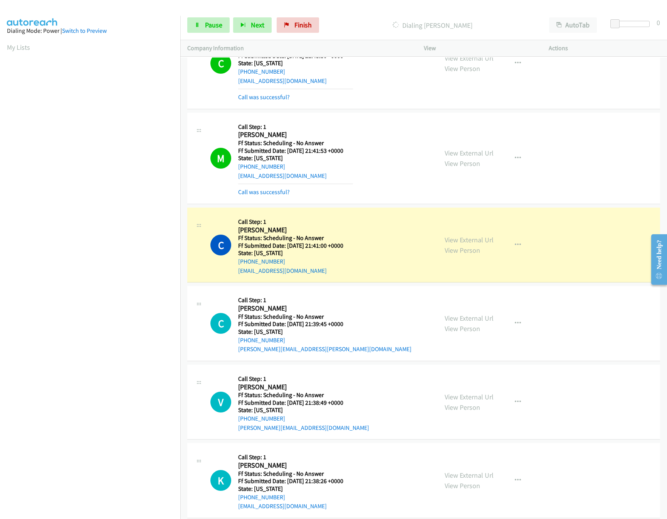
click at [462, 324] on div "View External Url View Person" at bounding box center [469, 323] width 49 height 21
click at [464, 322] on link "View External Url" at bounding box center [469, 317] width 49 height 9
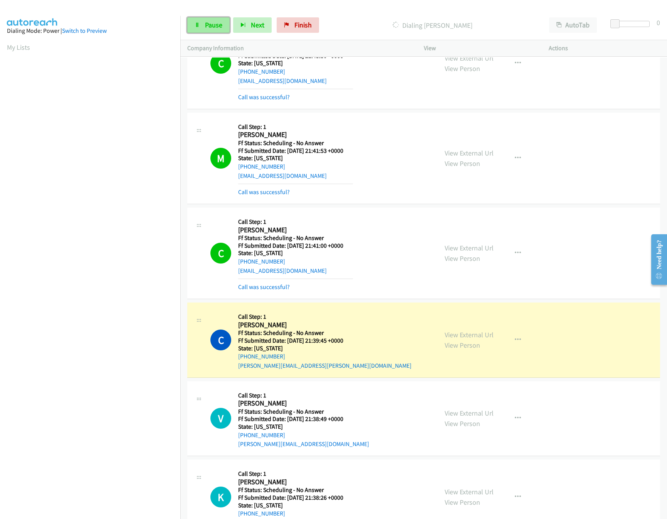
click at [212, 22] on span "Pause" at bounding box center [213, 24] width 17 height 9
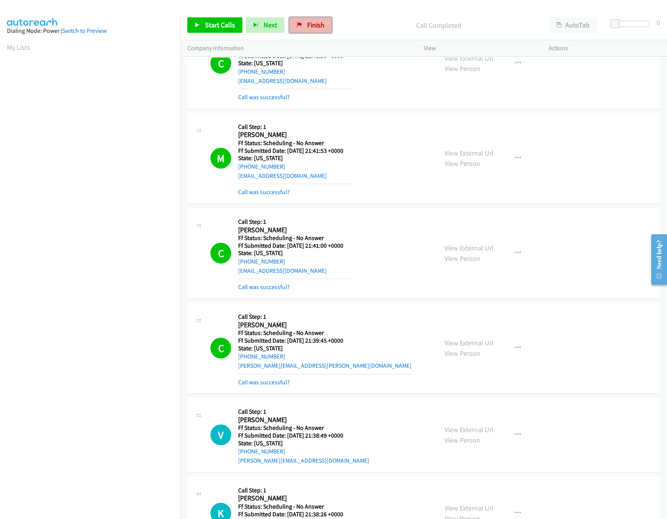
click at [298, 17] on link "Finish" at bounding box center [311, 24] width 42 height 15
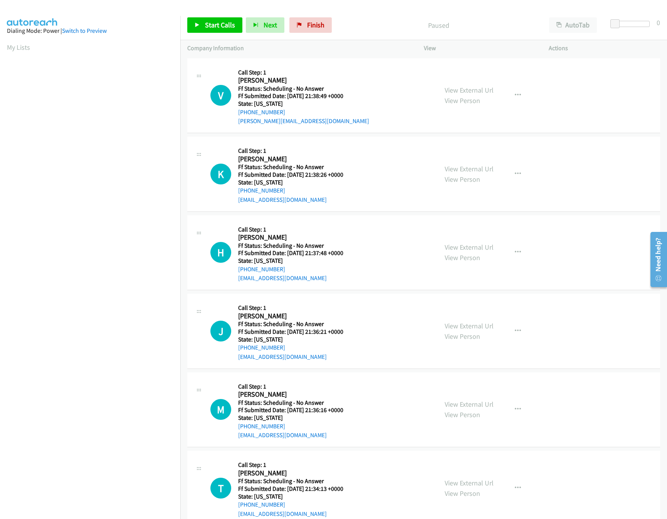
click at [475, 24] on p "Paused" at bounding box center [438, 25] width 193 height 10
click at [201, 25] on link "Start Calls" at bounding box center [214, 24] width 55 height 15
click at [445, 86] on link "View External Url" at bounding box center [469, 90] width 49 height 9
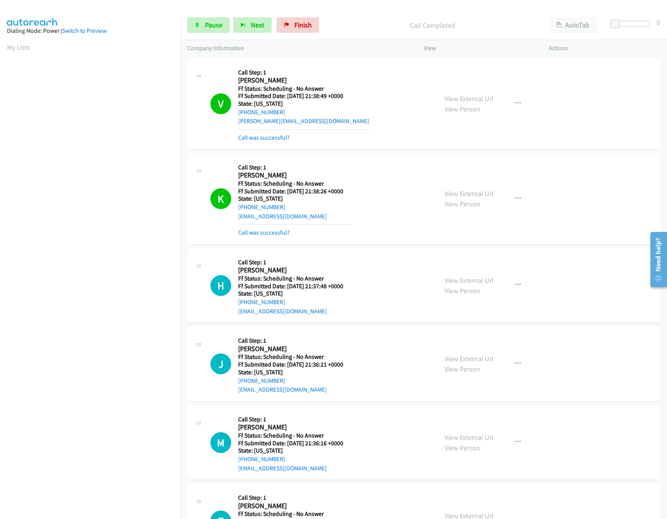
drag, startPoint x: 453, startPoint y: 281, endPoint x: 456, endPoint y: 264, distance: 17.6
click at [453, 281] on link "View External Url" at bounding box center [469, 280] width 49 height 9
click at [476, 192] on link "View External Url" at bounding box center [469, 193] width 49 height 9
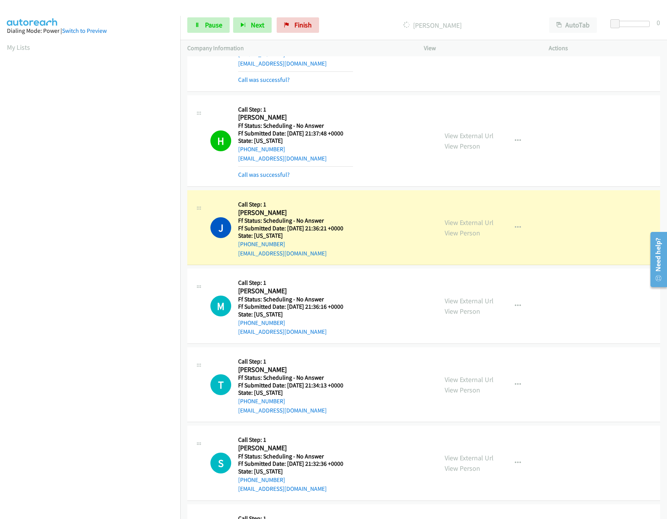
scroll to position [154, 0]
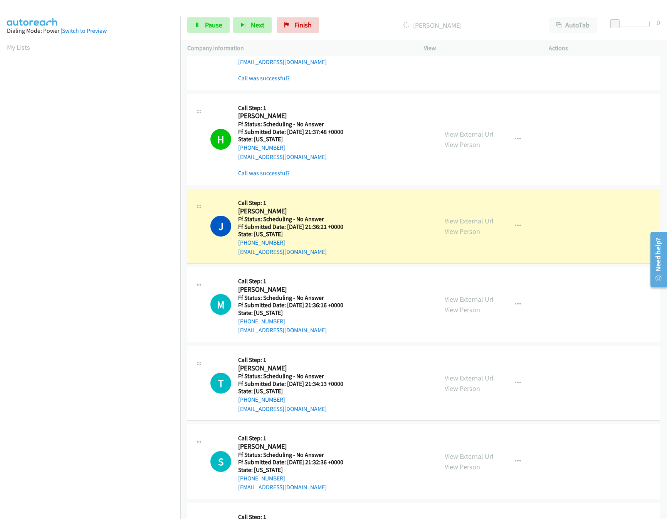
click at [471, 224] on link "View External Url" at bounding box center [469, 220] width 49 height 9
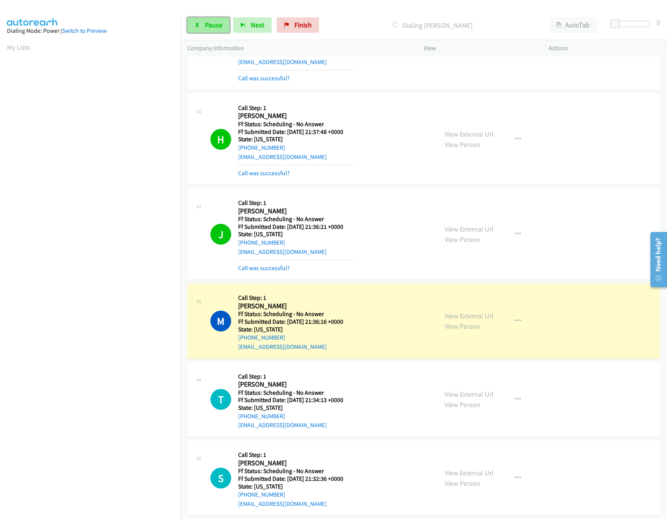
click at [200, 26] on link "Pause" at bounding box center [208, 24] width 42 height 15
click at [452, 316] on link "View External Url" at bounding box center [469, 315] width 49 height 9
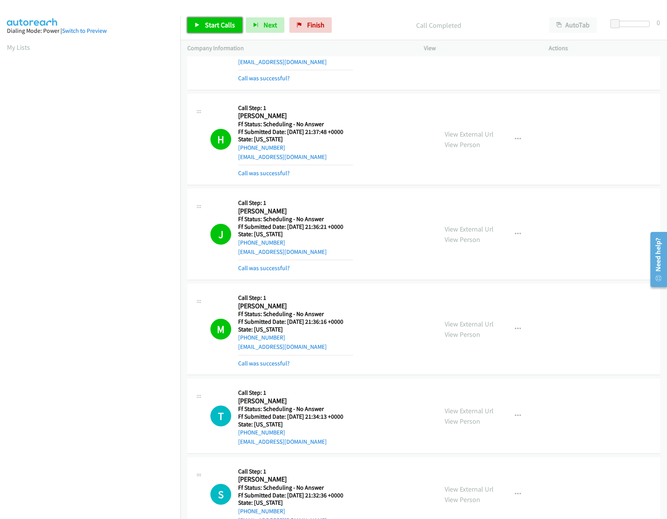
click at [209, 26] on span "Start Calls" at bounding box center [220, 24] width 30 height 9
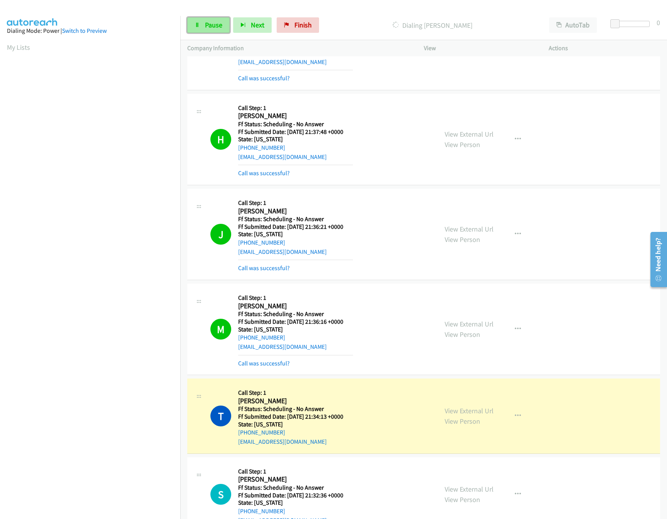
click at [202, 23] on link "Pause" at bounding box center [208, 24] width 42 height 15
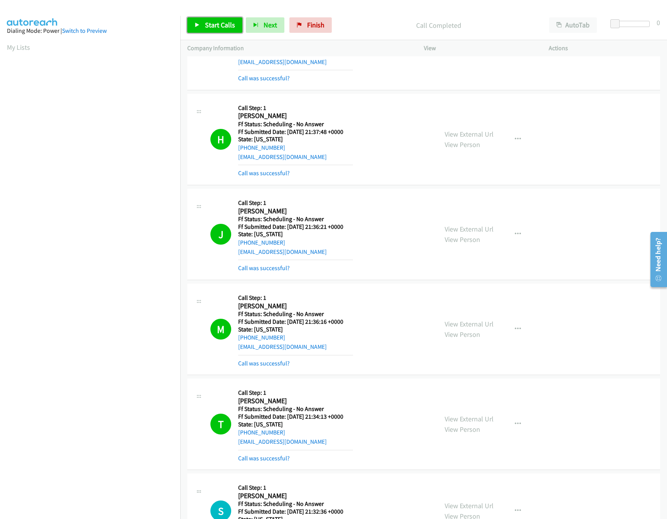
click at [231, 28] on span "Start Calls" at bounding box center [220, 24] width 30 height 9
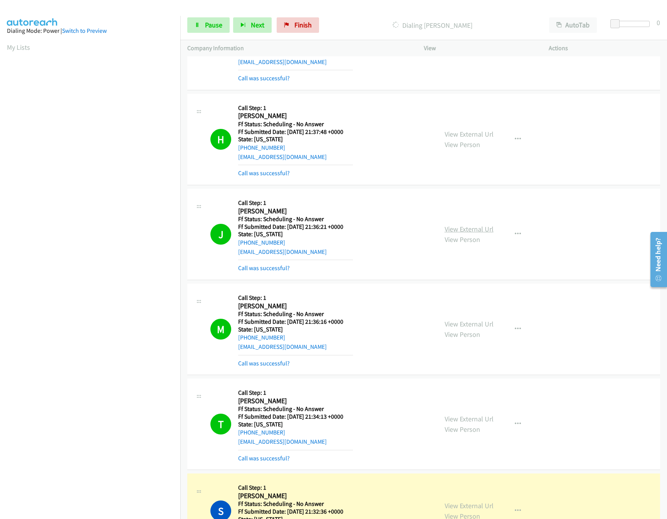
click at [469, 229] on link "View External Url" at bounding box center [469, 228] width 49 height 9
click at [468, 325] on link "View External Url" at bounding box center [469, 323] width 49 height 9
click at [470, 422] on link "View External Url" at bounding box center [469, 418] width 49 height 9
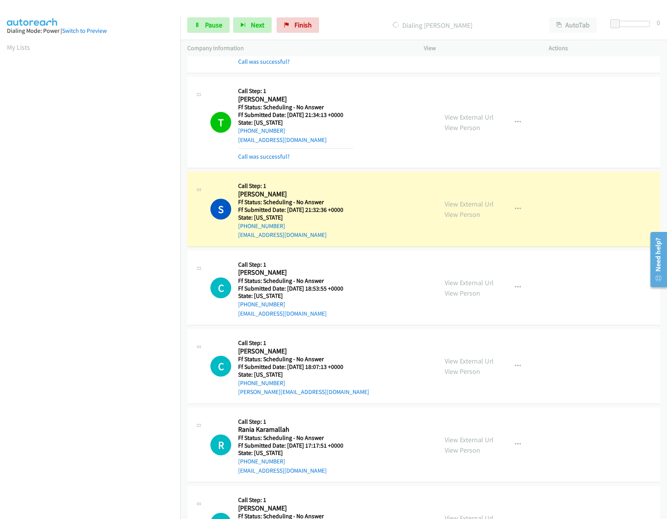
scroll to position [463, 0]
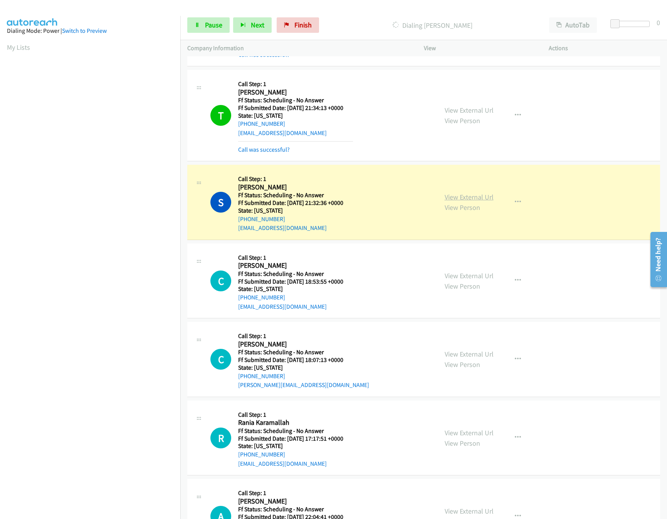
click at [481, 200] on link "View External Url" at bounding box center [469, 196] width 49 height 9
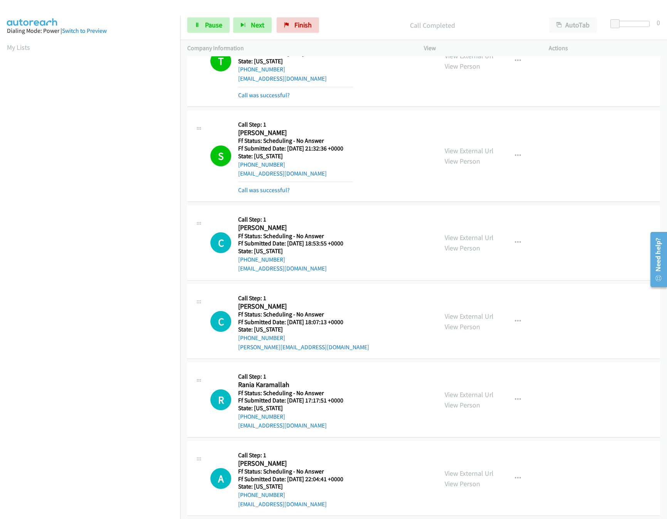
scroll to position [539, 0]
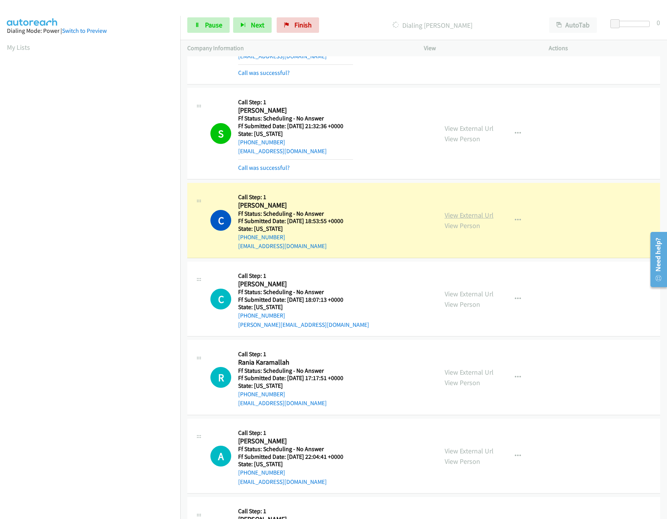
drag, startPoint x: 480, startPoint y: 211, endPoint x: 480, endPoint y: 216, distance: 5.4
click at [480, 211] on div "View External Url View Person View External Url Email Schedule/Manage Callback …" at bounding box center [504, 220] width 132 height 61
click at [480, 217] on link "View External Url" at bounding box center [469, 215] width 49 height 9
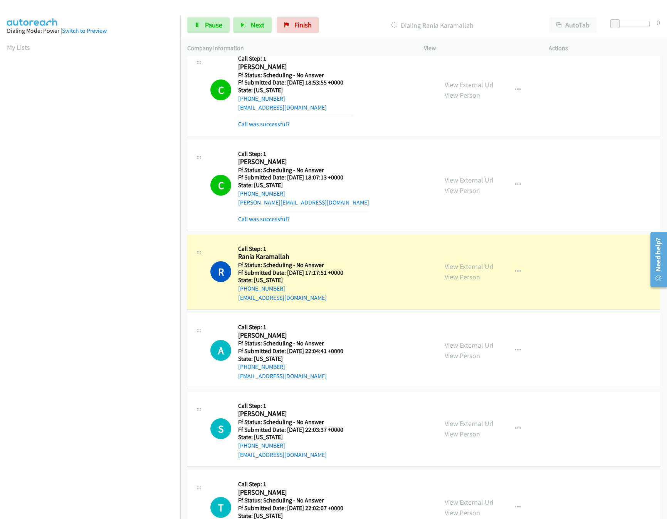
scroll to position [694, 0]
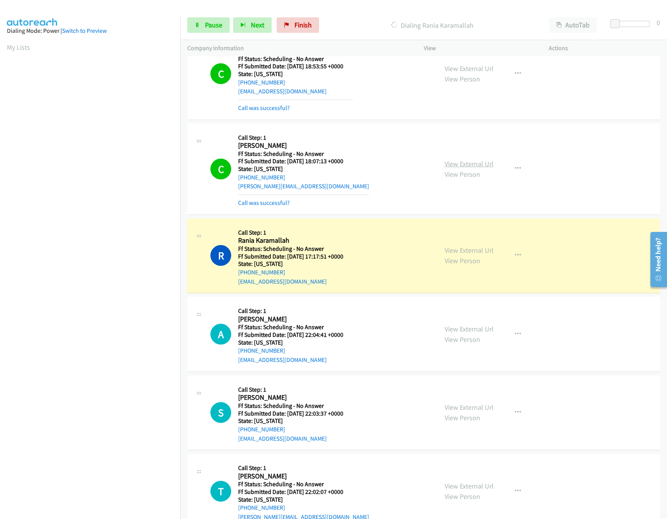
click at [457, 165] on link "View External Url" at bounding box center [469, 163] width 49 height 9
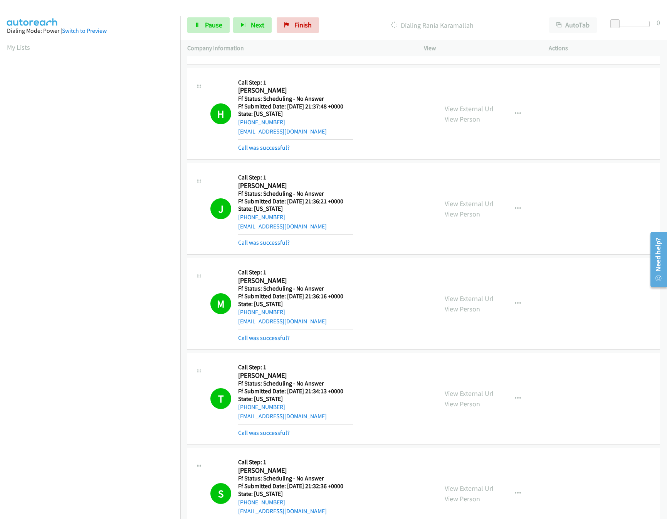
scroll to position [154, 0]
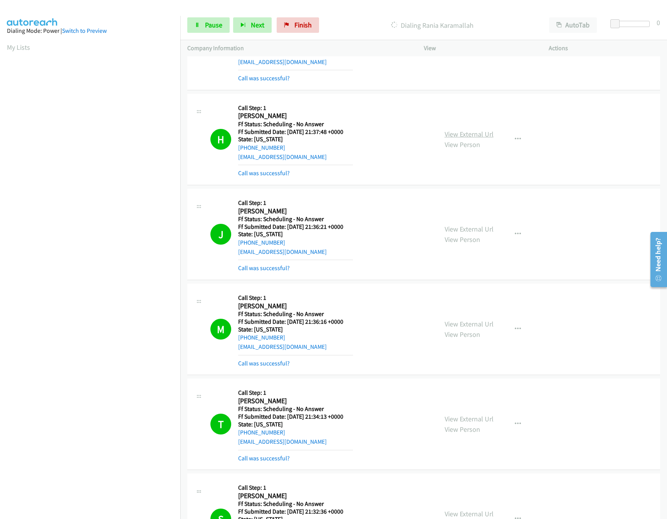
click at [455, 132] on link "View External Url" at bounding box center [469, 134] width 49 height 9
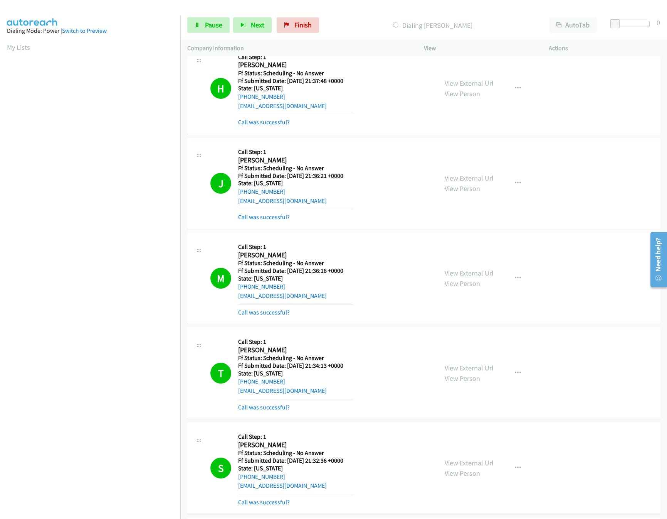
scroll to position [231, 0]
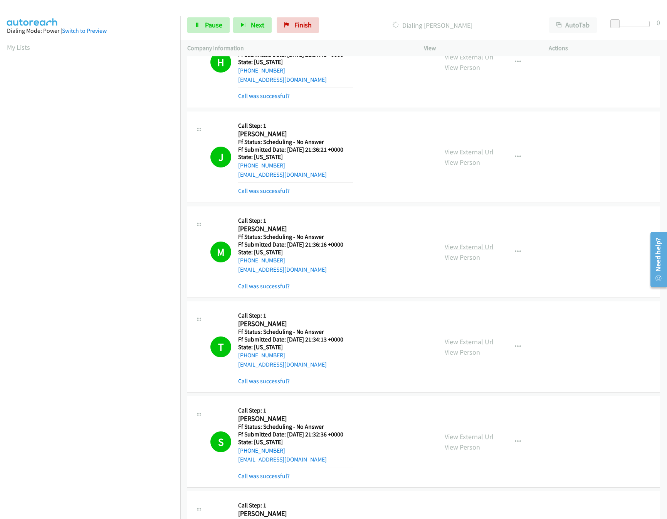
click at [471, 249] on link "View External Url" at bounding box center [469, 246] width 49 height 9
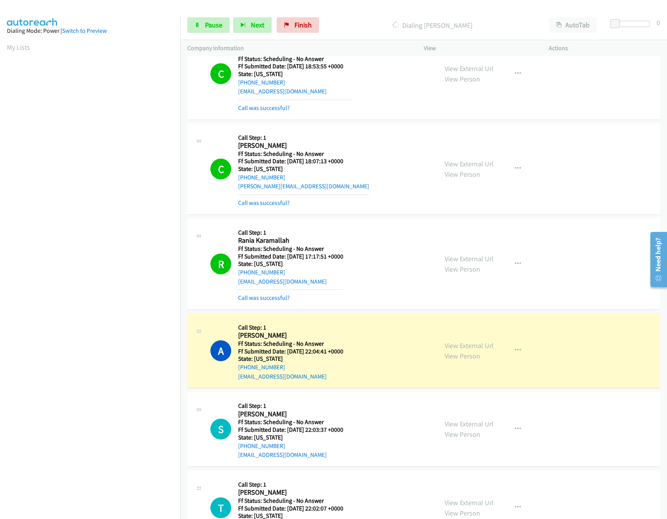
scroll to position [771, 0]
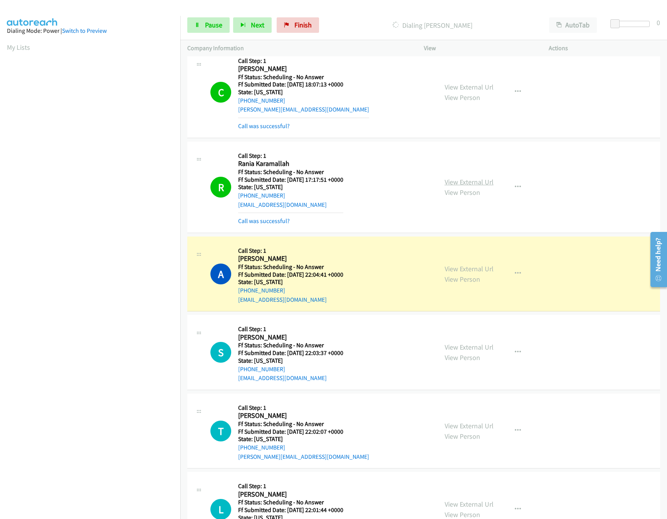
click at [459, 186] on link "View External Url" at bounding box center [469, 181] width 49 height 9
click at [454, 272] on link "View External Url" at bounding box center [469, 268] width 49 height 9
click at [220, 25] on span "Pause" at bounding box center [213, 24] width 17 height 9
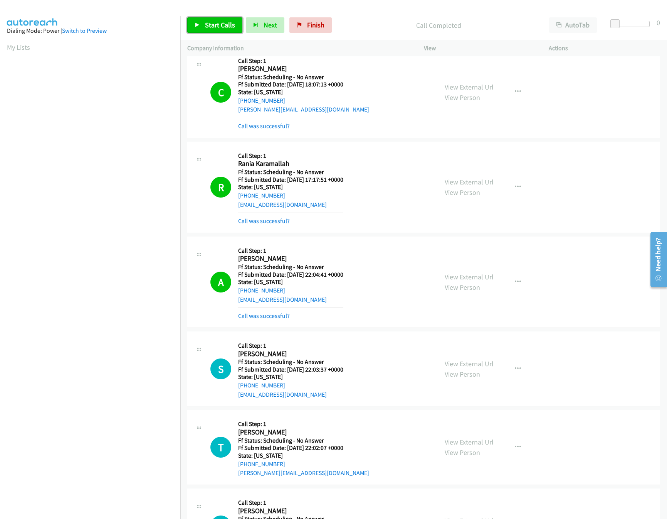
click at [213, 19] on link "Start Calls" at bounding box center [214, 24] width 55 height 15
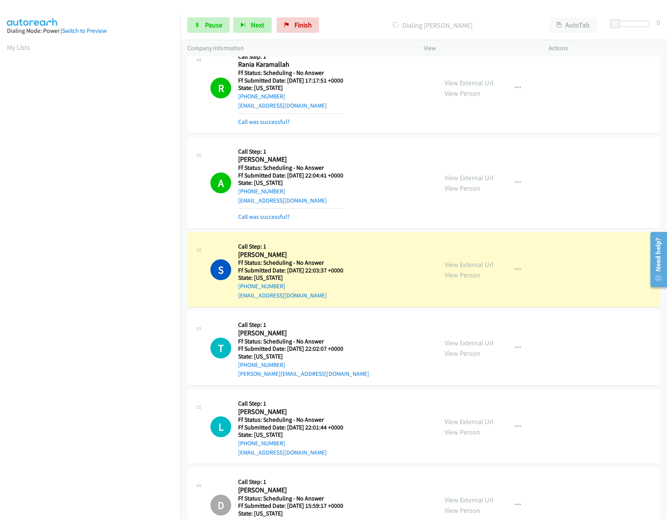
scroll to position [925, 0]
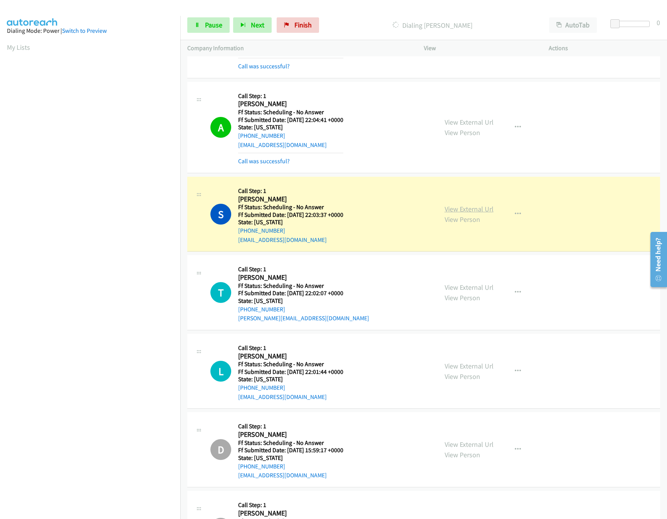
click at [447, 211] on link "View External Url" at bounding box center [469, 208] width 49 height 9
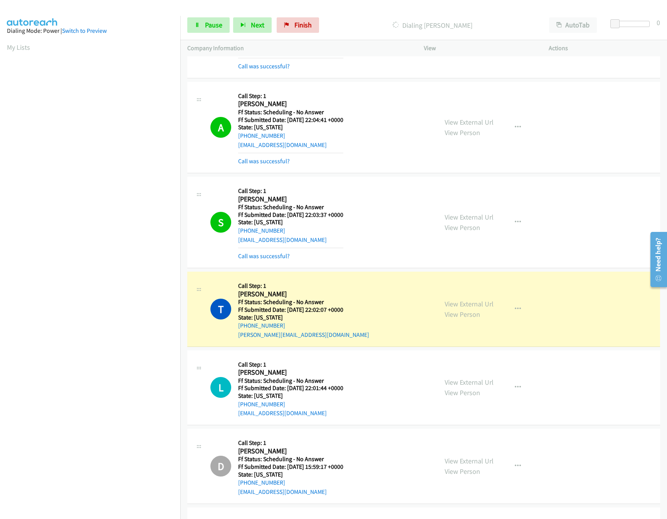
scroll to position [1080, 0]
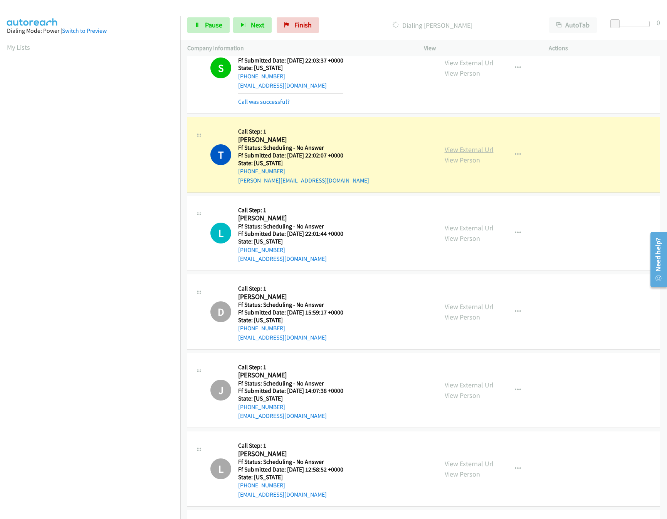
click at [471, 151] on link "View External Url" at bounding box center [469, 149] width 49 height 9
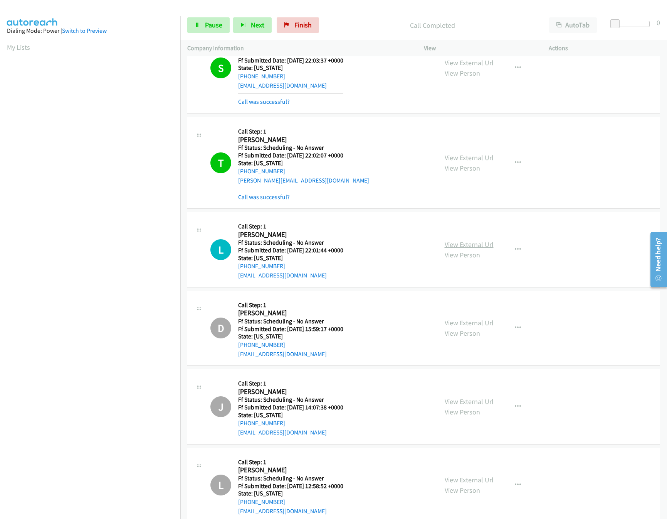
click at [462, 249] on link "View External Url" at bounding box center [469, 244] width 49 height 9
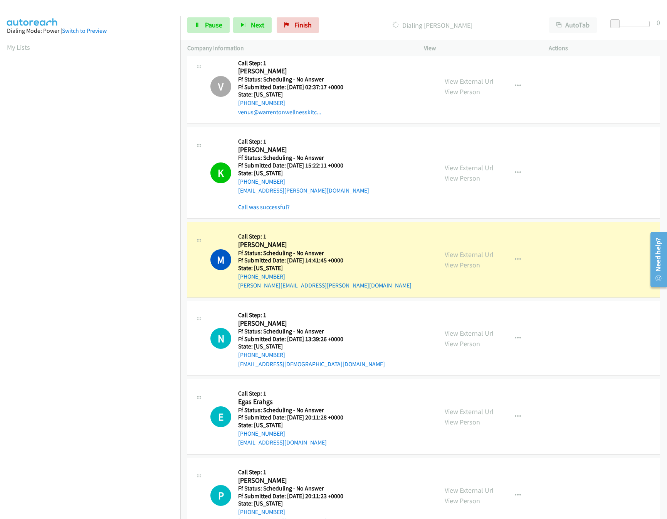
scroll to position [1696, 0]
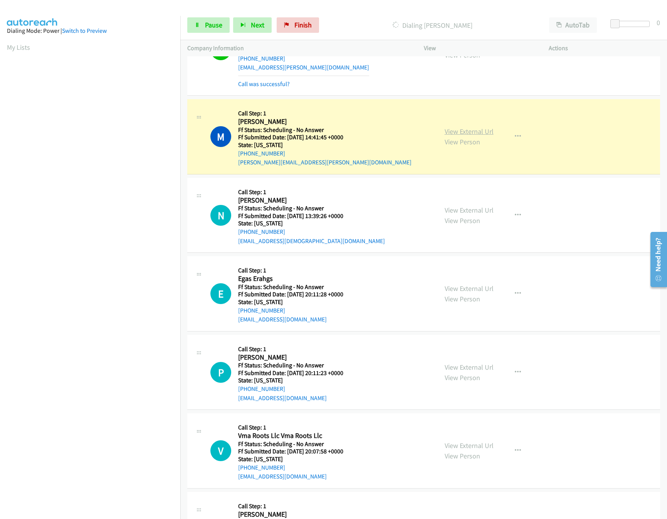
click at [465, 136] on link "View External Url" at bounding box center [469, 131] width 49 height 9
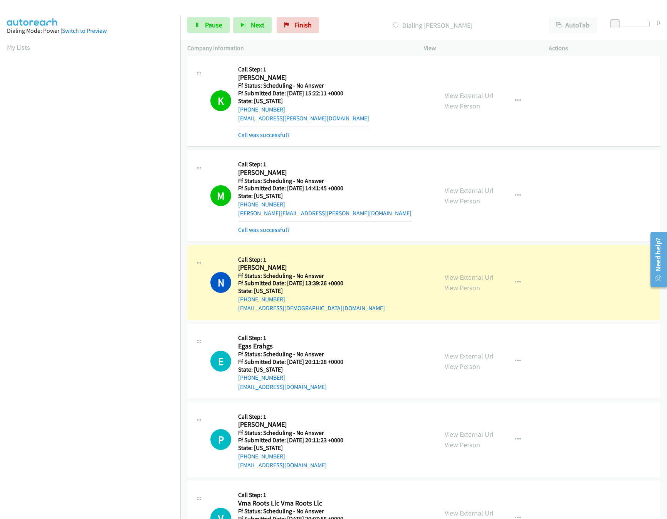
scroll to position [1620, 0]
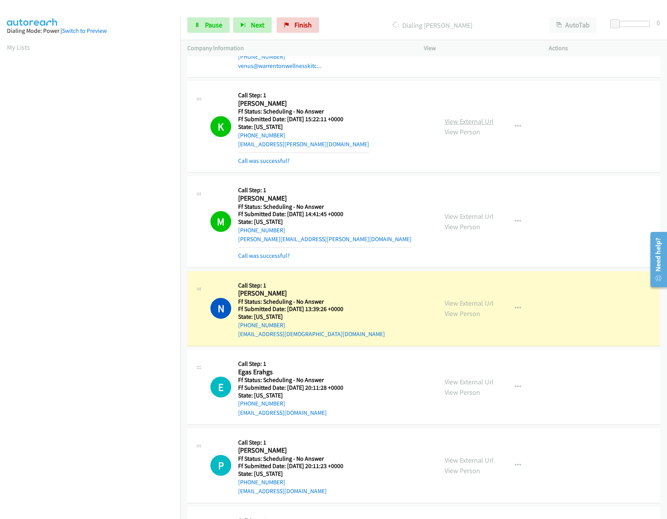
click at [459, 125] on link "View External Url" at bounding box center [469, 121] width 49 height 9
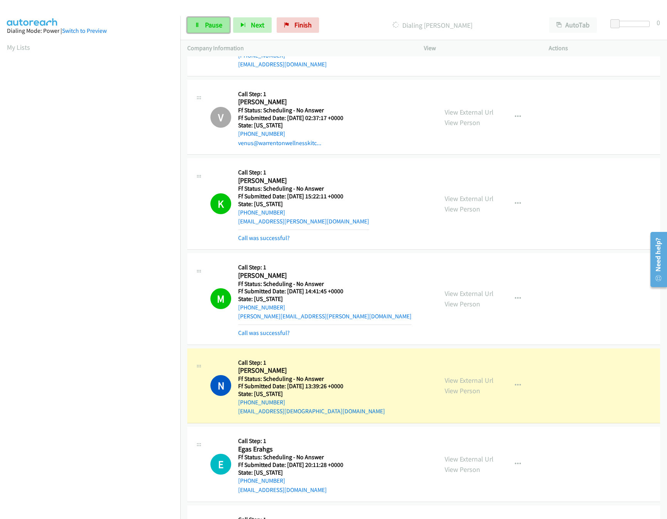
click at [213, 29] on span "Pause" at bounding box center [213, 24] width 17 height 9
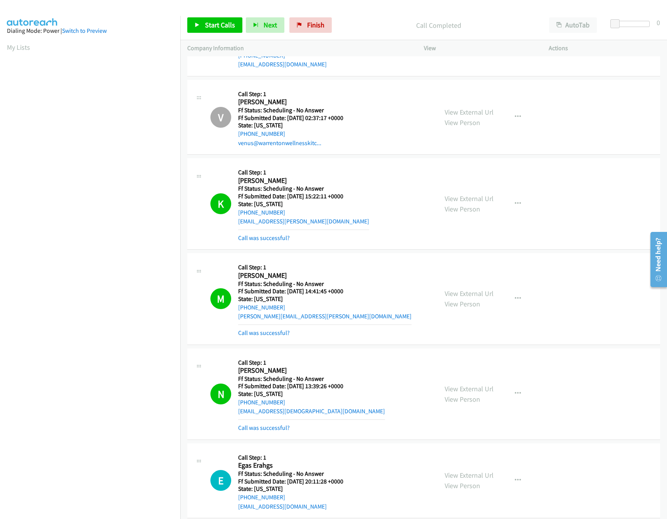
click at [474, 385] on div "View External Url View Person View External Url Email Schedule/Manage Callback …" at bounding box center [504, 393] width 132 height 77
click at [473, 393] on link "View External Url" at bounding box center [469, 388] width 49 height 9
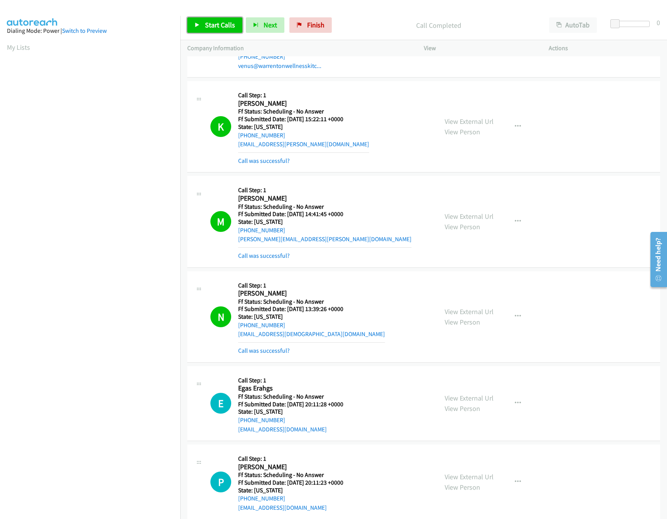
click at [202, 22] on link "Start Calls" at bounding box center [214, 24] width 55 height 15
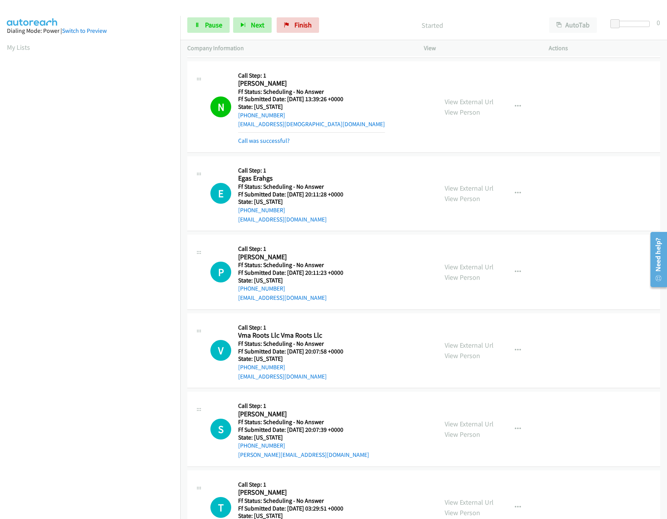
scroll to position [1851, 0]
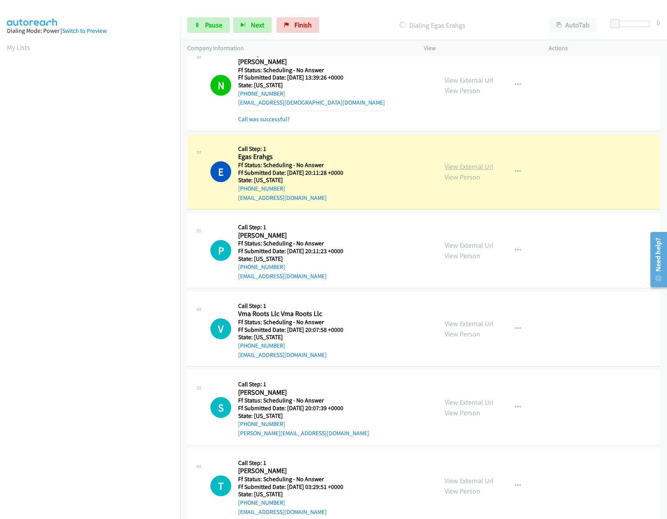
click at [462, 169] on link "View External Url" at bounding box center [469, 166] width 49 height 9
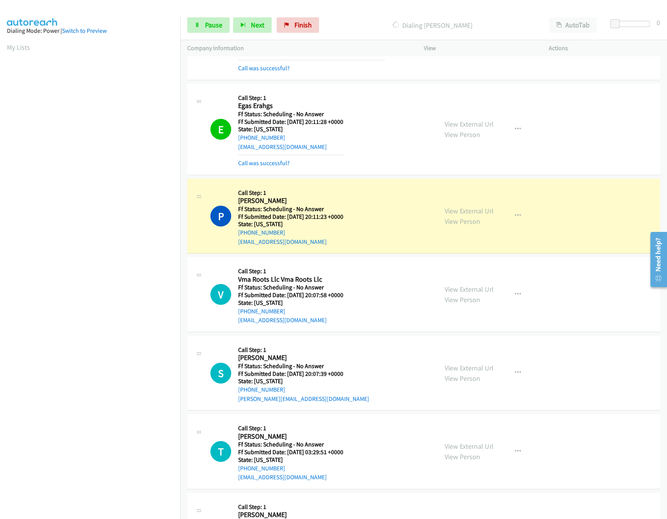
scroll to position [1928, 0]
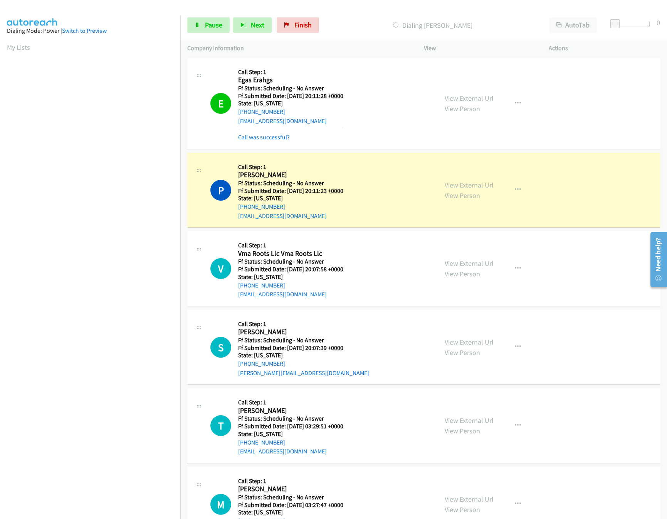
click at [448, 189] on link "View External Url" at bounding box center [469, 184] width 49 height 9
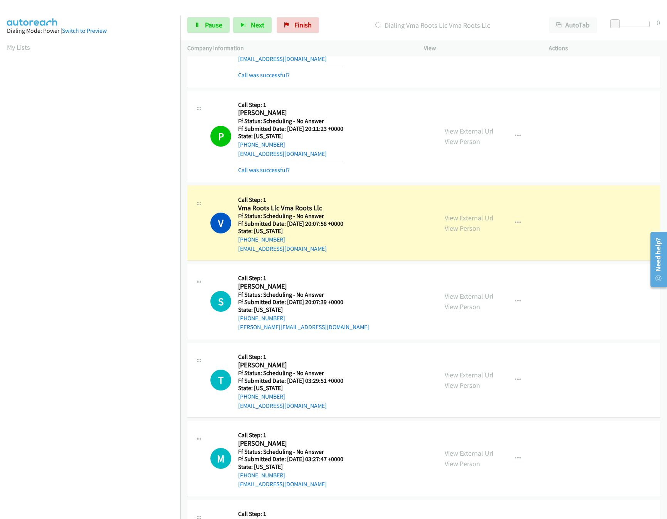
scroll to position [2082, 0]
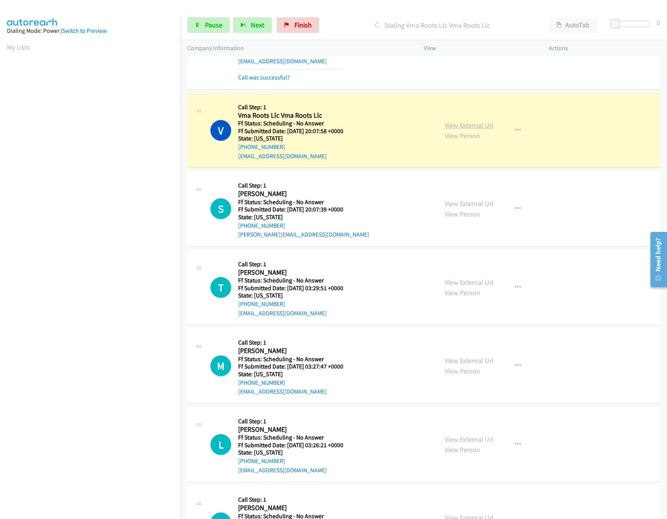
click at [465, 138] on div "View External Url View Person" at bounding box center [469, 130] width 49 height 21
click at [467, 130] on link "View External Url" at bounding box center [469, 125] width 49 height 9
click at [475, 217] on link "View Person" at bounding box center [462, 213] width 35 height 9
click at [475, 208] on link "View External Url" at bounding box center [469, 203] width 49 height 9
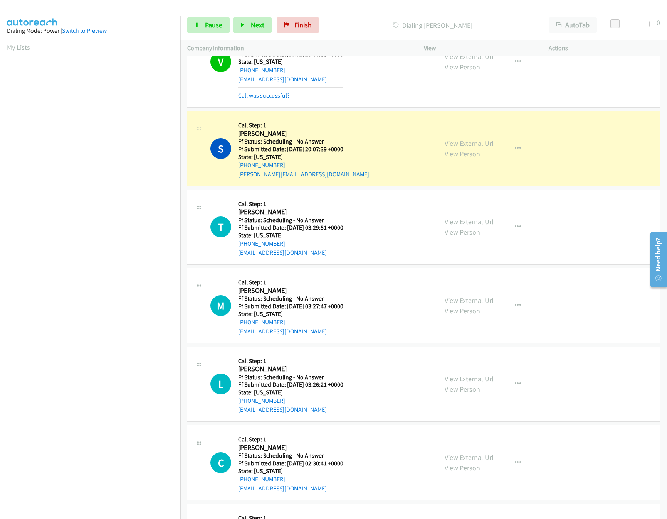
scroll to position [2236, 0]
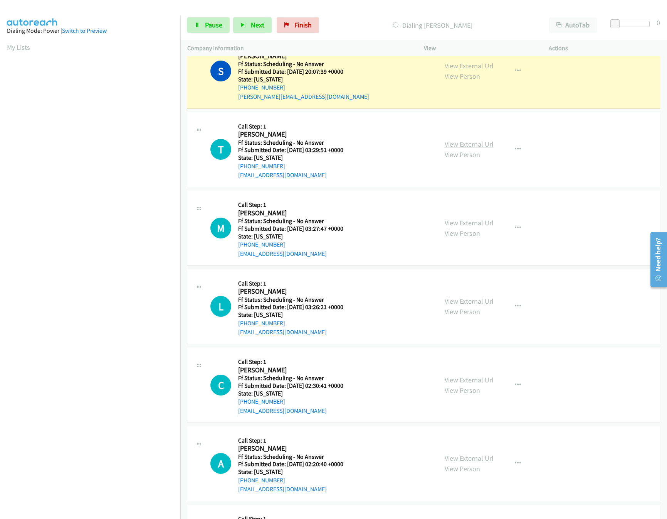
click at [465, 148] on link "View External Url" at bounding box center [469, 144] width 49 height 9
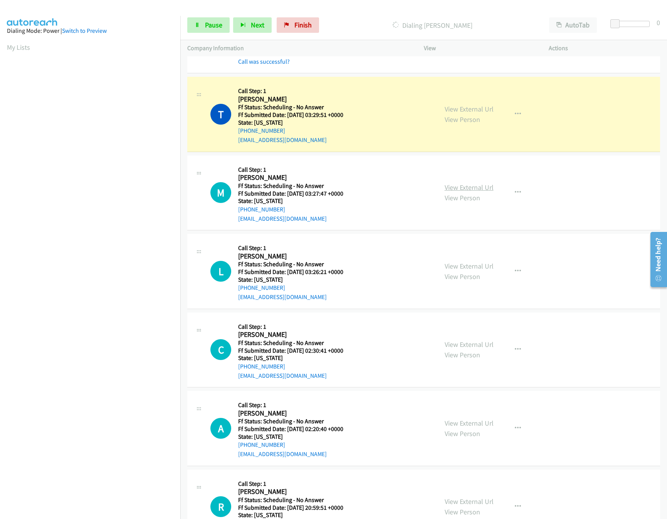
scroll to position [2314, 0]
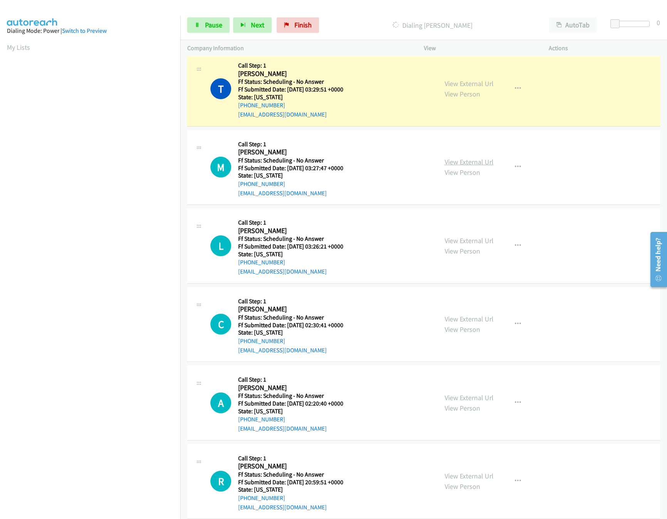
click at [477, 166] on link "View External Url" at bounding box center [469, 161] width 49 height 9
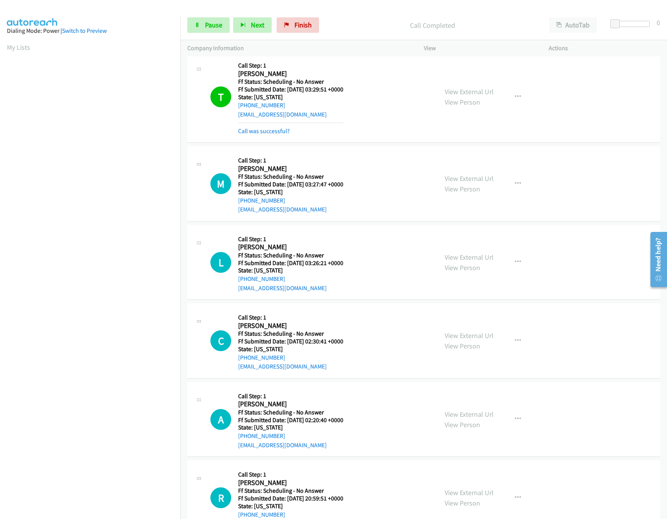
scroll to position [2390, 0]
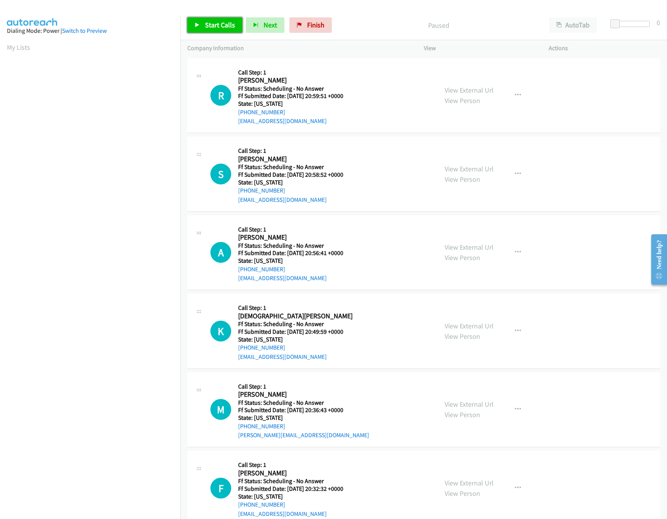
click at [211, 25] on span "Start Calls" at bounding box center [220, 24] width 30 height 9
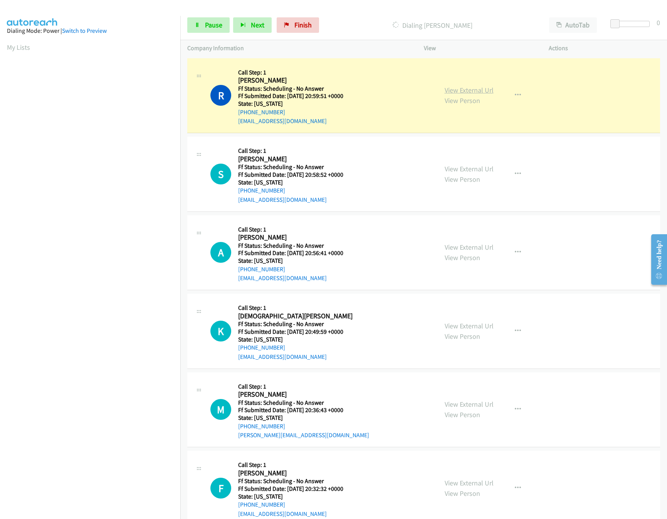
click at [454, 89] on link "View External Url" at bounding box center [469, 90] width 49 height 9
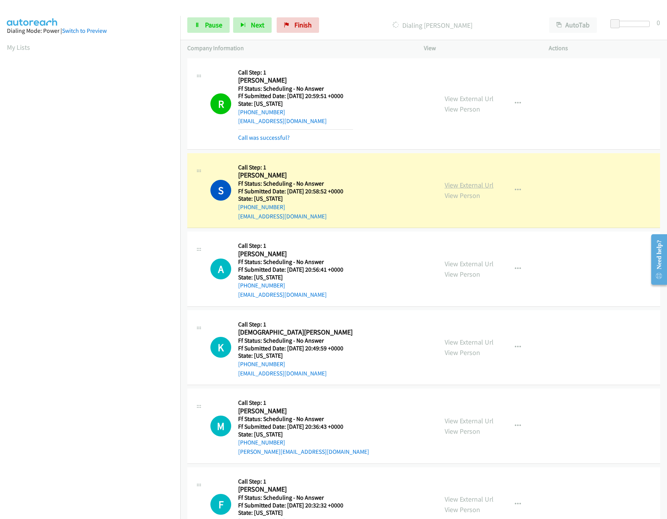
click at [469, 185] on link "View External Url" at bounding box center [469, 184] width 49 height 9
click at [456, 264] on link "View External Url" at bounding box center [469, 263] width 49 height 9
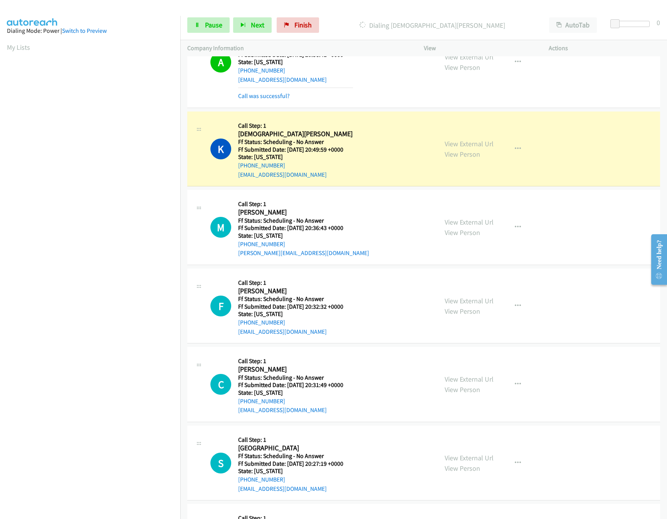
scroll to position [154, 0]
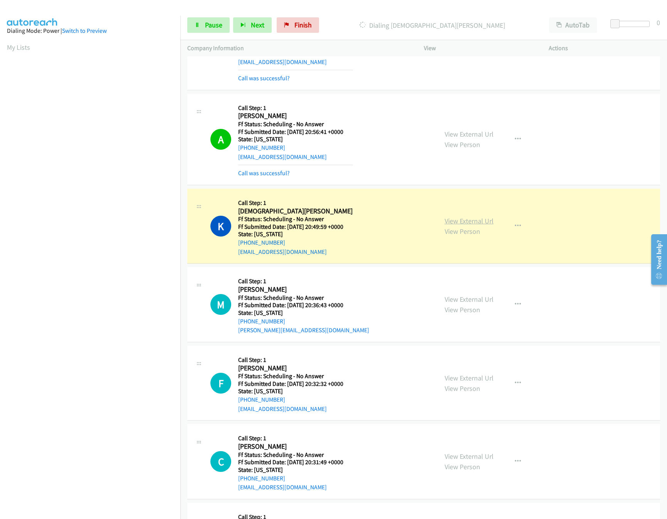
click at [462, 222] on link "View External Url" at bounding box center [469, 220] width 49 height 9
click at [226, 24] on link "Pause" at bounding box center [208, 24] width 42 height 15
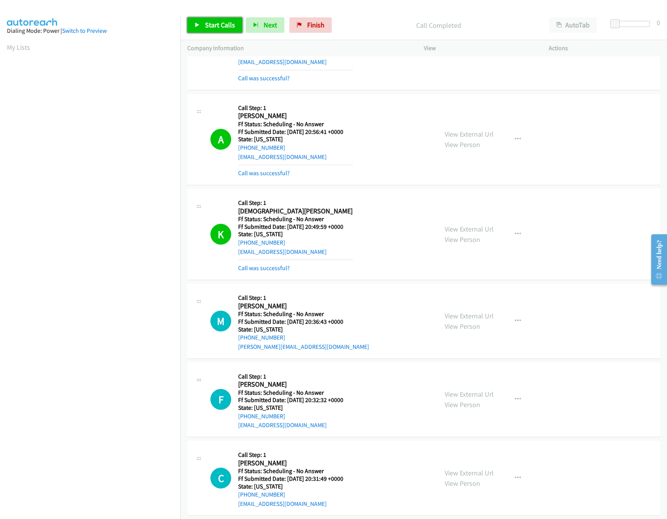
click at [221, 24] on span "Start Calls" at bounding box center [220, 24] width 30 height 9
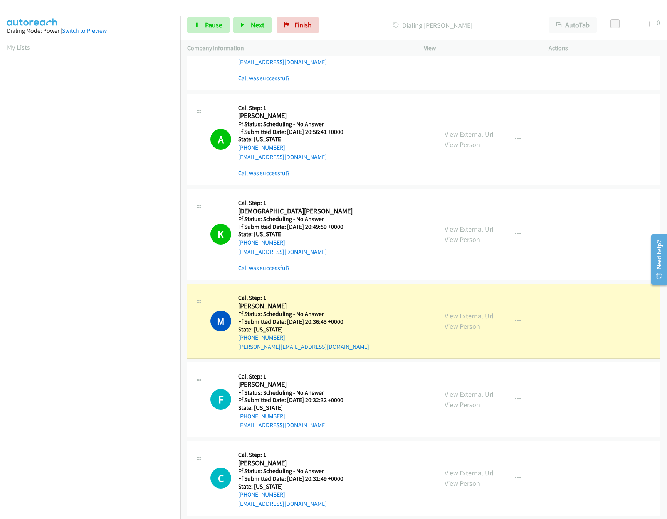
click at [445, 316] on link "View External Url" at bounding box center [469, 315] width 49 height 9
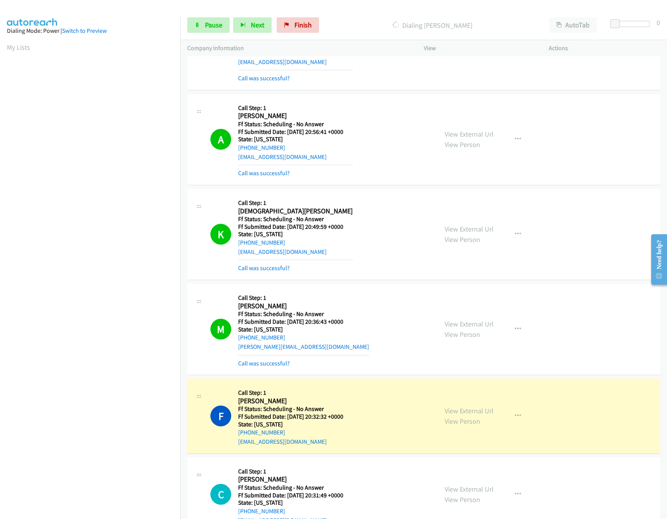
click at [367, 399] on div "F Callback Scheduled Call Step: 1 [PERSON_NAME] America/Phoenix Ff Status: Sche…" at bounding box center [321, 415] width 221 height 61
click at [474, 325] on link "View External Url" at bounding box center [469, 323] width 49 height 9
click at [448, 408] on link "View External Url" at bounding box center [469, 410] width 49 height 9
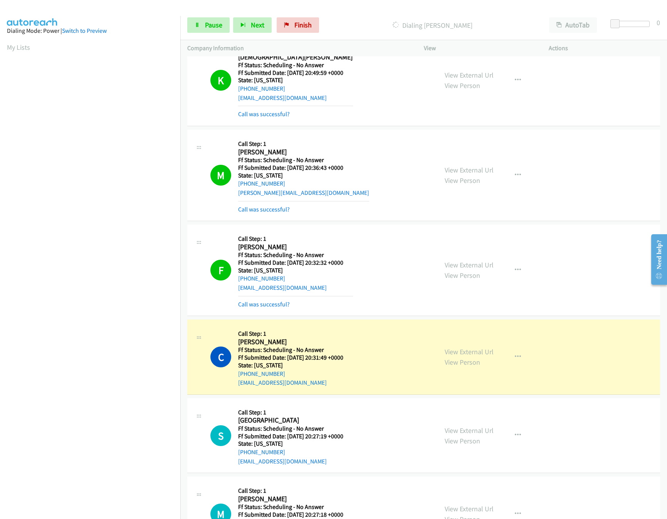
scroll to position [463, 0]
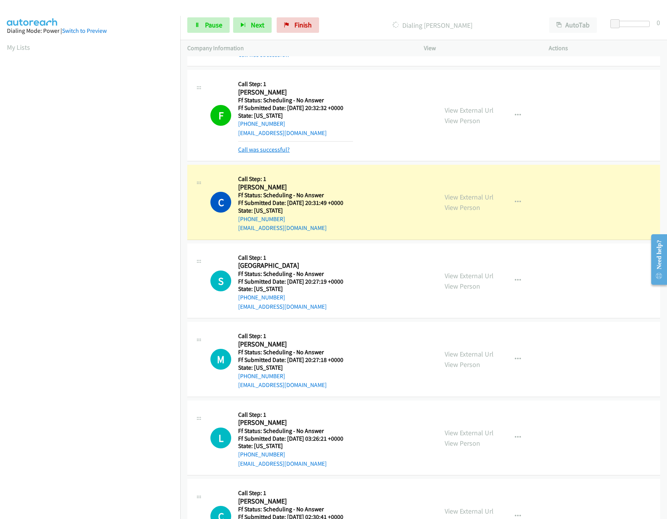
click at [276, 151] on link "Call was successful?" at bounding box center [264, 149] width 52 height 7
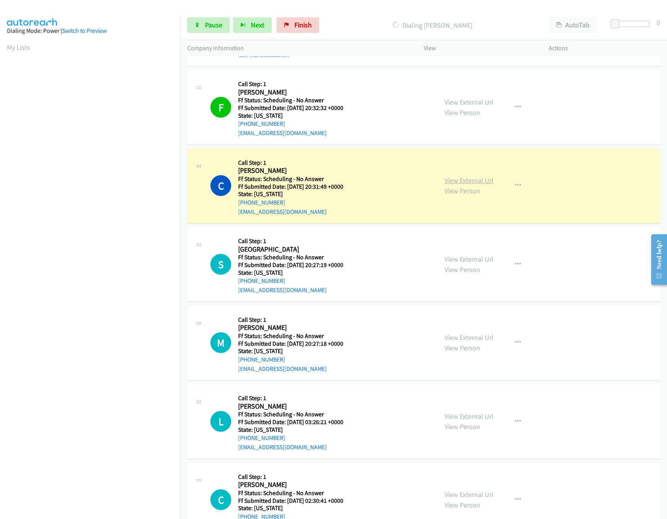
click at [477, 183] on link "View External Url" at bounding box center [469, 180] width 49 height 9
click at [449, 180] on link "View External Url" at bounding box center [469, 180] width 49 height 9
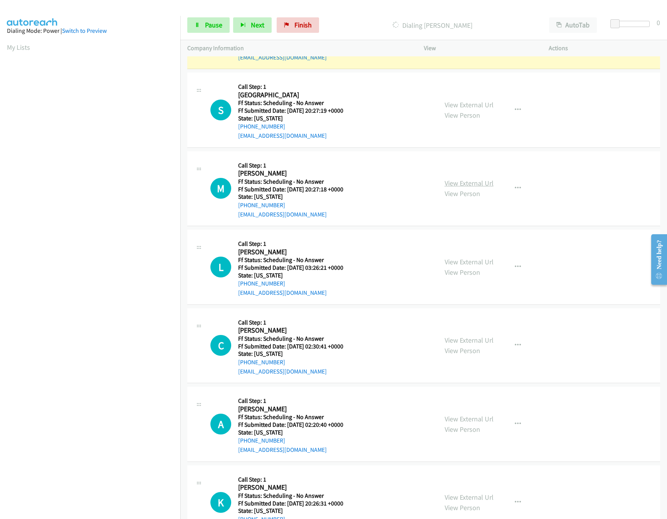
click at [469, 180] on link "View External Url" at bounding box center [469, 183] width 49 height 9
click at [472, 109] on link "View External Url" at bounding box center [469, 104] width 49 height 9
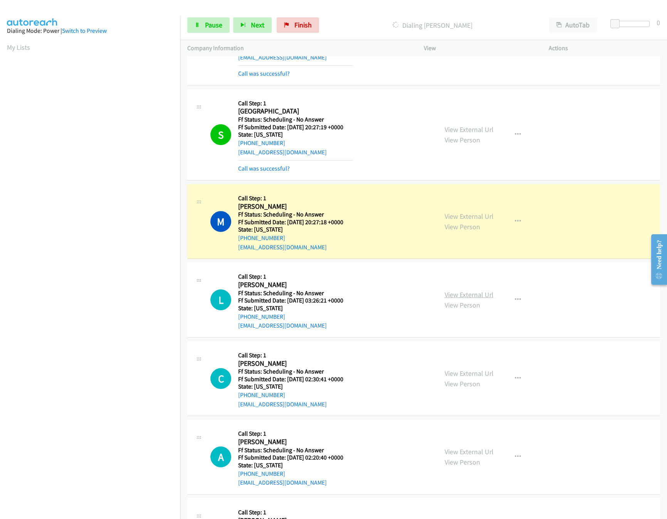
click at [449, 299] on link "View External Url" at bounding box center [469, 294] width 49 height 9
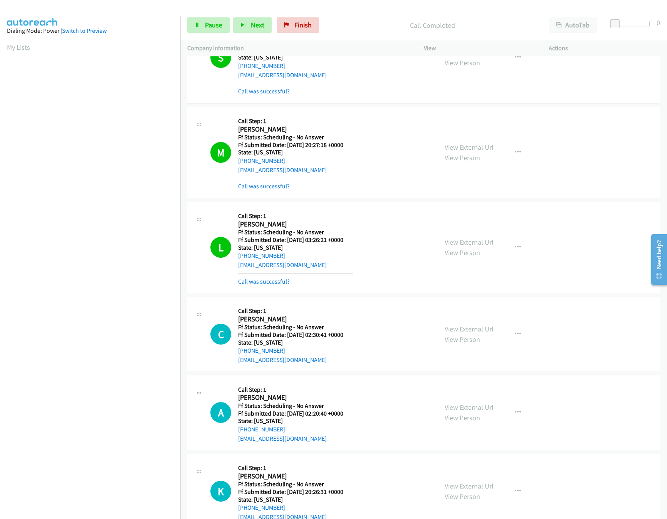
scroll to position [771, 0]
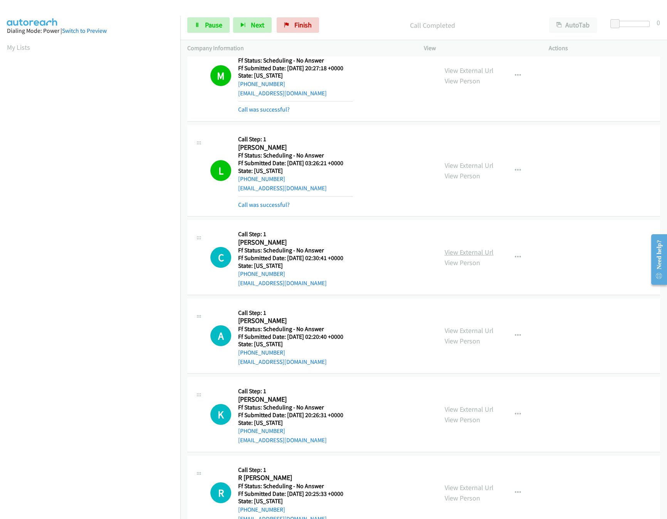
click at [471, 255] on link "View External Url" at bounding box center [469, 252] width 49 height 9
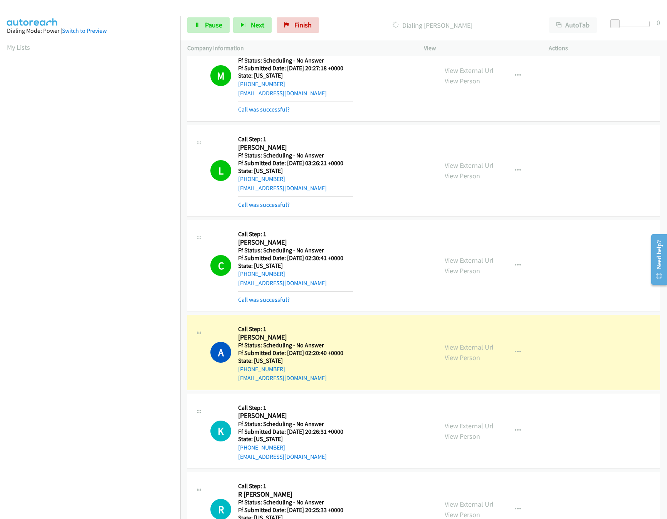
click at [452, 356] on div "View External Url View Person" at bounding box center [469, 352] width 49 height 21
click at [455, 350] on link "View External Url" at bounding box center [469, 346] width 49 height 9
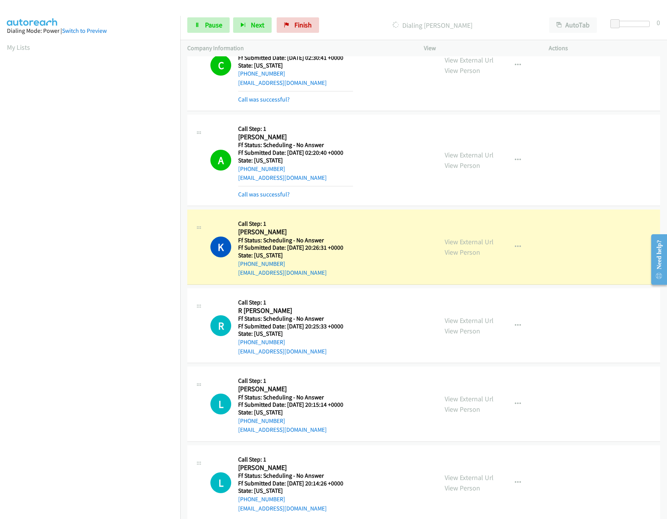
scroll to position [1002, 0]
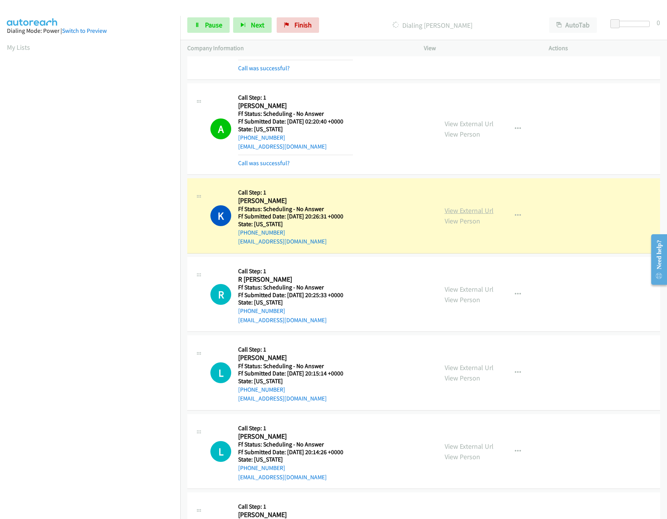
click at [488, 211] on link "View External Url" at bounding box center [469, 210] width 49 height 9
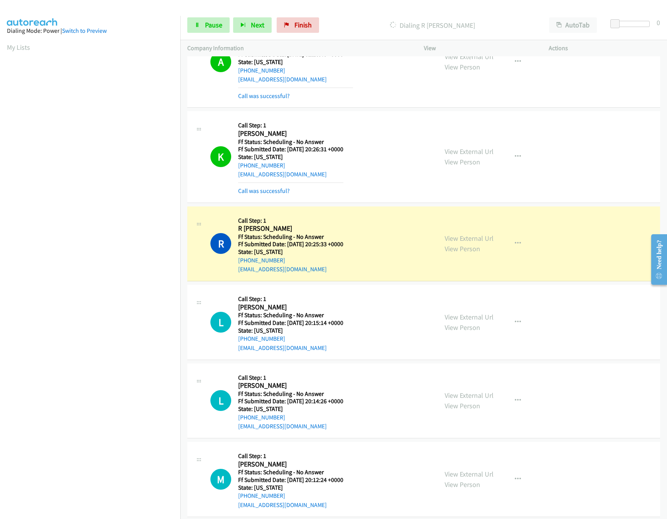
scroll to position [1157, 0]
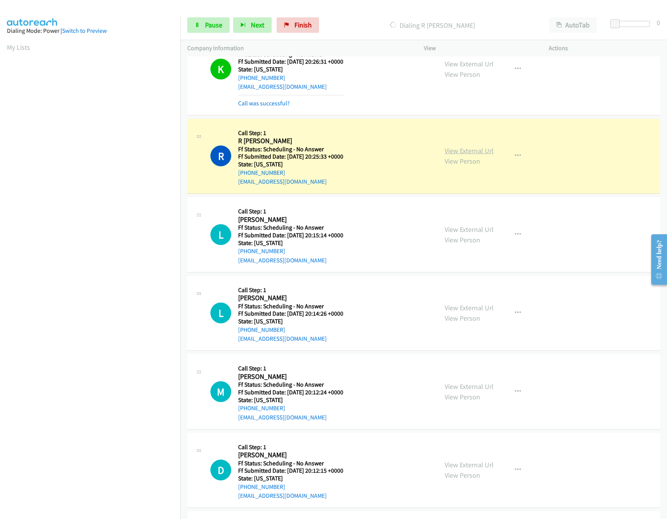
click at [462, 151] on link "View External Url" at bounding box center [469, 150] width 49 height 9
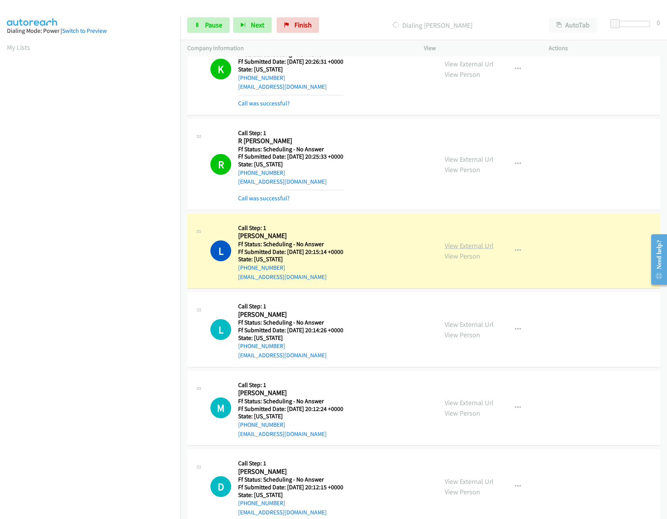
click at [452, 250] on link "View External Url" at bounding box center [469, 245] width 49 height 9
click at [453, 329] on link "View External Url" at bounding box center [469, 324] width 49 height 9
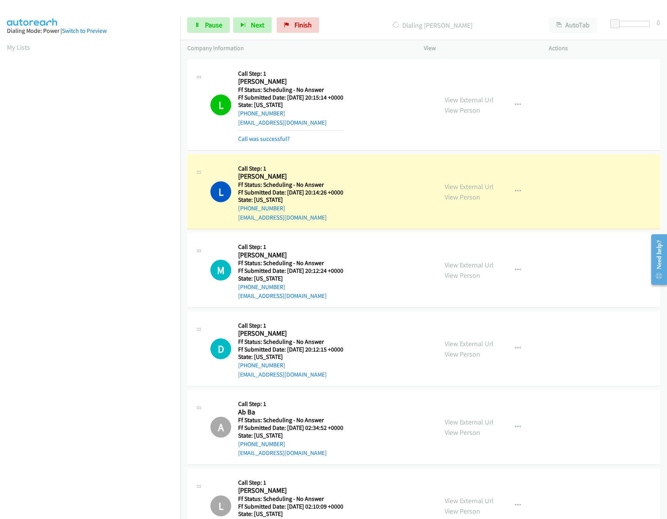
scroll to position [1388, 0]
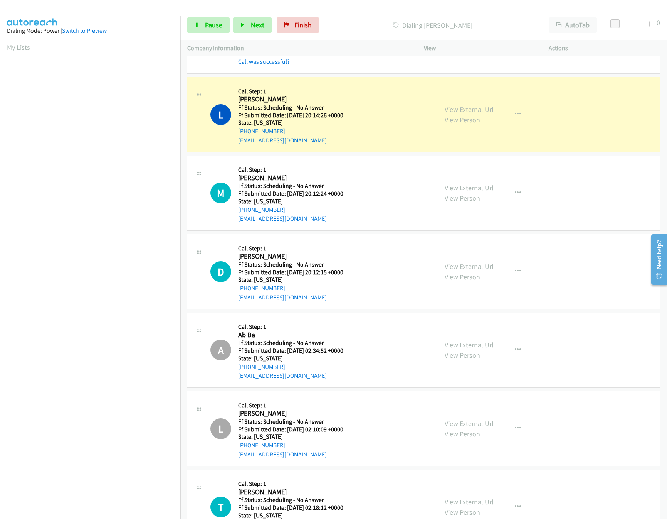
click at [468, 192] on link "View External Url" at bounding box center [469, 187] width 49 height 9
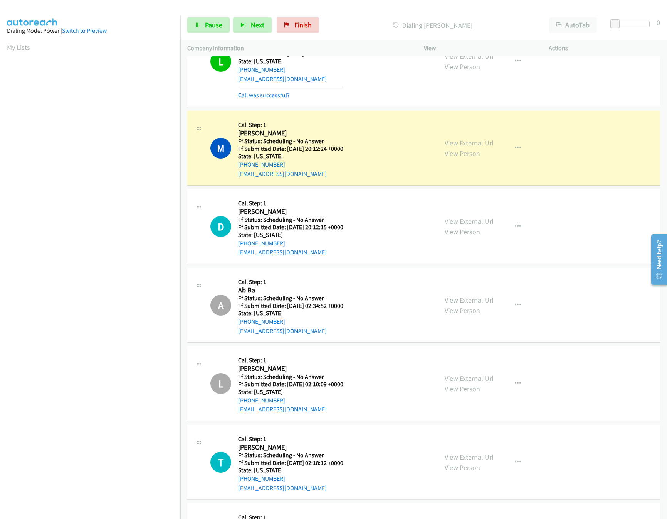
scroll to position [1542, 0]
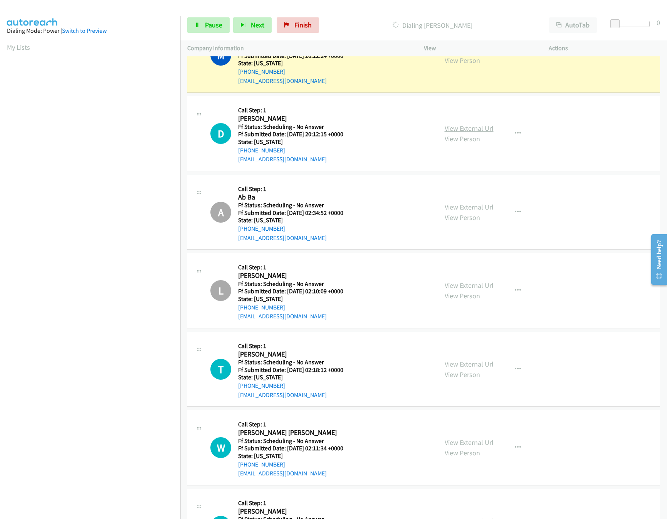
click at [453, 130] on link "View External Url" at bounding box center [469, 128] width 49 height 9
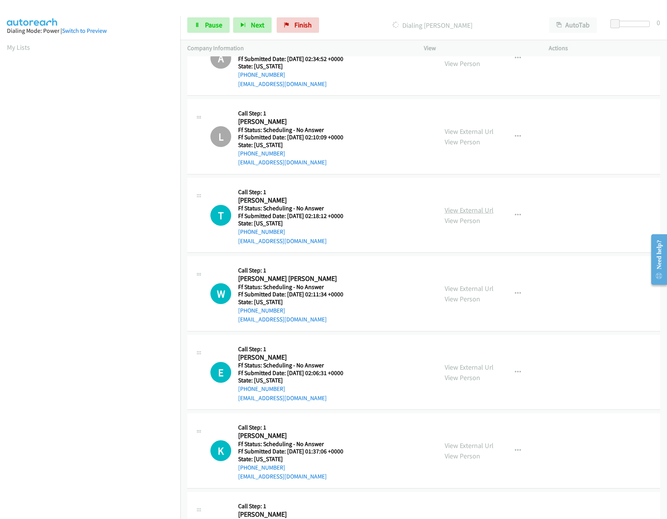
click at [468, 214] on link "View External Url" at bounding box center [469, 210] width 49 height 9
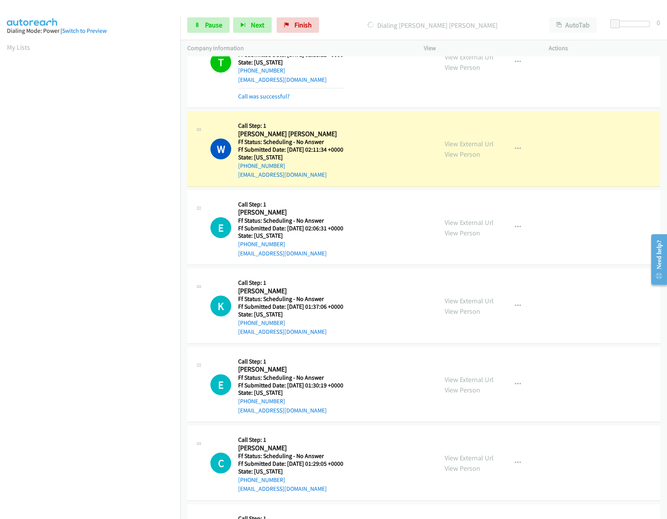
scroll to position [1945, 0]
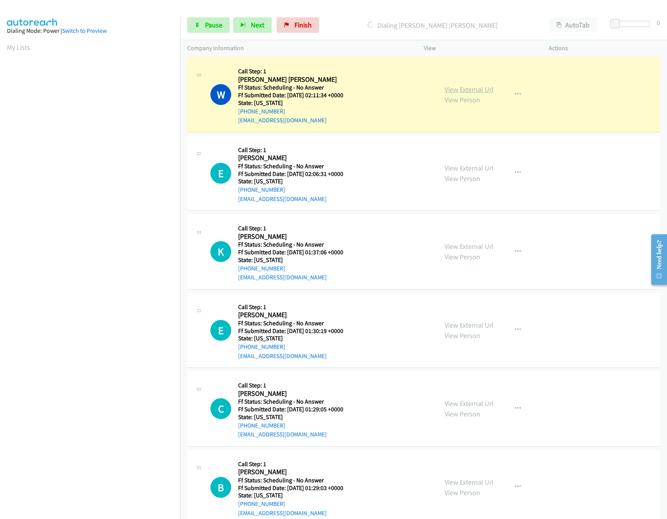
click at [479, 94] on link "View External Url" at bounding box center [469, 89] width 49 height 9
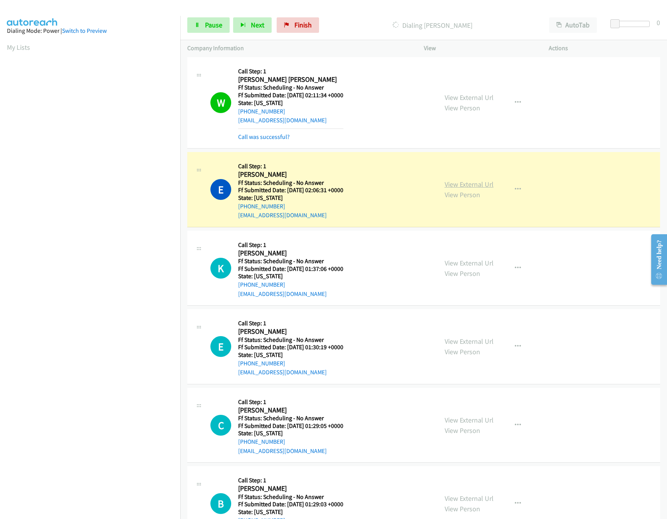
click at [464, 189] on link "View External Url" at bounding box center [469, 184] width 49 height 9
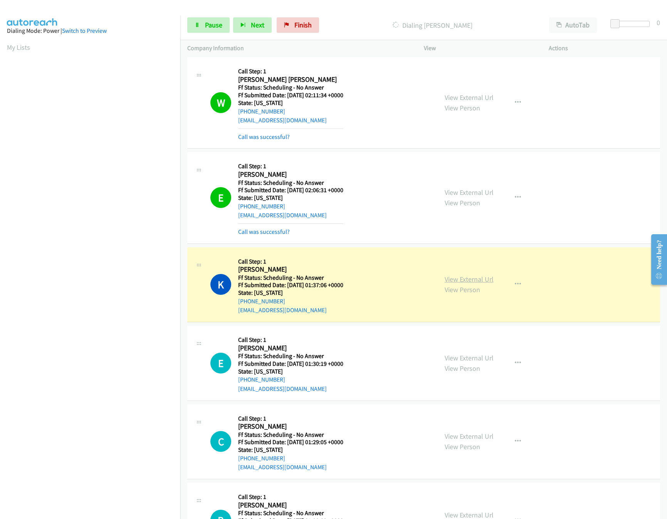
click at [458, 283] on link "View External Url" at bounding box center [469, 279] width 49 height 9
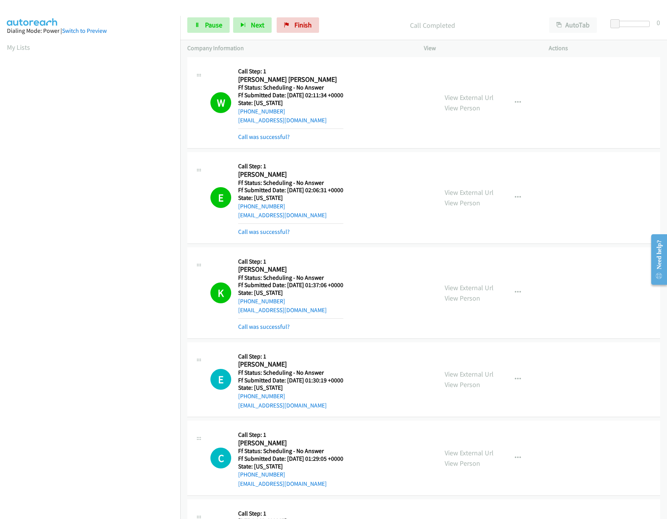
scroll to position [2176, 0]
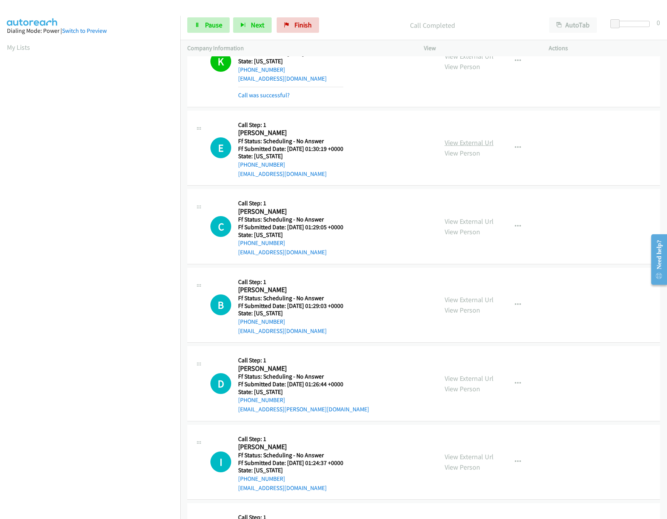
click at [447, 147] on link "View External Url" at bounding box center [469, 142] width 49 height 9
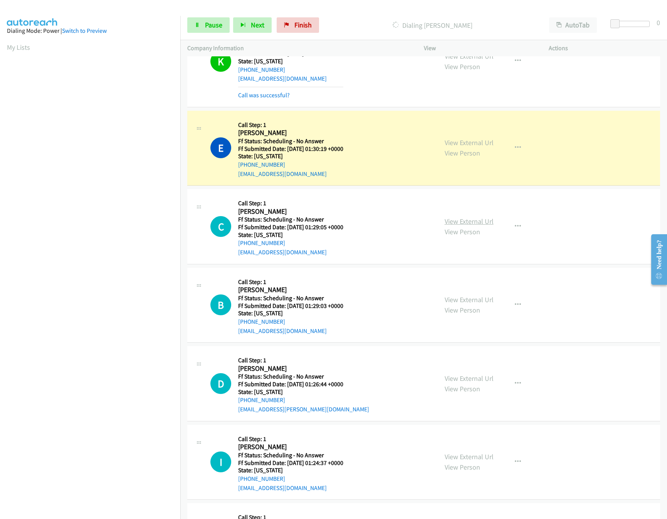
click at [457, 226] on link "View External Url" at bounding box center [469, 221] width 49 height 9
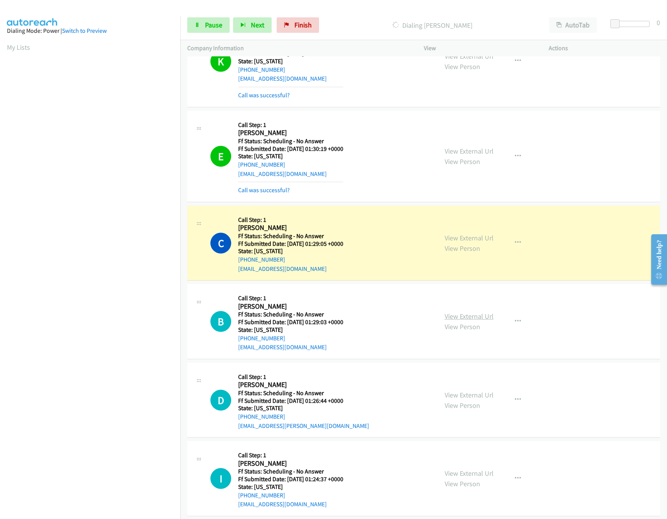
click at [455, 320] on link "View External Url" at bounding box center [469, 316] width 49 height 9
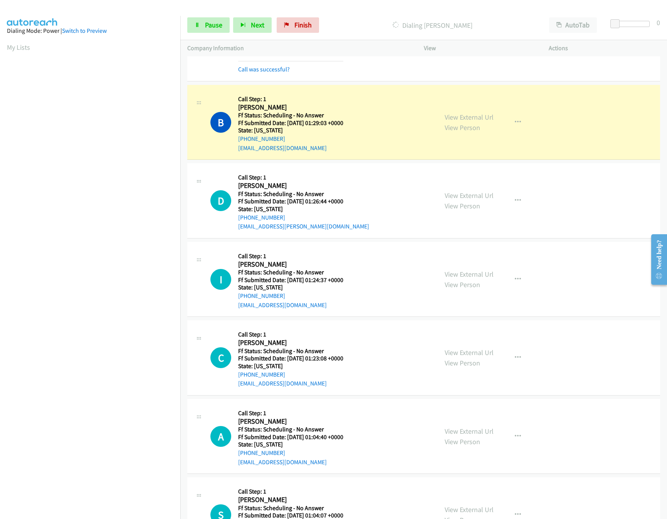
scroll to position [2407, 0]
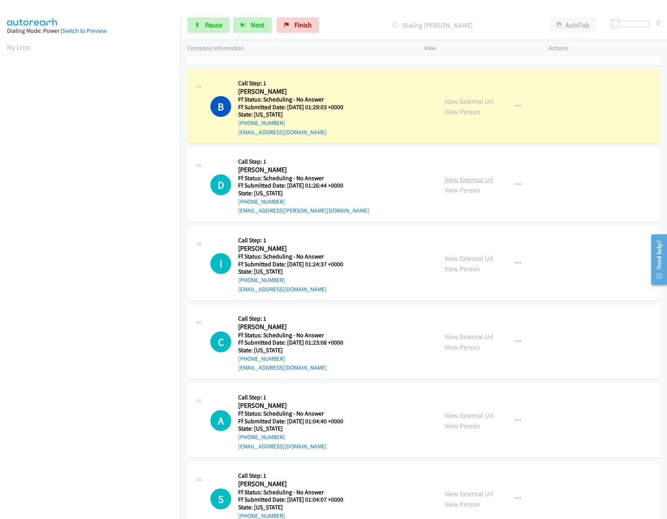
click at [468, 184] on link "View External Url" at bounding box center [469, 179] width 49 height 9
click at [460, 263] on link "View External Url" at bounding box center [469, 258] width 49 height 9
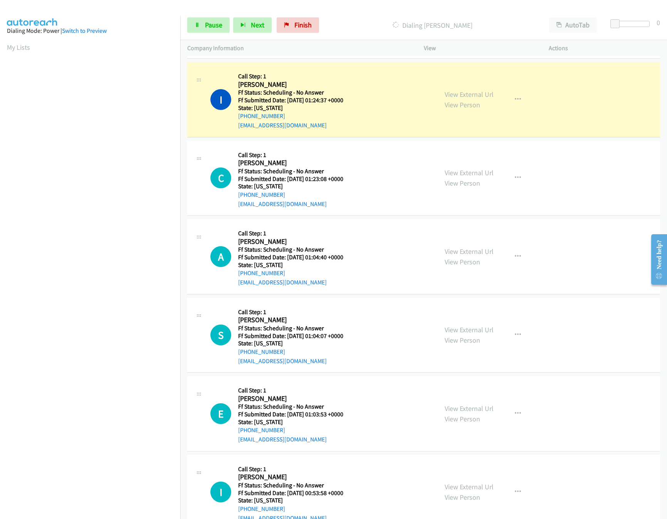
scroll to position [2639, 0]
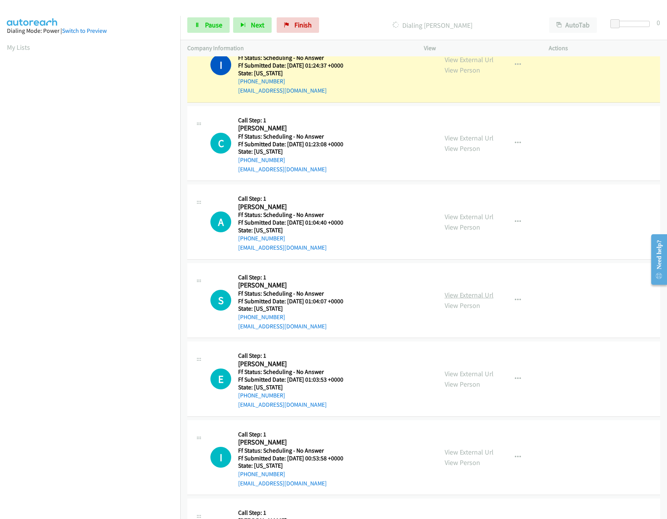
click at [472, 299] on link "View External Url" at bounding box center [469, 294] width 49 height 9
click at [463, 221] on link "View External Url" at bounding box center [469, 216] width 49 height 9
click at [467, 142] on link "View External Url" at bounding box center [469, 137] width 49 height 9
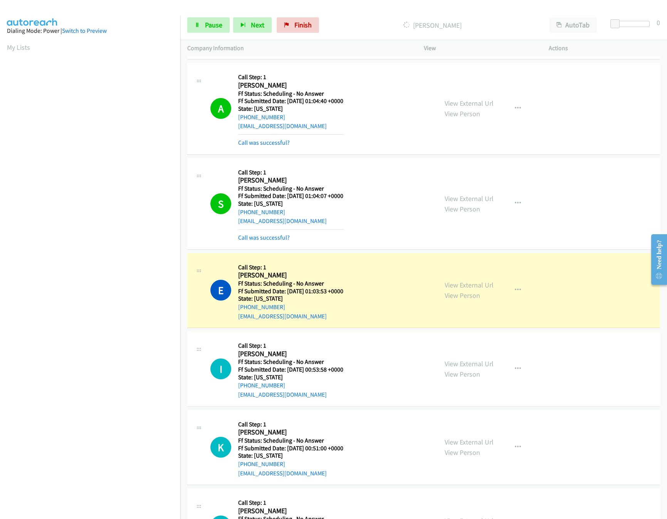
scroll to position [2948, 0]
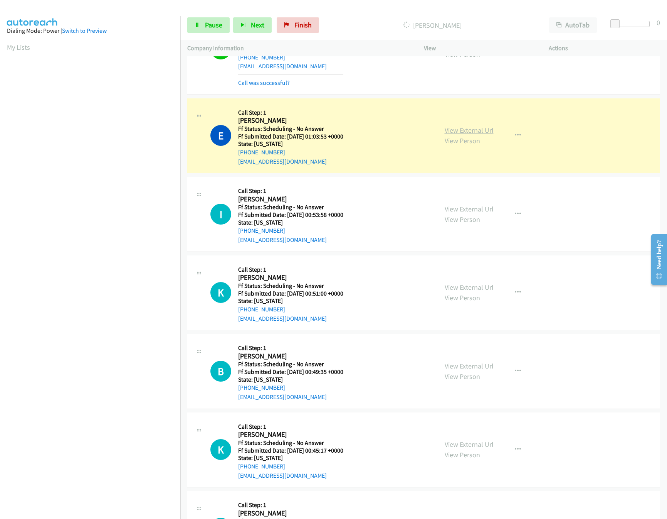
click at [466, 135] on link "View External Url" at bounding box center [469, 130] width 49 height 9
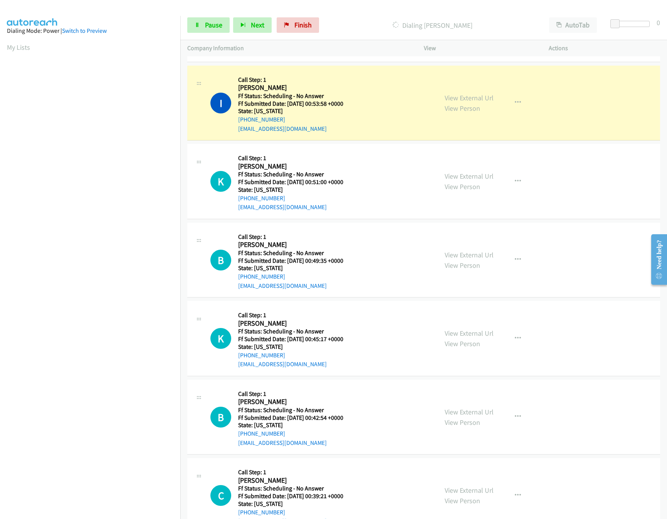
scroll to position [3101, 0]
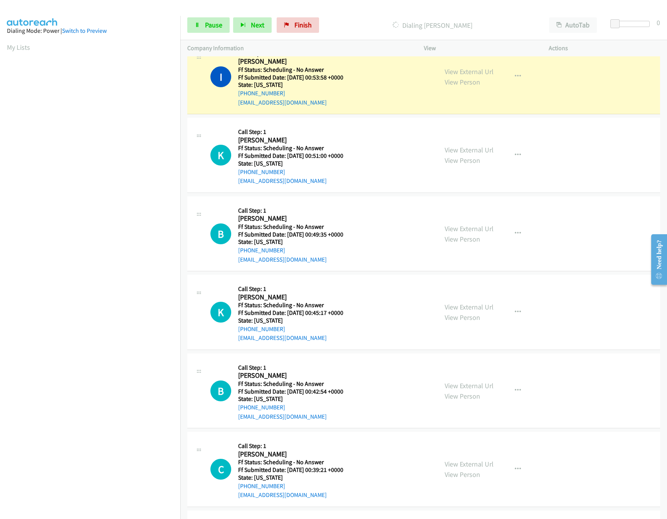
click at [472, 78] on div "View External Url View Person" at bounding box center [469, 76] width 49 height 21
click at [472, 76] on link "View External Url" at bounding box center [469, 71] width 49 height 9
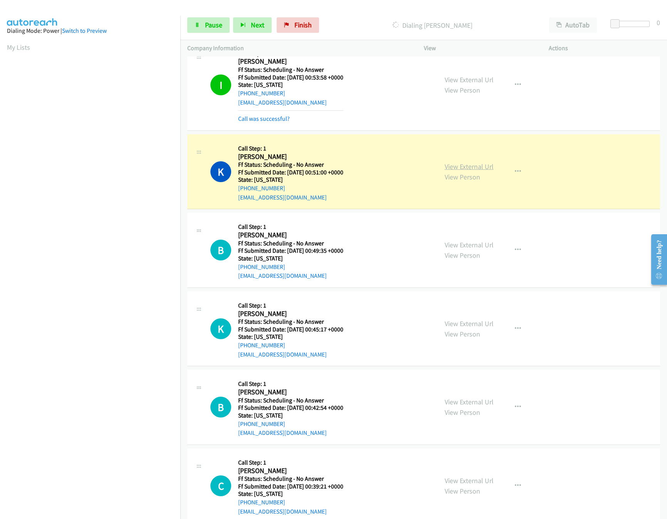
click at [453, 171] on link "View External Url" at bounding box center [469, 166] width 49 height 9
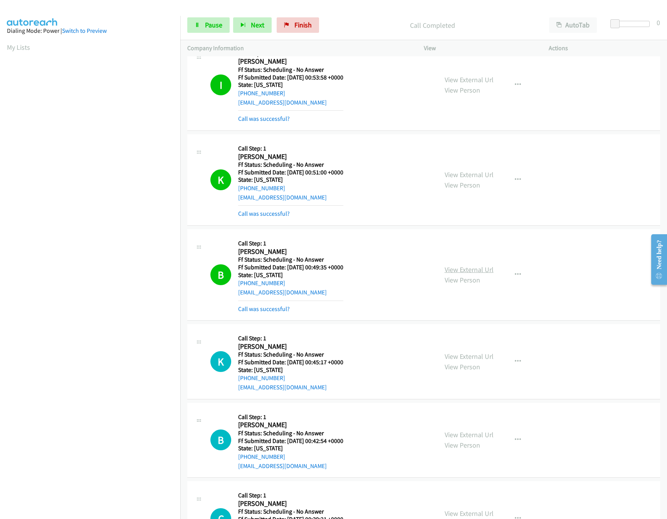
click at [470, 278] on div "View External Url View Person" at bounding box center [469, 274] width 49 height 21
click at [457, 361] on link "View External Url" at bounding box center [469, 356] width 49 height 9
click at [482, 274] on link "View External Url" at bounding box center [469, 269] width 49 height 9
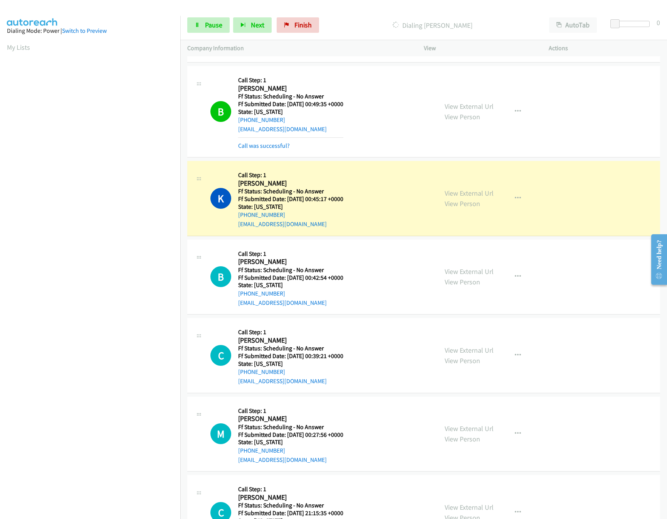
scroll to position [3333, 0]
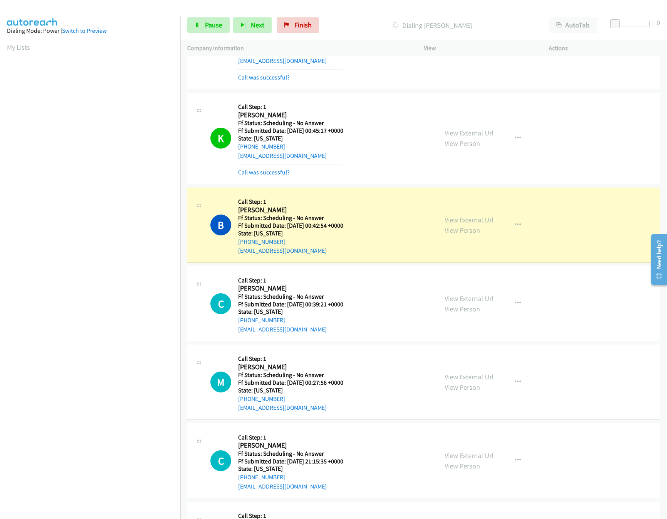
click at [456, 224] on link "View External Url" at bounding box center [469, 219] width 49 height 9
click at [459, 303] on link "View External Url" at bounding box center [469, 298] width 49 height 9
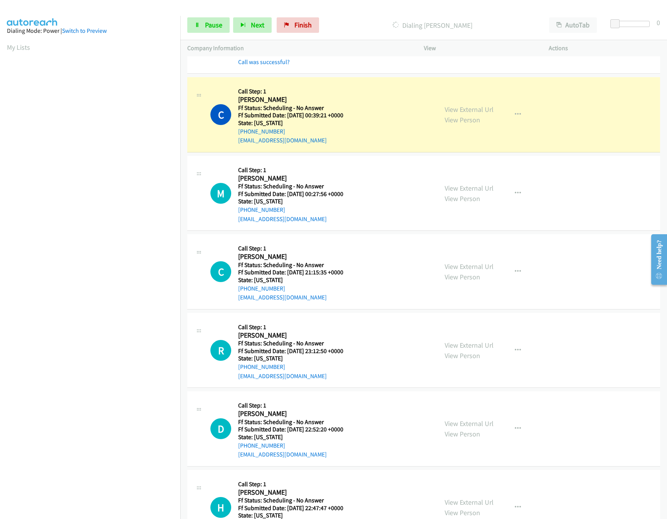
scroll to position [3564, 0]
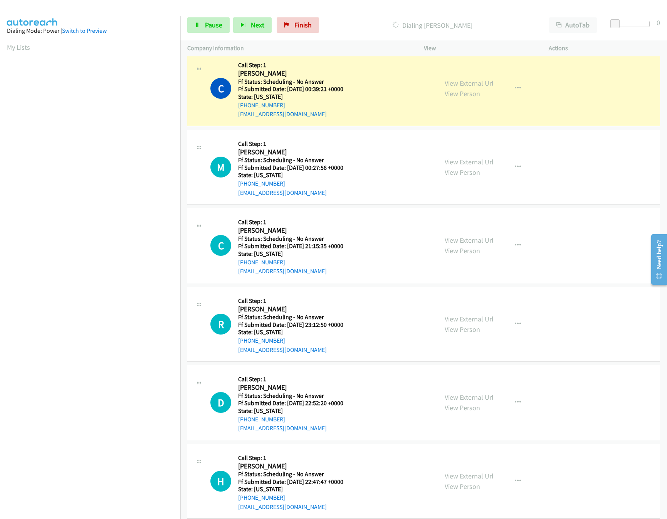
click at [453, 166] on link "View External Url" at bounding box center [469, 161] width 49 height 9
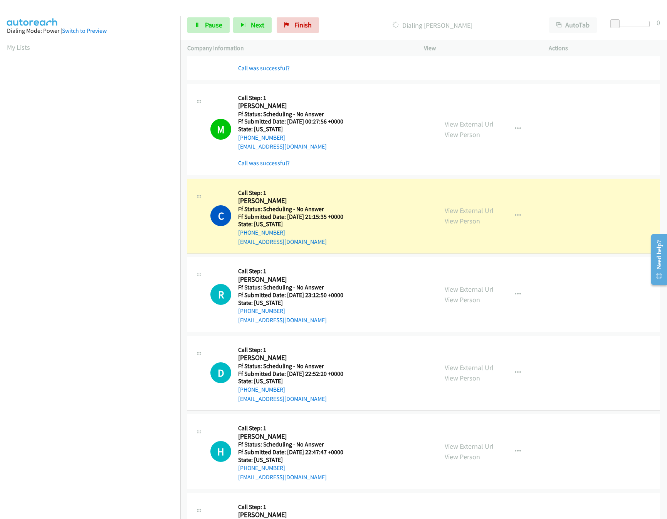
scroll to position [3718, 0]
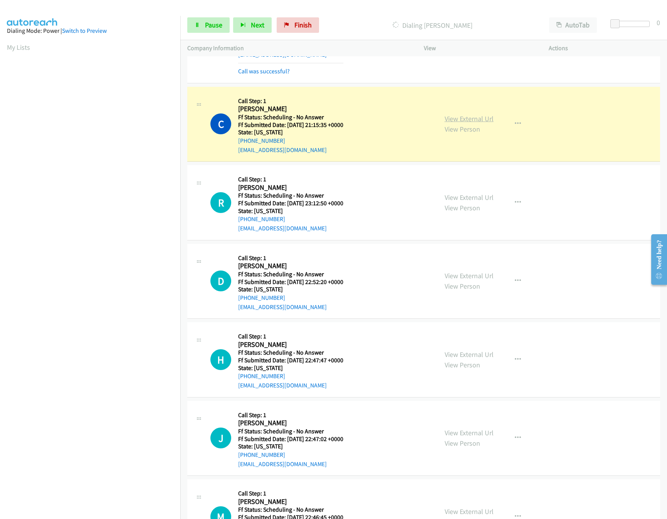
click at [446, 123] on link "View External Url" at bounding box center [469, 118] width 49 height 9
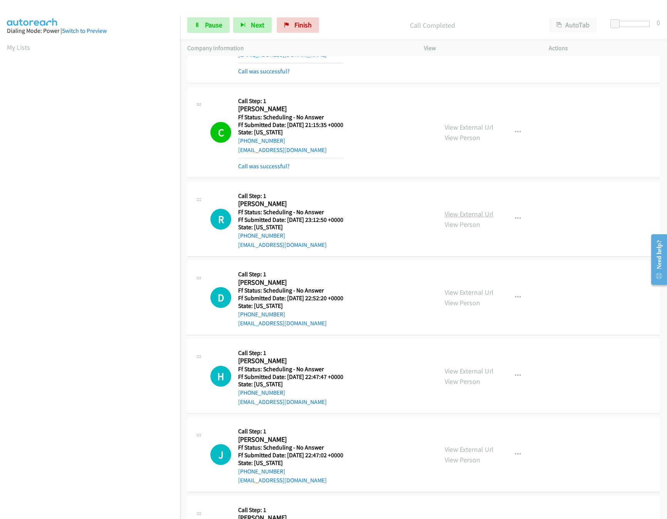
click at [460, 218] on link "View External Url" at bounding box center [469, 213] width 49 height 9
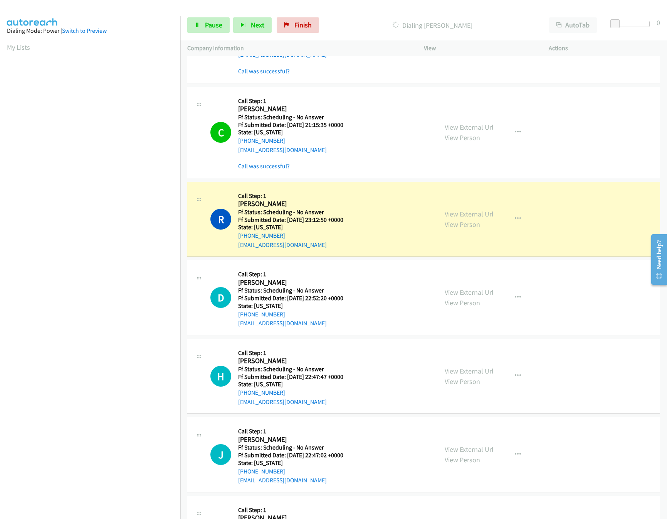
scroll to position [3795, 0]
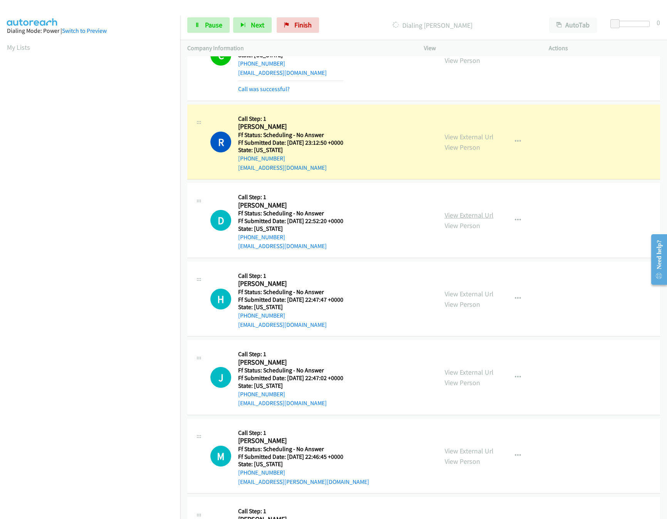
click at [455, 219] on link "View External Url" at bounding box center [469, 215] width 49 height 9
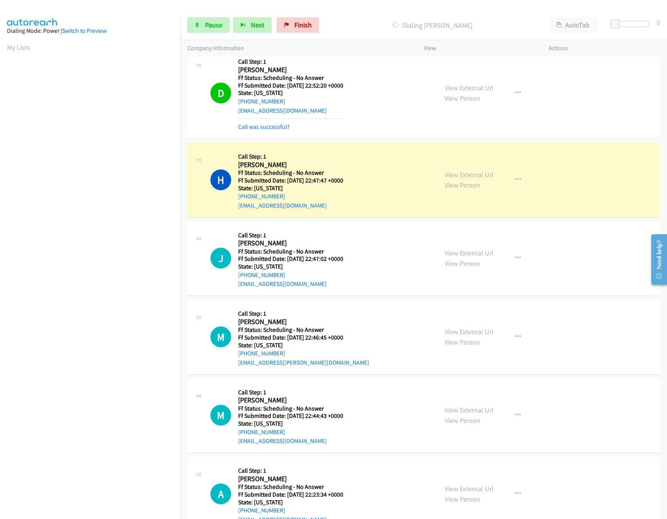
scroll to position [3950, 0]
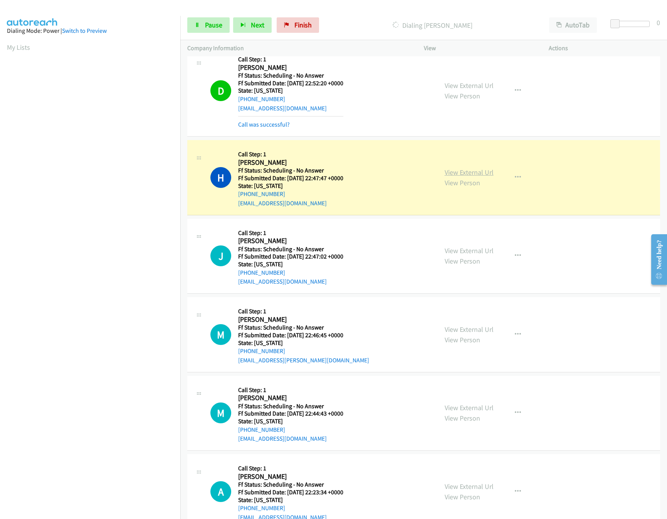
click at [466, 177] on link "View External Url" at bounding box center [469, 172] width 49 height 9
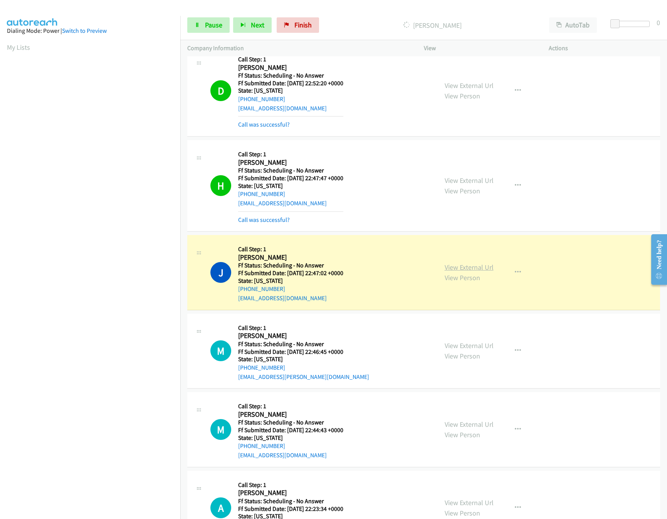
click at [477, 271] on link "View External Url" at bounding box center [469, 267] width 49 height 9
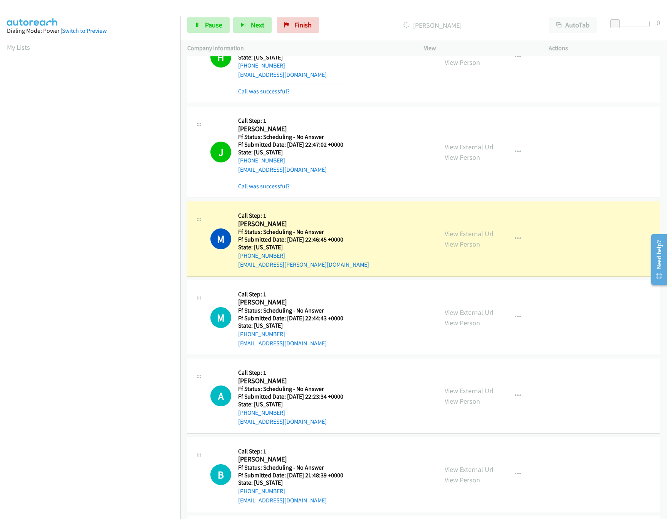
scroll to position [4104, 0]
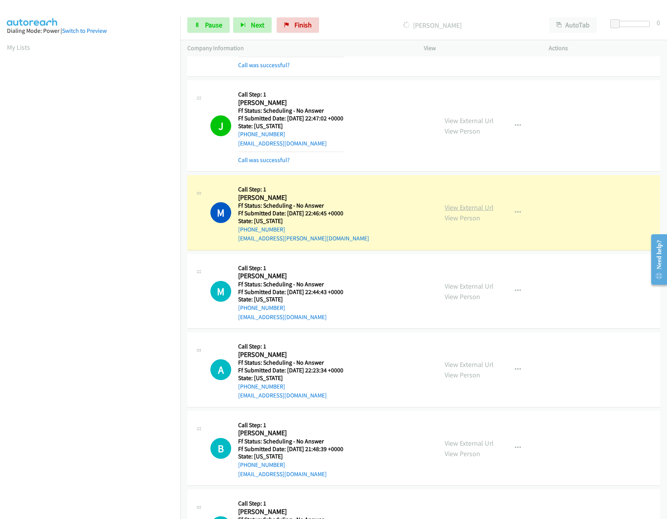
click at [482, 212] on link "View External Url" at bounding box center [469, 207] width 49 height 9
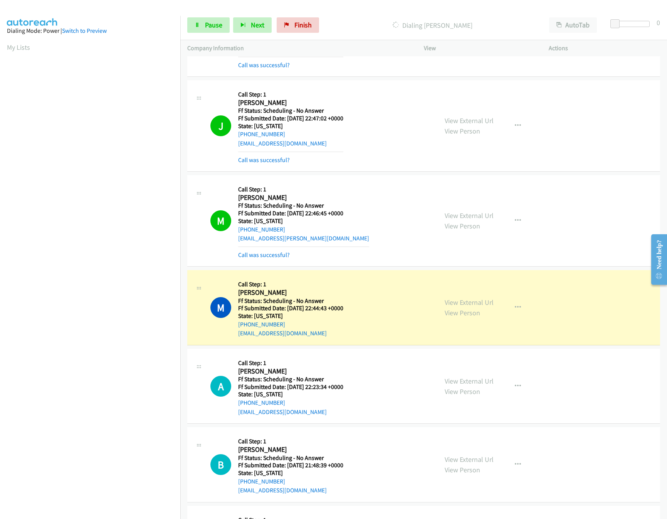
scroll to position [4181, 0]
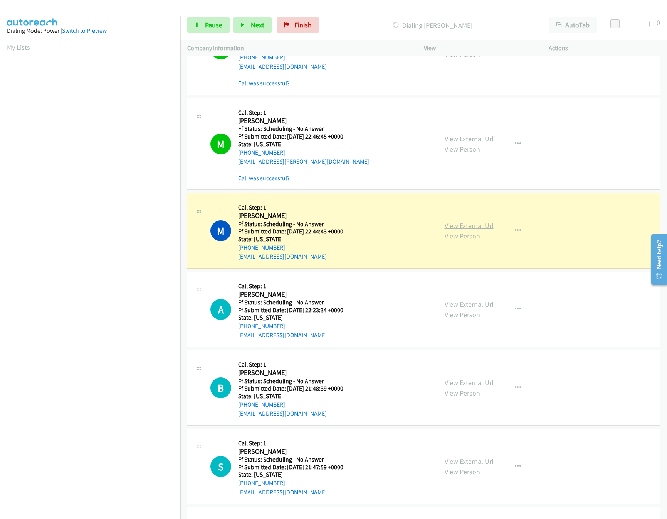
click at [462, 230] on link "View External Url" at bounding box center [469, 225] width 49 height 9
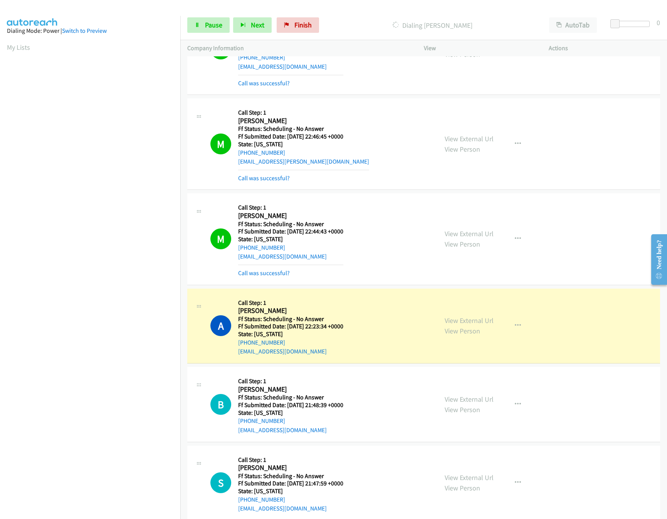
scroll to position [4258, 0]
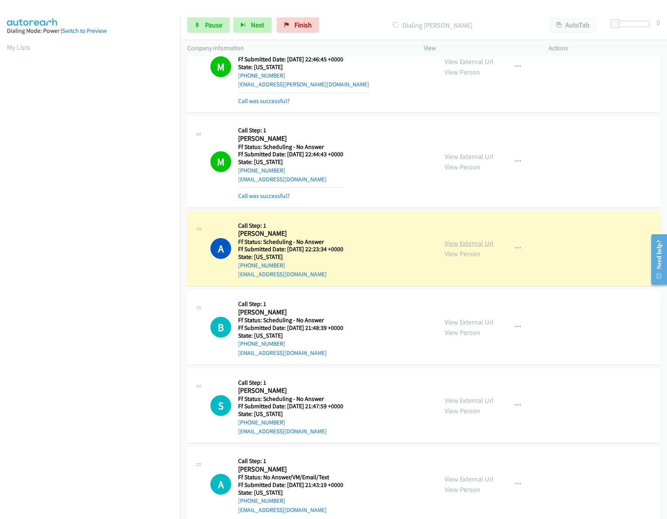
click at [464, 248] on link "View External Url" at bounding box center [469, 243] width 49 height 9
click at [468, 326] on link "View External Url" at bounding box center [469, 321] width 49 height 9
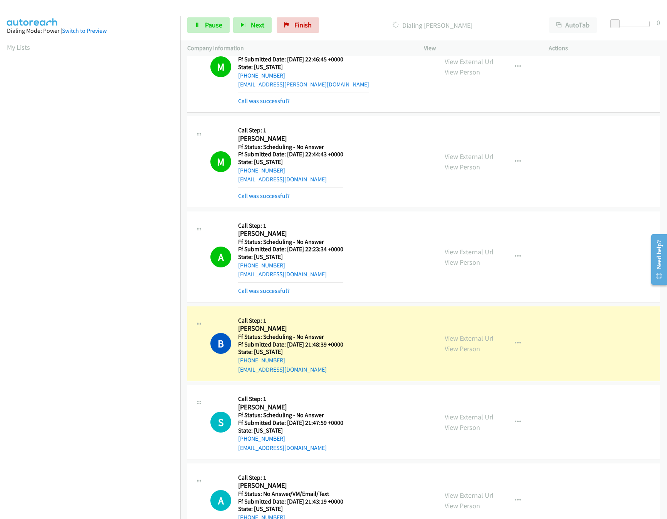
scroll to position [4412, 0]
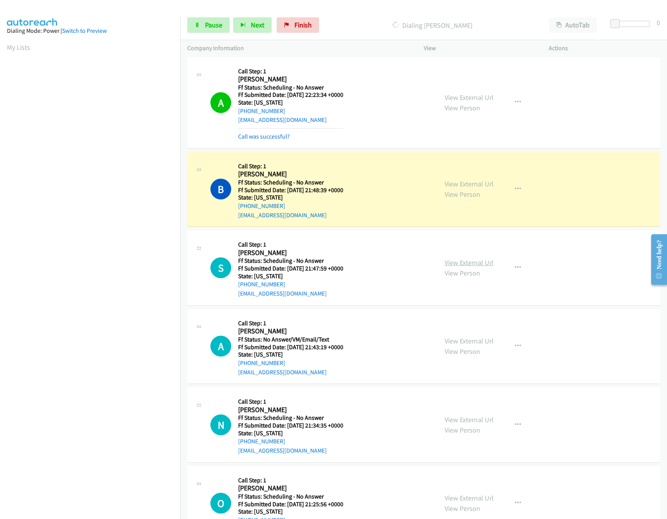
click at [457, 267] on link "View External Url" at bounding box center [469, 262] width 49 height 9
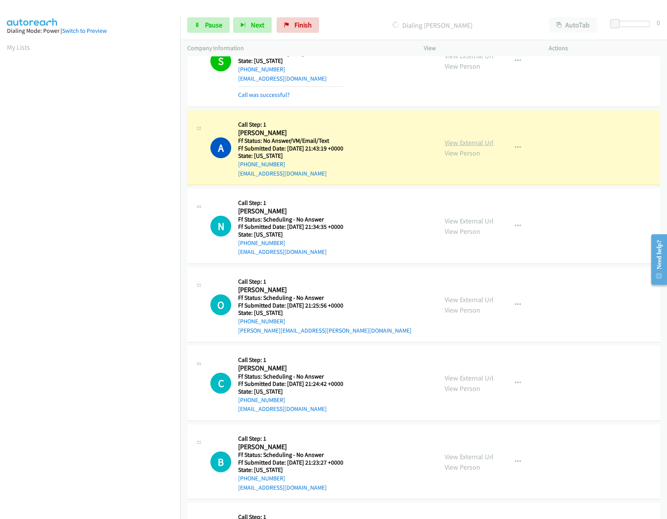
click at [465, 147] on link "View External Url" at bounding box center [469, 142] width 49 height 9
click at [453, 225] on link "View External Url" at bounding box center [469, 220] width 49 height 9
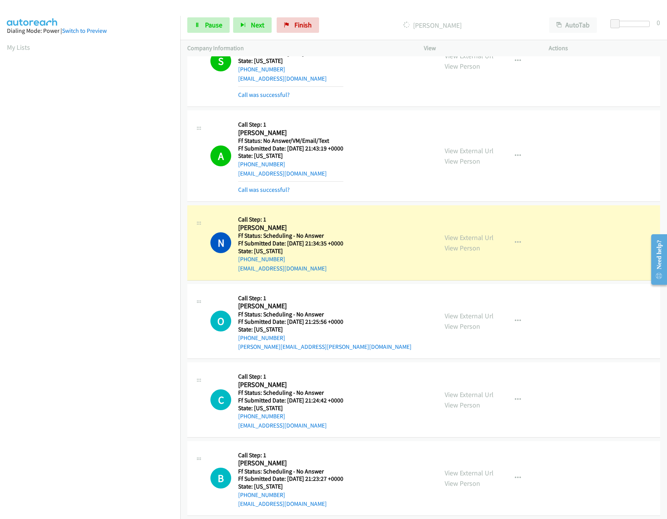
scroll to position [4721, 0]
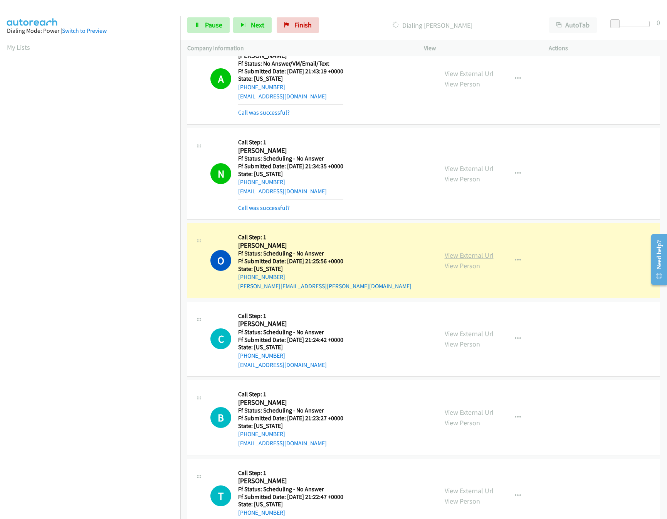
click at [460, 260] on link "View External Url" at bounding box center [469, 255] width 49 height 9
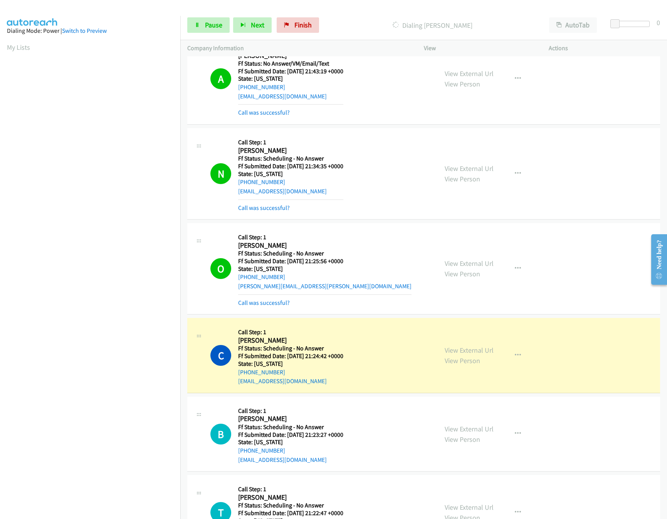
scroll to position [4798, 0]
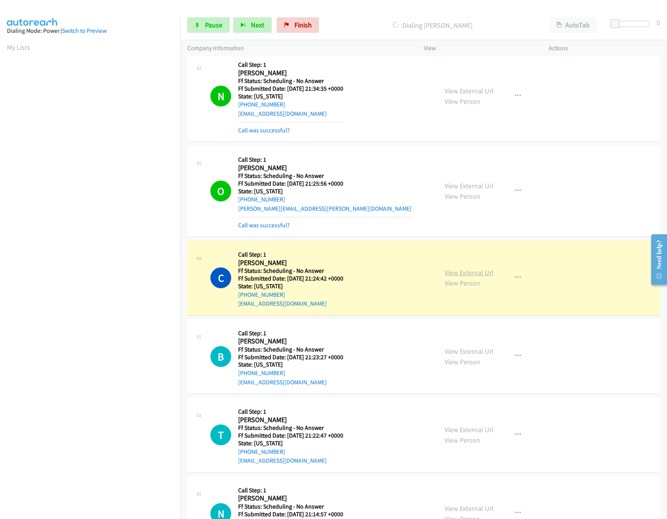
click at [458, 277] on link "View External Url" at bounding box center [469, 272] width 49 height 9
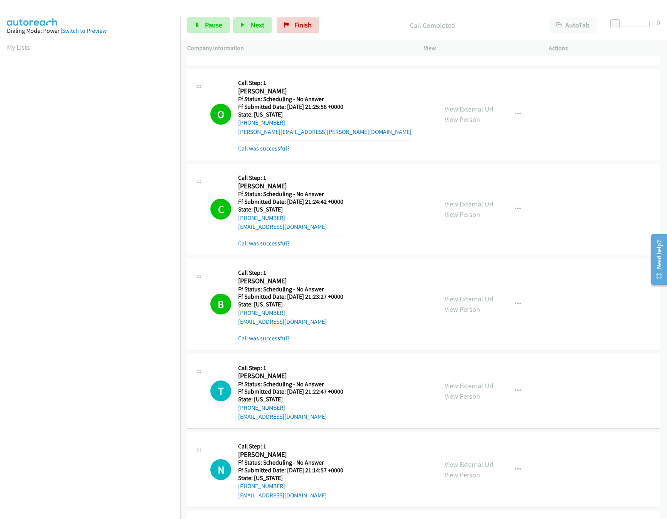
scroll to position [4952, 0]
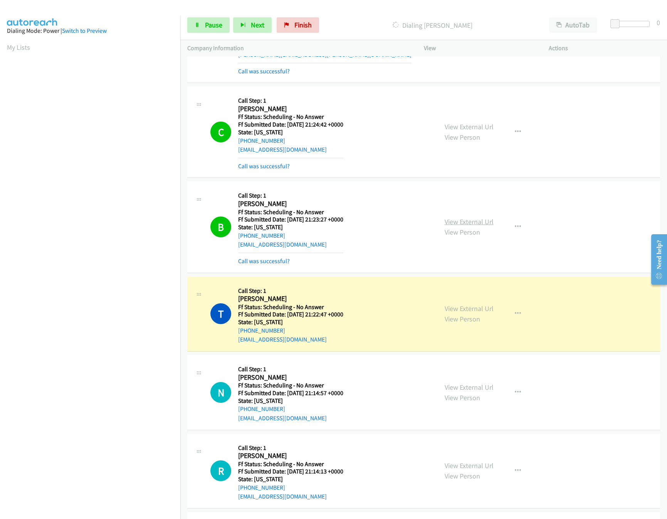
click at [446, 226] on link "View External Url" at bounding box center [469, 221] width 49 height 9
click at [472, 313] on link "View External Url" at bounding box center [469, 308] width 49 height 9
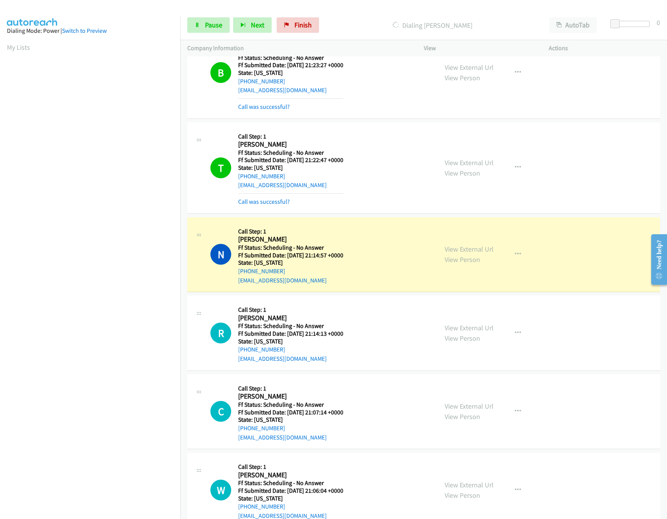
scroll to position [5184, 0]
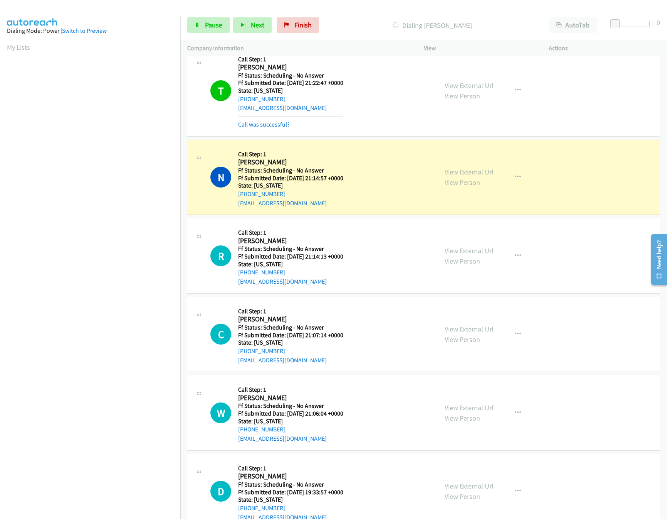
click at [479, 176] on link "View External Url" at bounding box center [469, 171] width 49 height 9
click at [455, 255] on link "View External Url" at bounding box center [469, 250] width 49 height 9
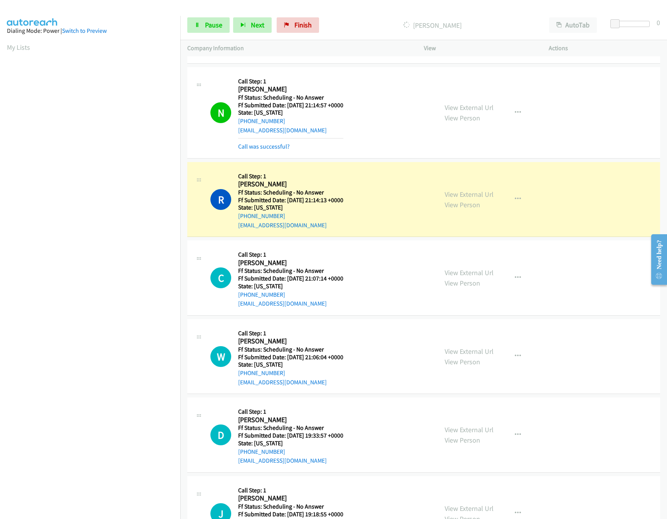
scroll to position [5338, 0]
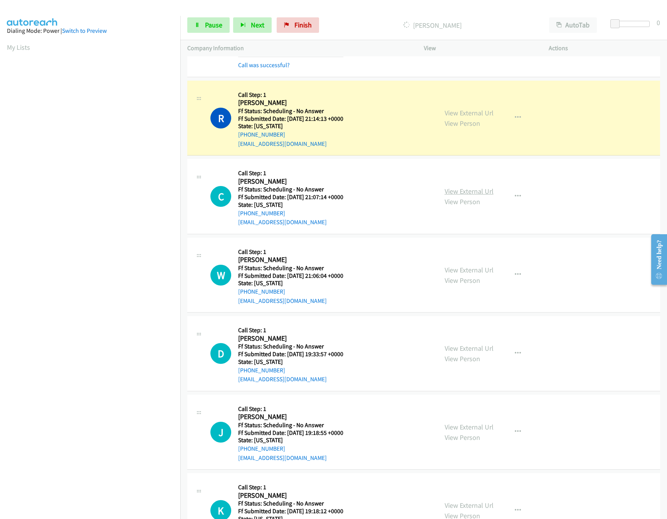
click at [456, 195] on link "View External Url" at bounding box center [469, 191] width 49 height 9
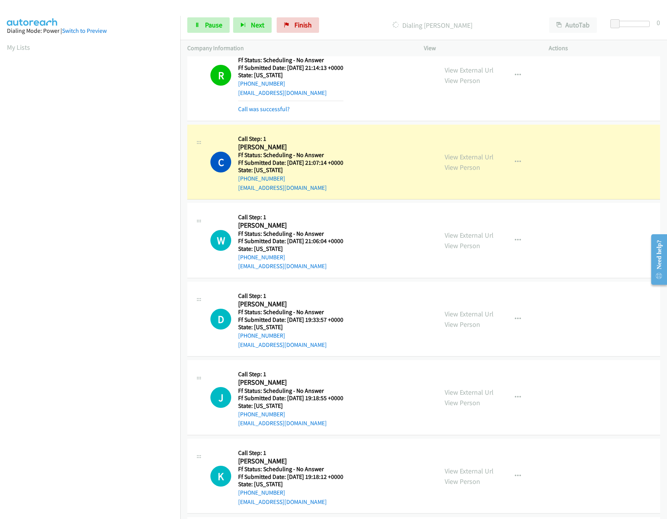
scroll to position [5415, 0]
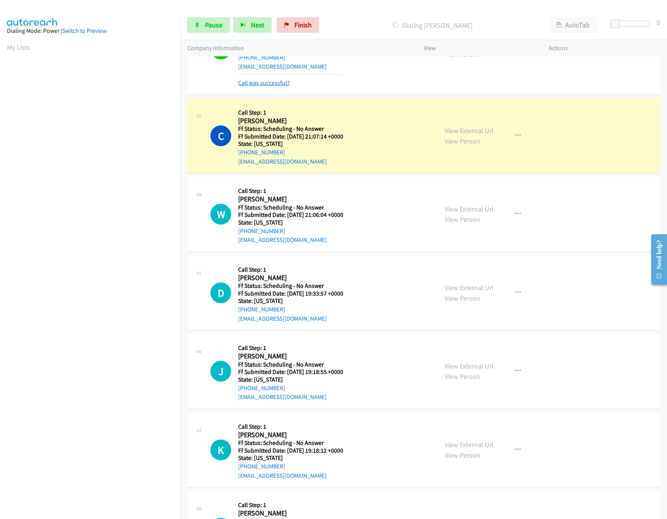
click at [256, 86] on link "Call was successful?" at bounding box center [264, 82] width 52 height 7
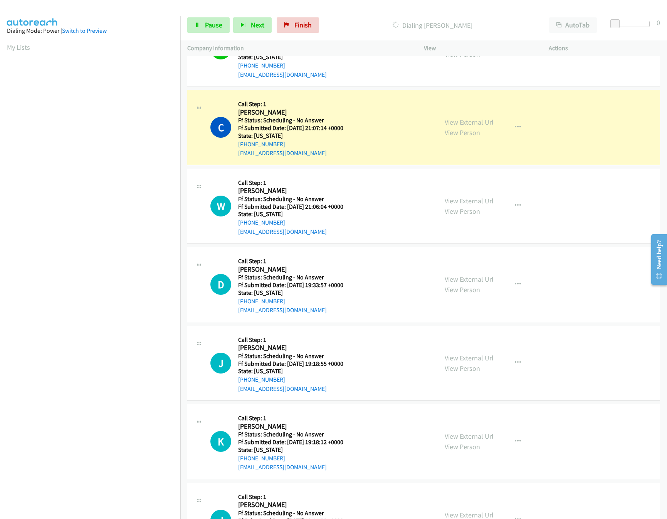
click at [469, 205] on link "View External Url" at bounding box center [469, 200] width 49 height 9
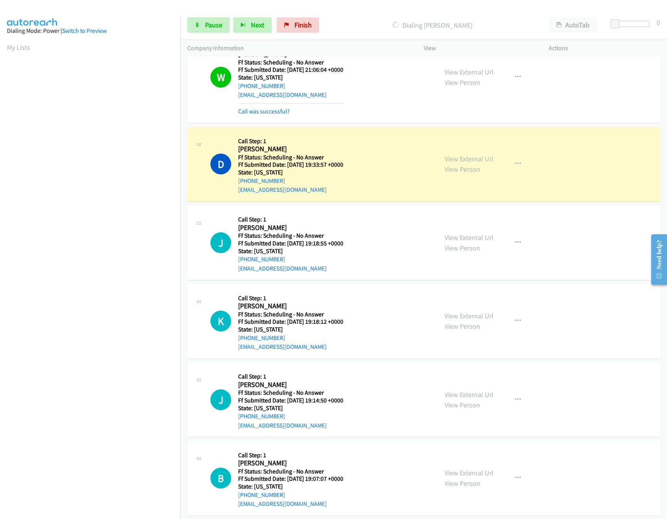
scroll to position [5561, 0]
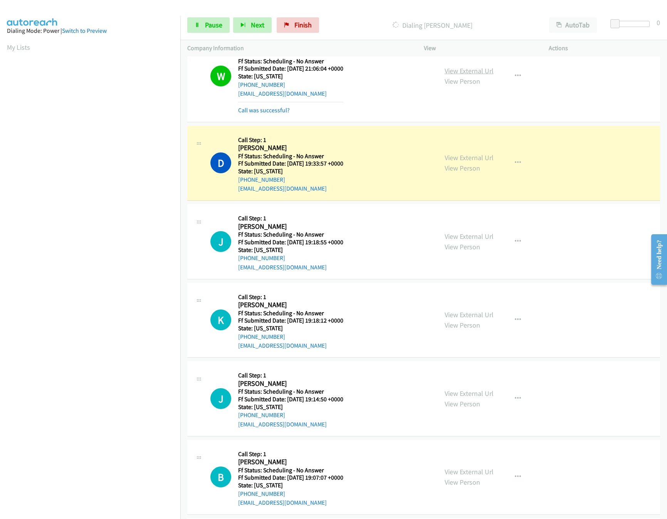
click at [464, 75] on link "View External Url" at bounding box center [469, 70] width 49 height 9
click at [471, 162] on link "View External Url" at bounding box center [469, 157] width 49 height 9
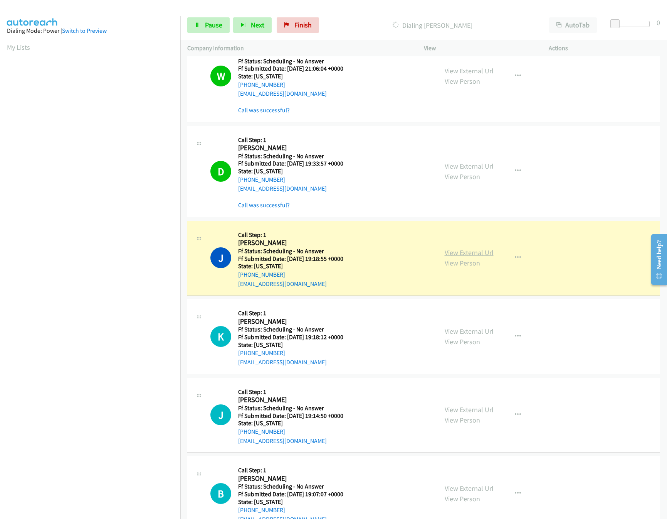
click at [463, 257] on link "View External Url" at bounding box center [469, 252] width 49 height 9
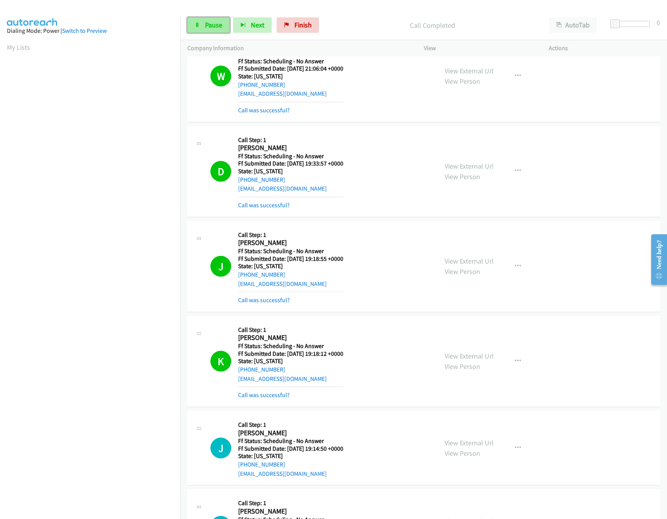
click at [201, 30] on link "Pause" at bounding box center [208, 24] width 42 height 15
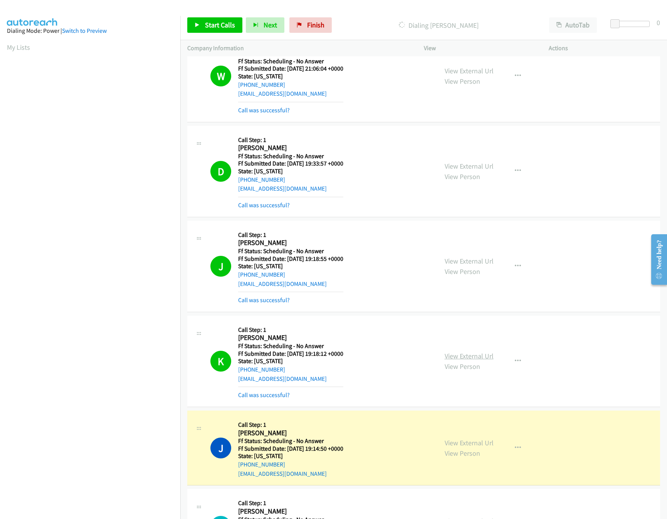
click at [450, 360] on link "View External Url" at bounding box center [469, 355] width 49 height 9
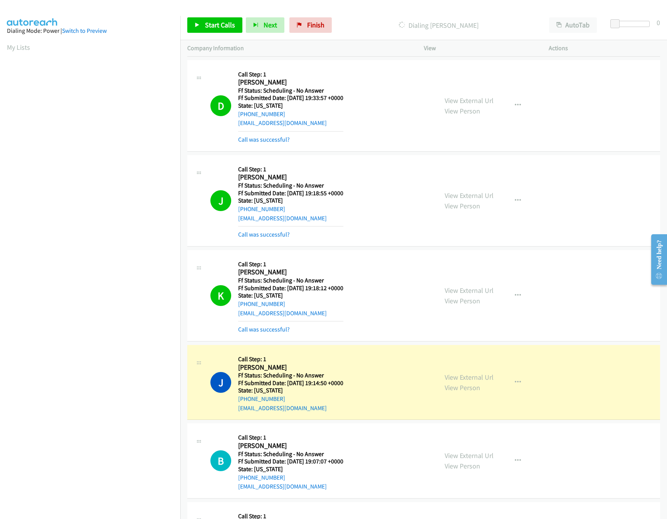
scroll to position [5716, 0]
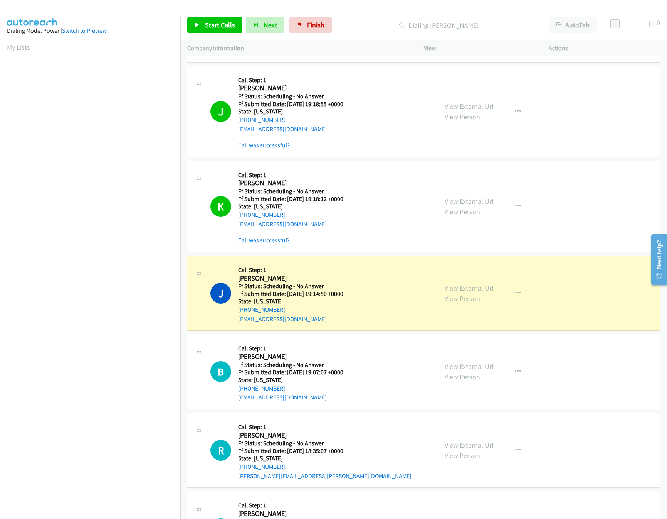
click at [453, 292] on link "View External Url" at bounding box center [469, 287] width 49 height 9
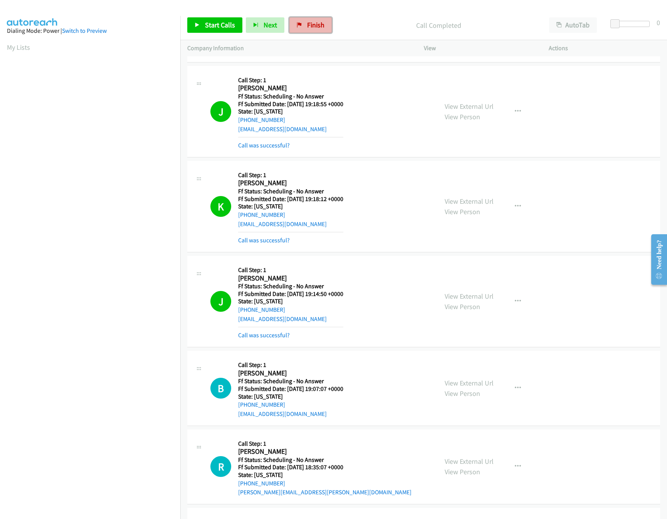
click at [313, 27] on span "Finish" at bounding box center [315, 24] width 17 height 9
